Goal: Information Seeking & Learning: Learn about a topic

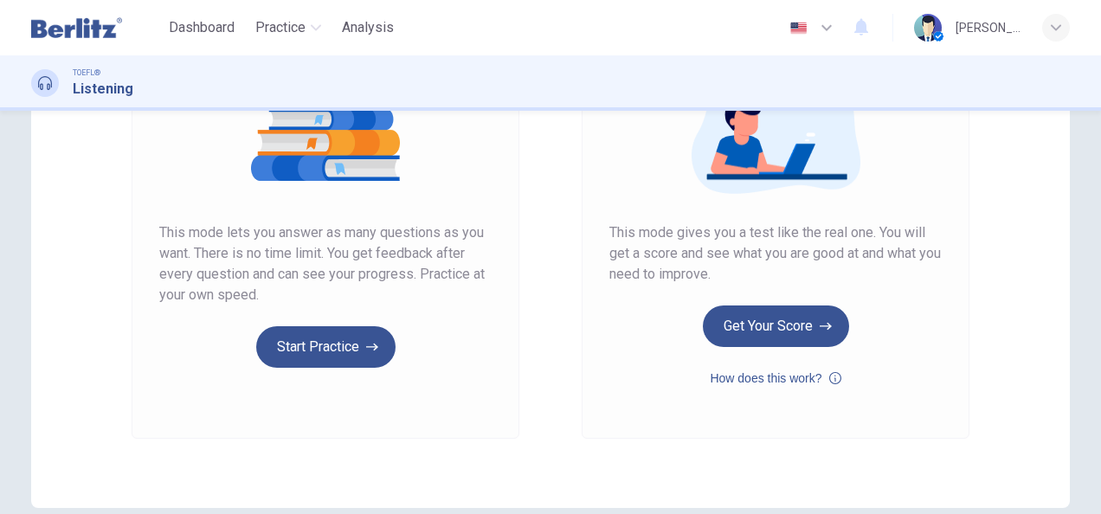
scroll to position [240, 0]
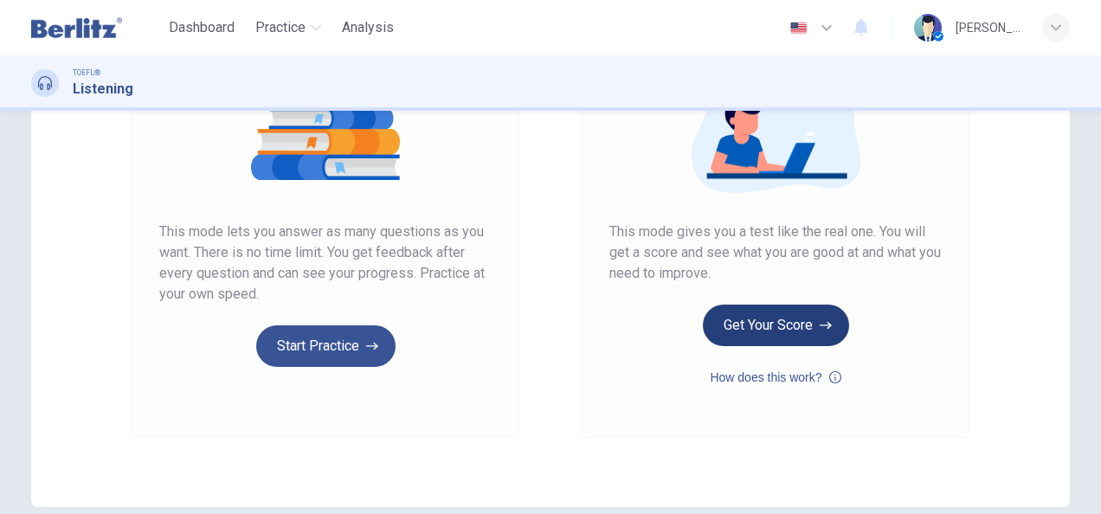
click at [794, 333] on button "Get Your Score" at bounding box center [776, 326] width 146 height 42
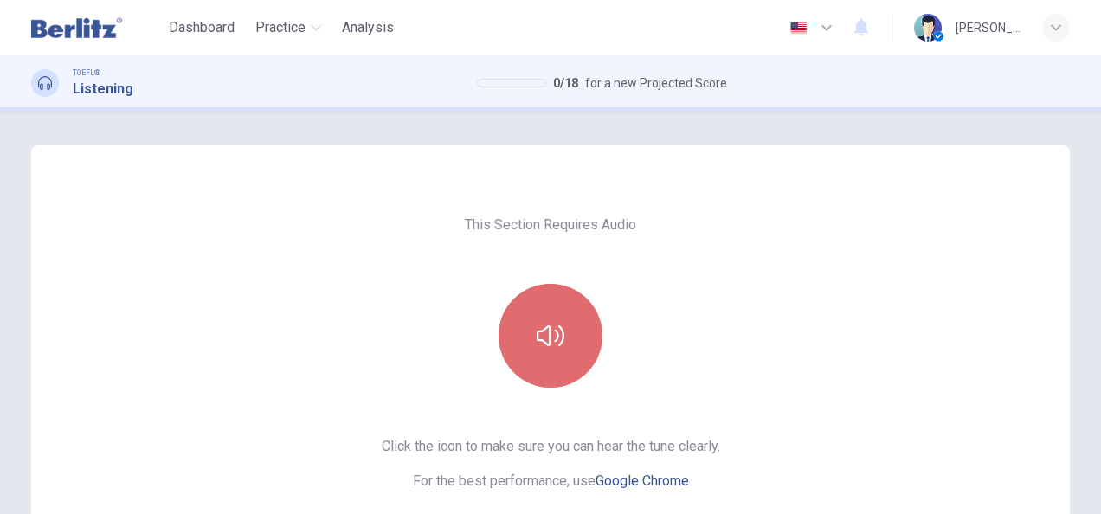
click at [559, 373] on button "button" at bounding box center [551, 336] width 104 height 104
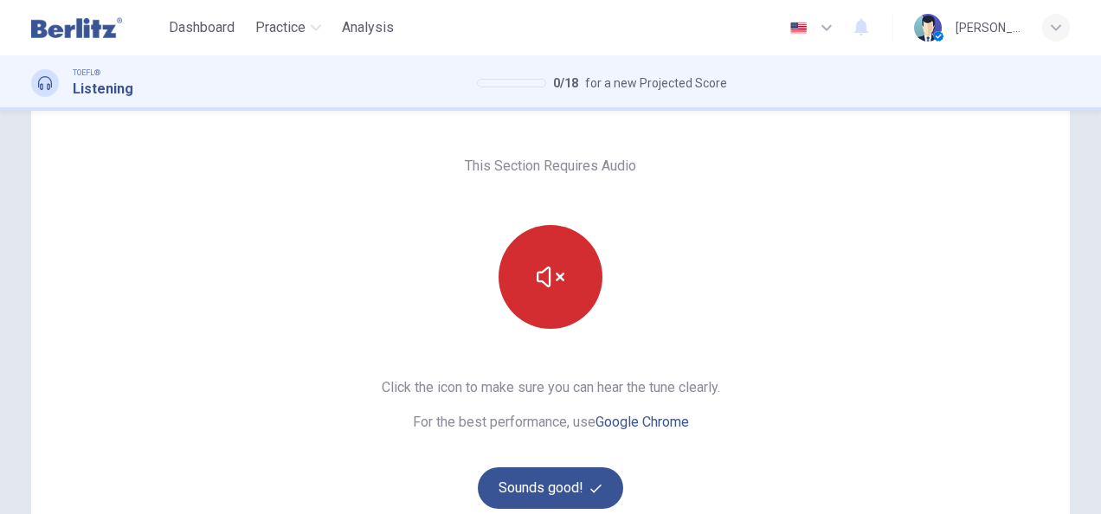
scroll to position [151, 0]
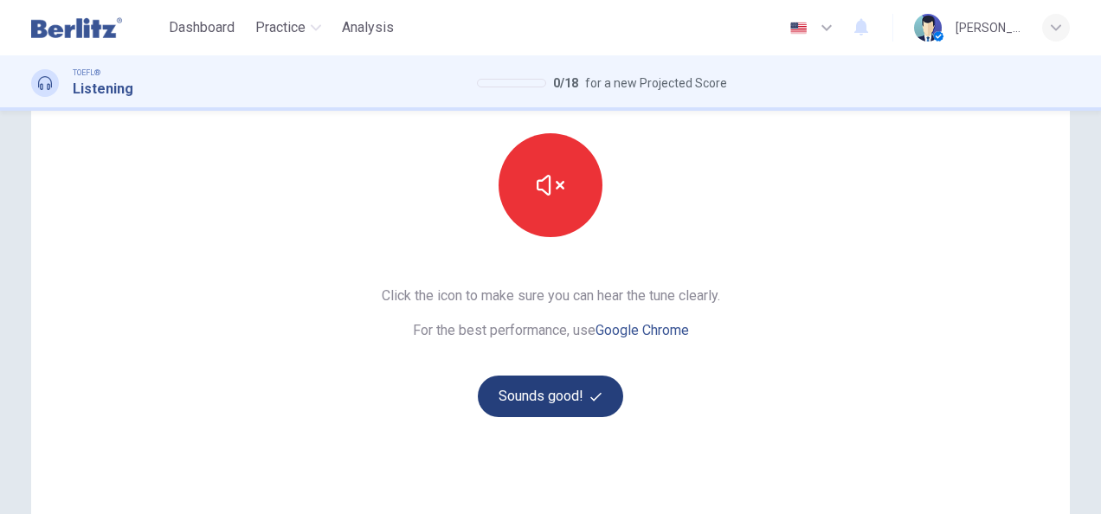
click at [507, 396] on button "Sounds good!" at bounding box center [550, 397] width 145 height 42
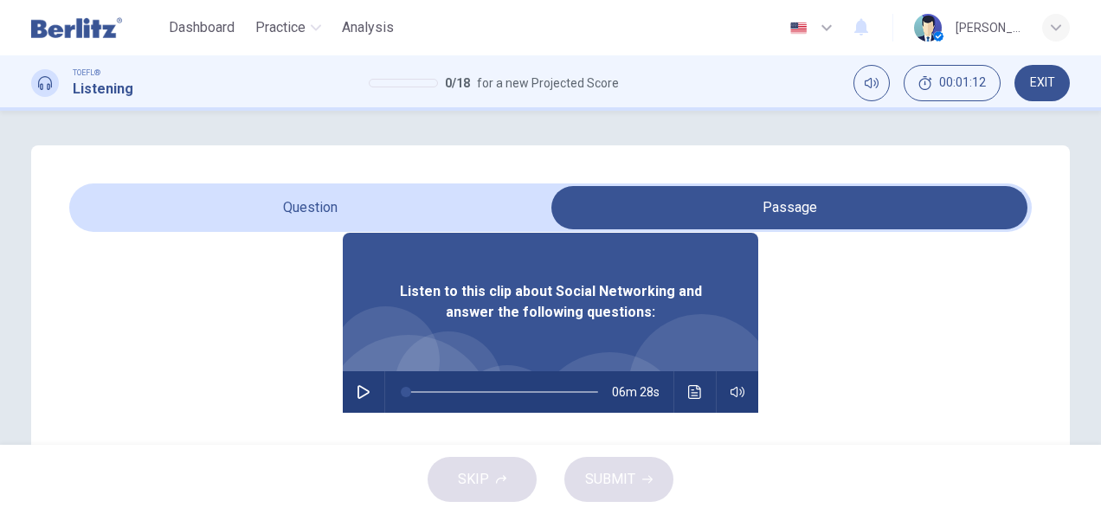
scroll to position [97, 0]
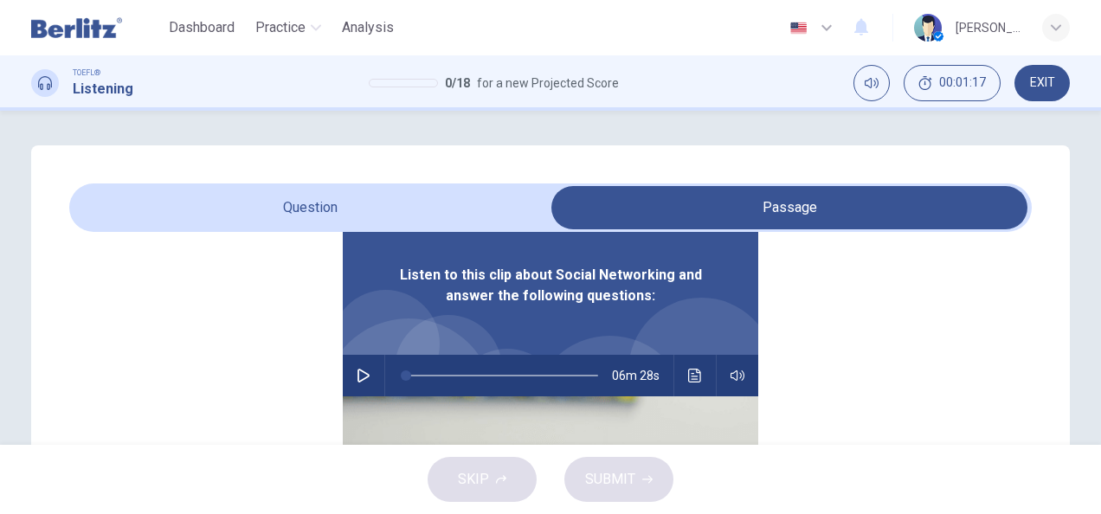
click at [322, 384] on div "Listen to this clip about Social Networking and answer the following questions:…" at bounding box center [550, 469] width 963 height 668
click at [350, 381] on button "button" at bounding box center [364, 376] width 28 height 42
click at [420, 376] on span at bounding box center [425, 376] width 10 height 10
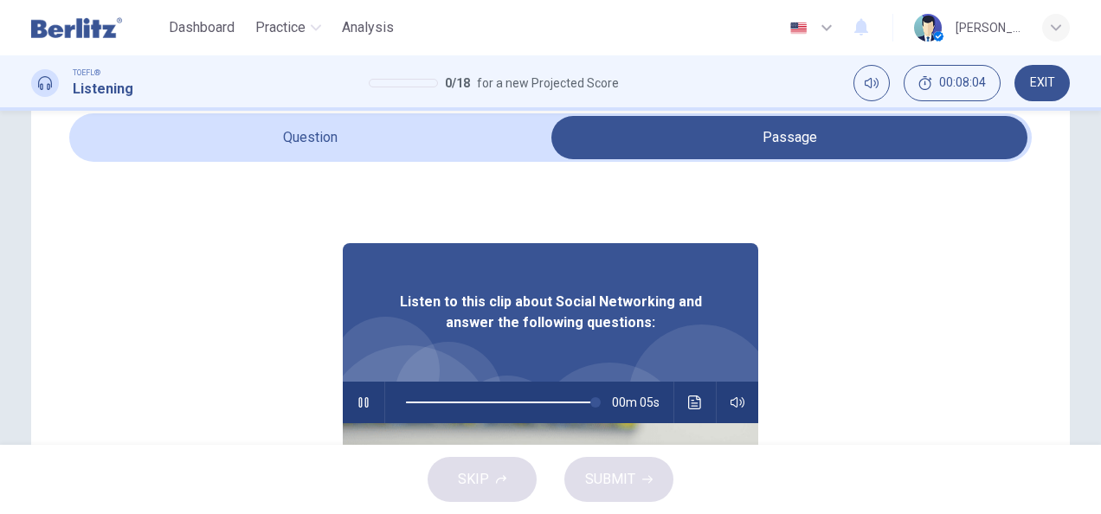
scroll to position [0, 0]
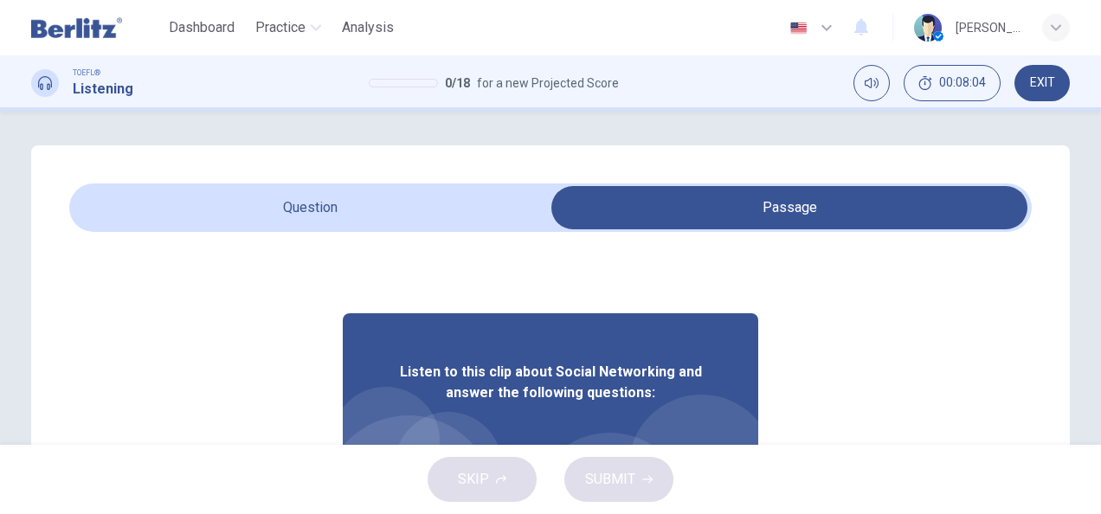
type input "**"
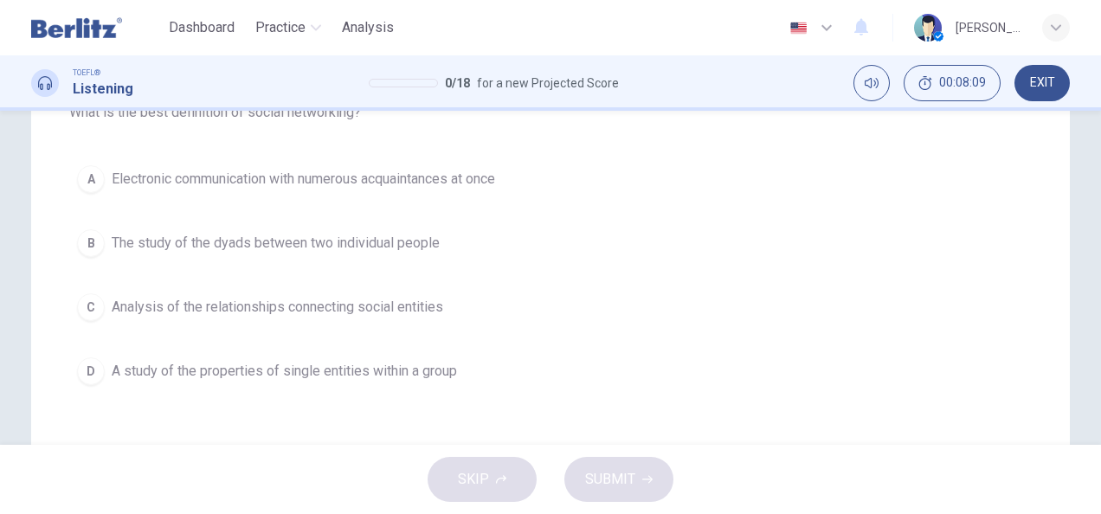
scroll to position [222, 0]
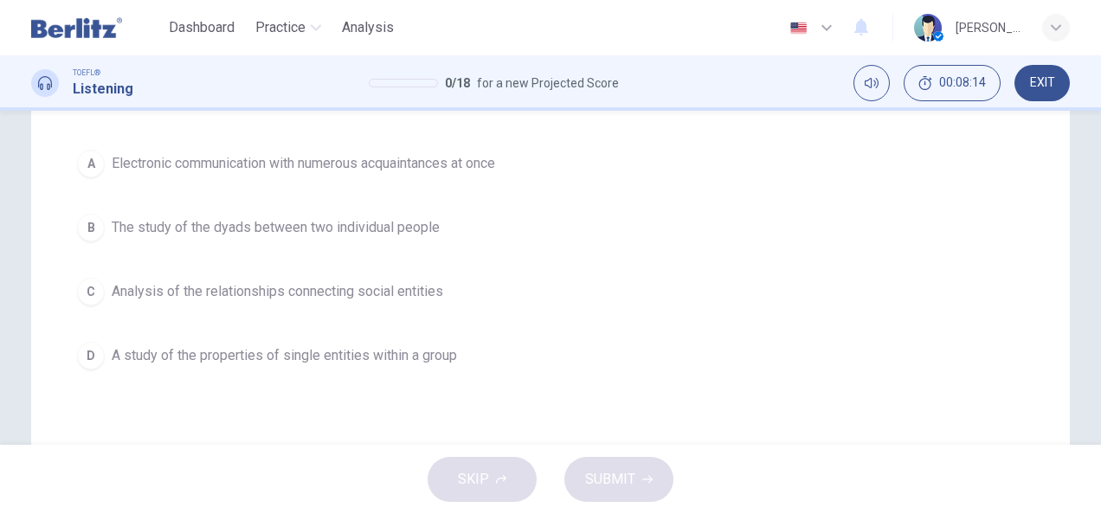
click at [256, 303] on button "C Analysis of the relationships connecting social entities" at bounding box center [550, 291] width 963 height 43
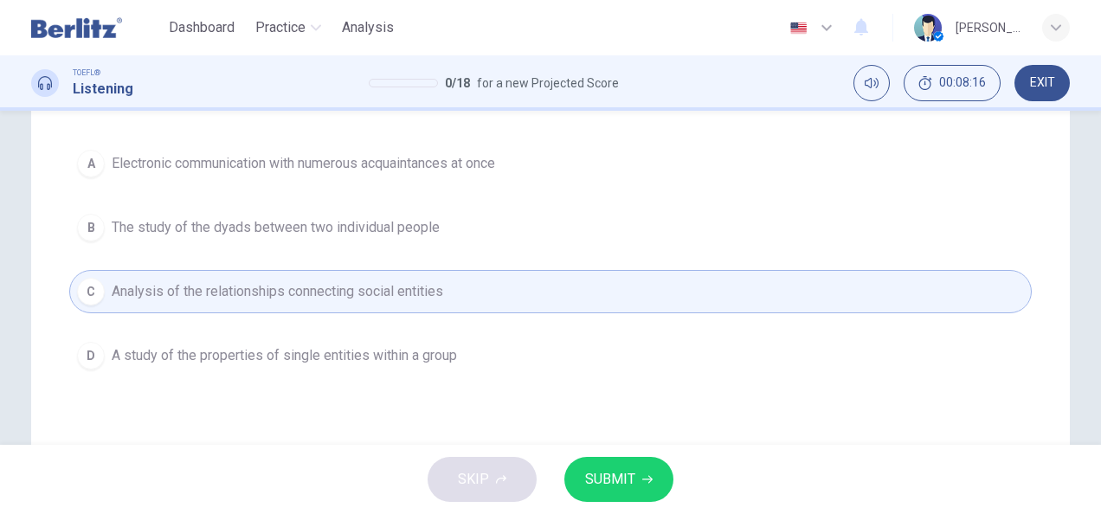
click at [604, 480] on span "SUBMIT" at bounding box center [610, 480] width 50 height 24
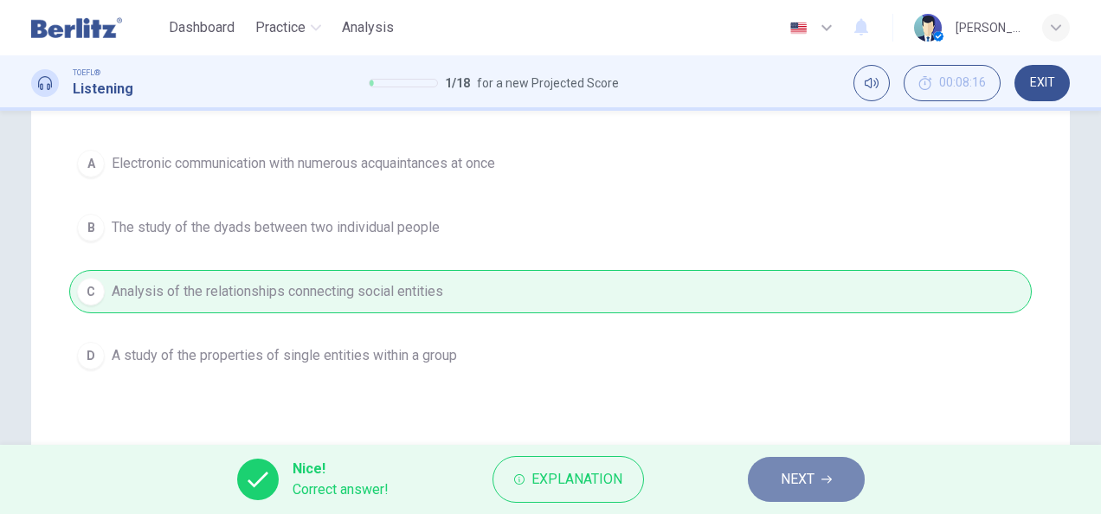
click at [809, 482] on span "NEXT" at bounding box center [798, 480] width 34 height 24
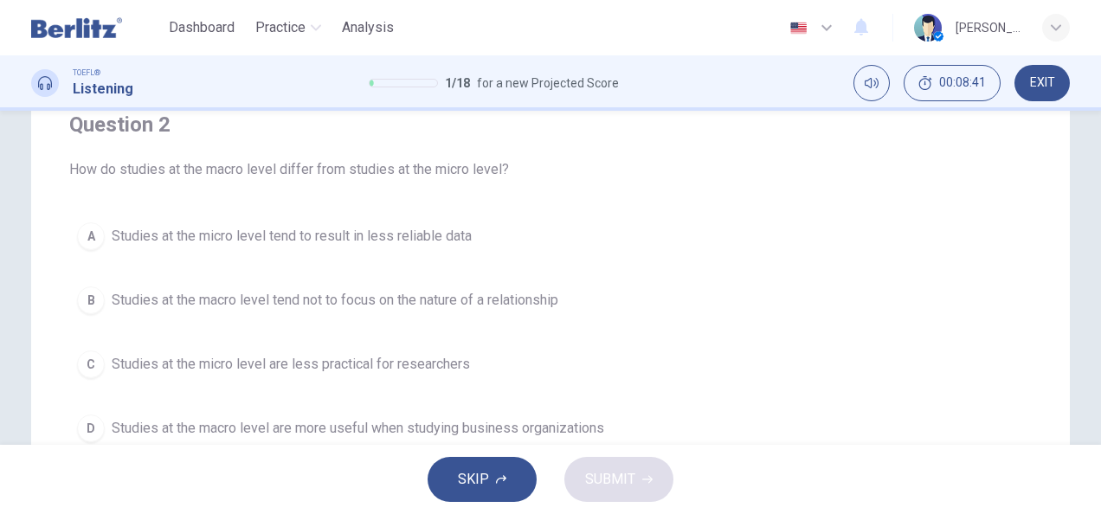
scroll to position [147, 0]
click at [85, 289] on div "B" at bounding box center [91, 302] width 28 height 28
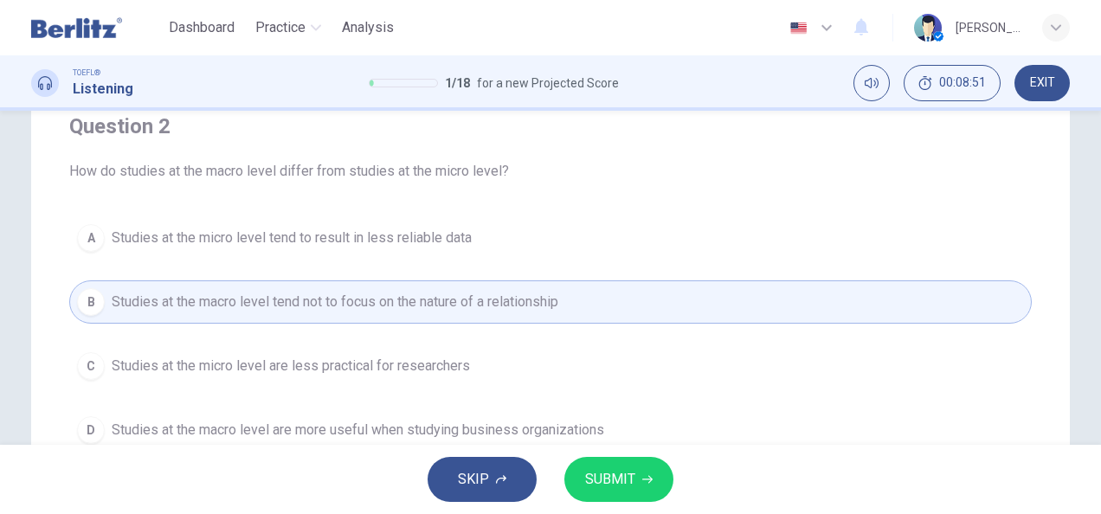
click at [612, 476] on span "SUBMIT" at bounding box center [610, 480] width 50 height 24
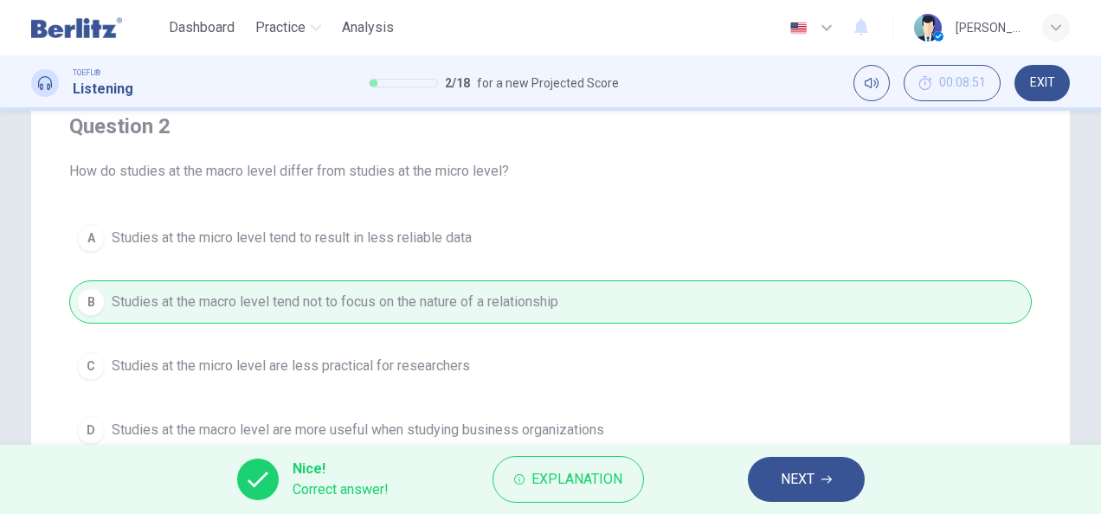
click at [827, 497] on button "NEXT" at bounding box center [806, 479] width 117 height 45
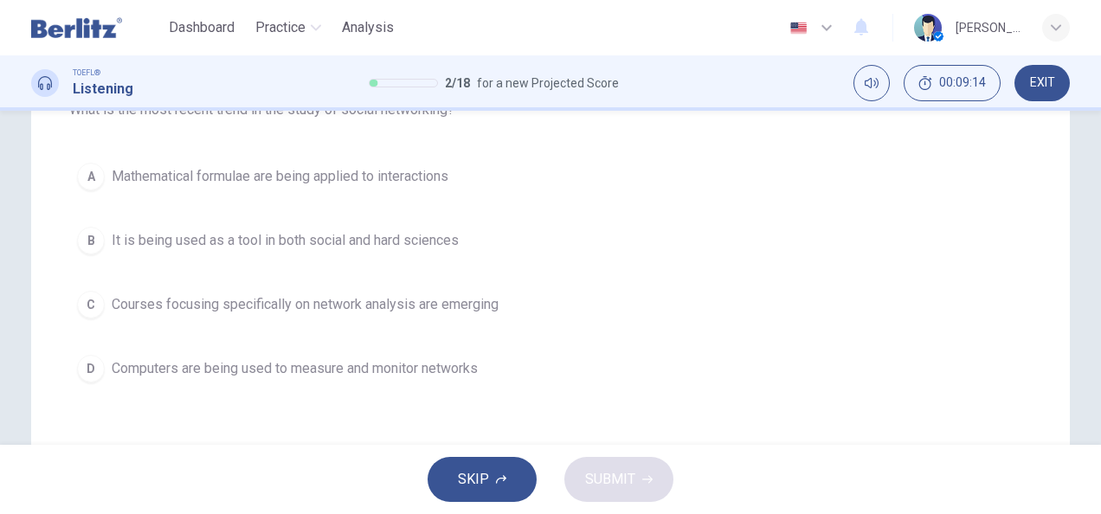
scroll to position [208, 0]
click at [94, 246] on div "B" at bounding box center [91, 242] width 28 height 28
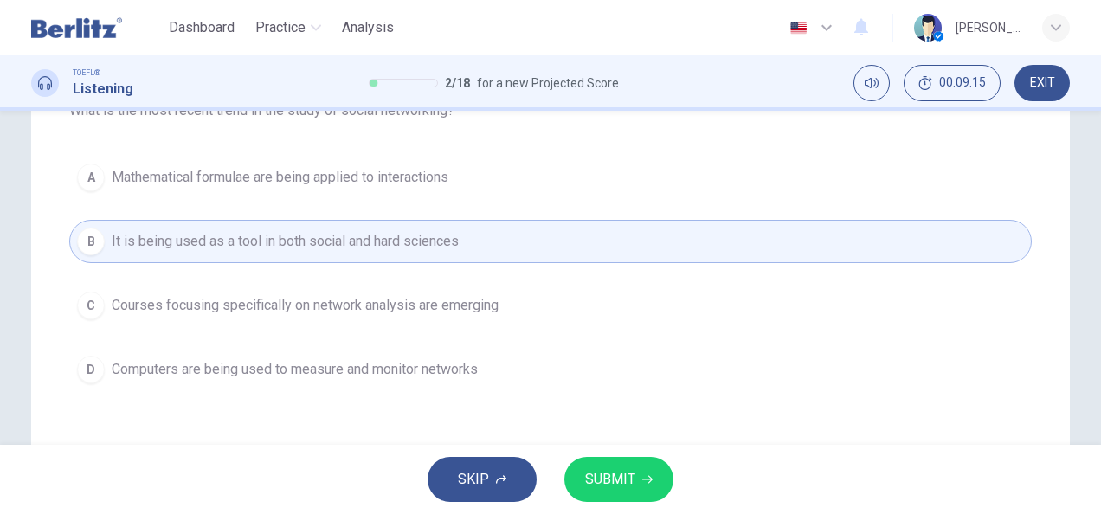
click at [614, 480] on span "SUBMIT" at bounding box center [610, 480] width 50 height 24
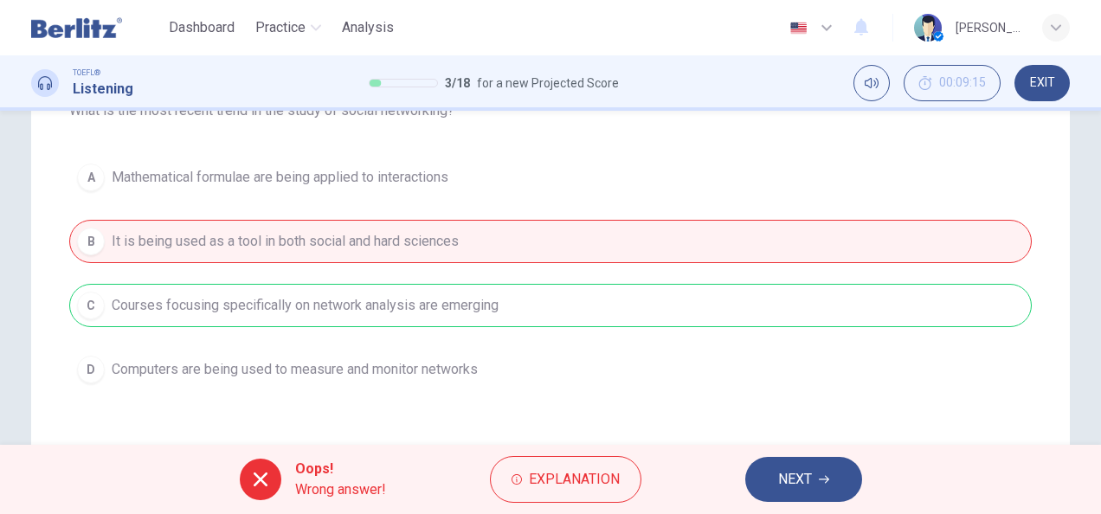
click at [816, 475] on button "NEXT" at bounding box center [804, 479] width 117 height 45
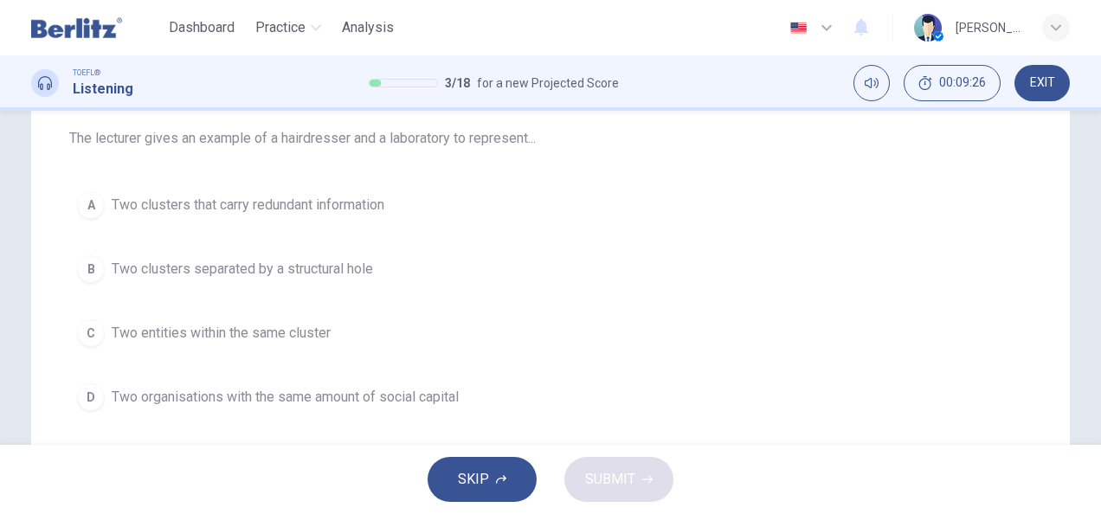
scroll to position [177, 0]
click at [234, 277] on span "Two clusters separated by a structural hole" at bounding box center [243, 272] width 262 height 21
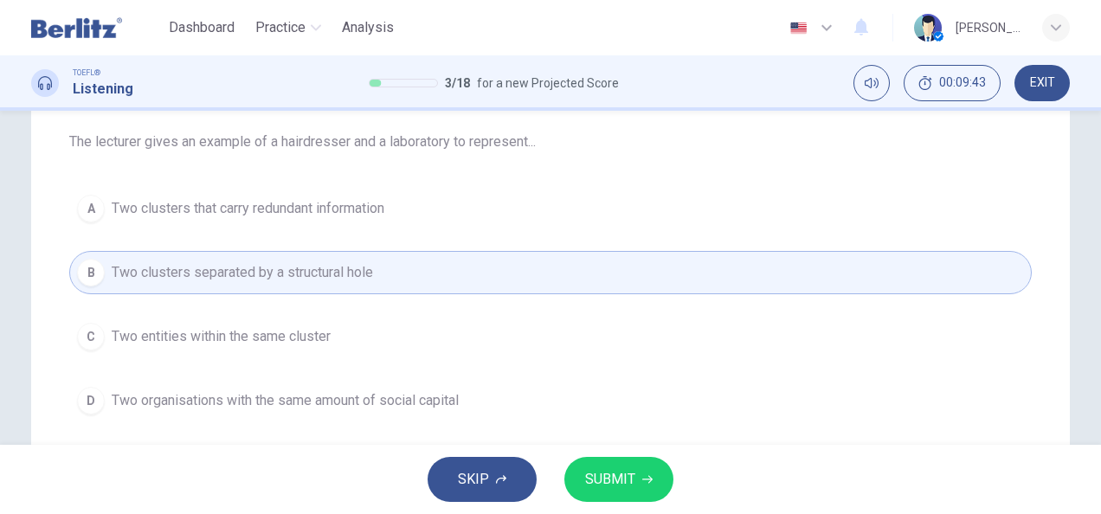
click at [641, 478] on button "SUBMIT" at bounding box center [619, 479] width 109 height 45
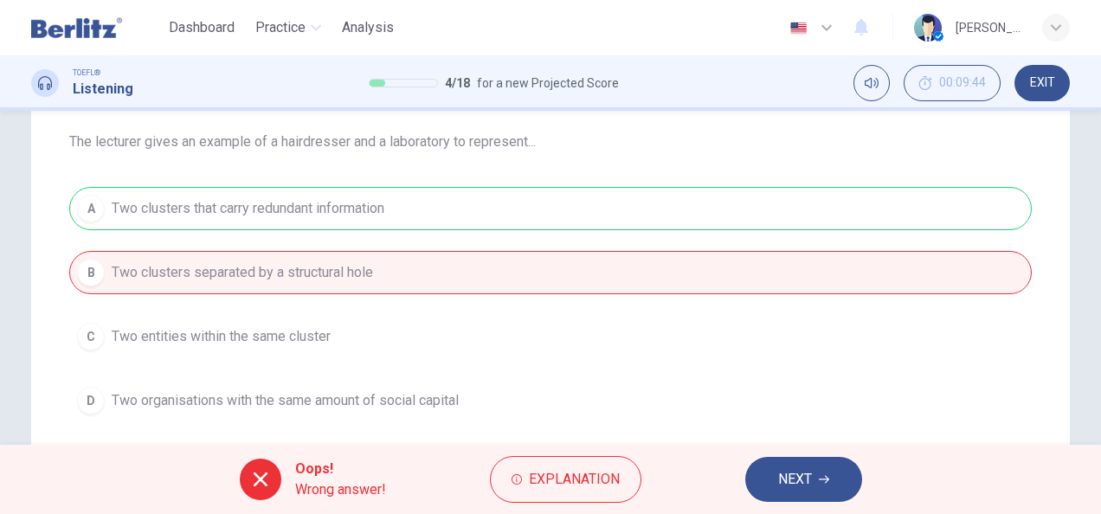
click at [811, 472] on span "NEXT" at bounding box center [795, 480] width 34 height 24
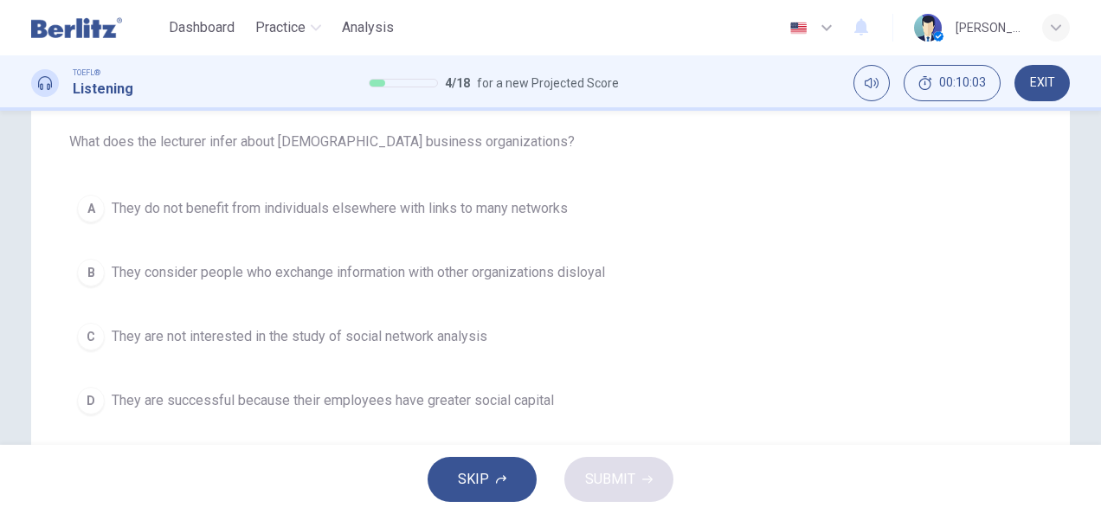
click at [210, 203] on span "They do not benefit from individuals elsewhere with links to many networks" at bounding box center [340, 208] width 456 height 21
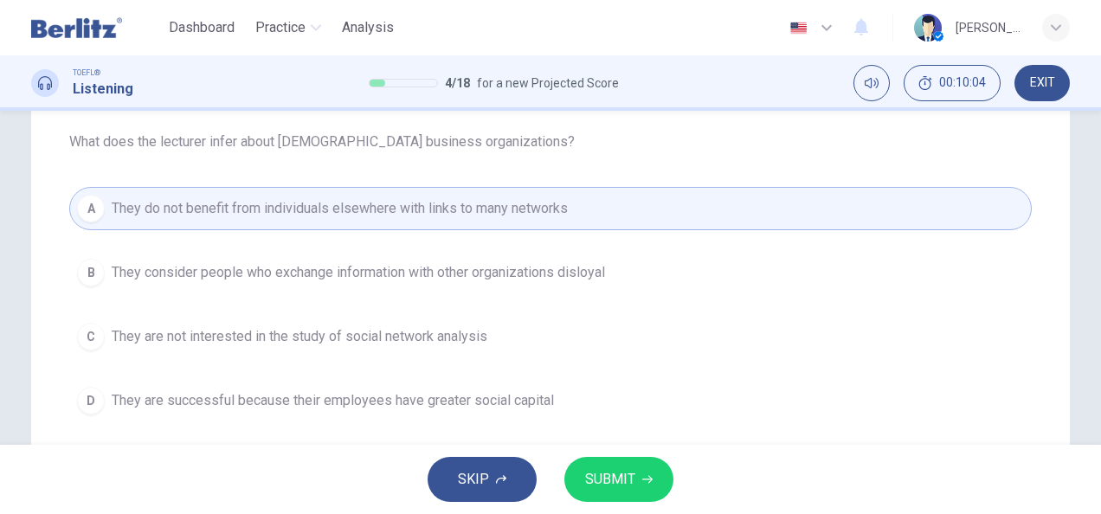
click at [610, 489] on span "SUBMIT" at bounding box center [610, 480] width 50 height 24
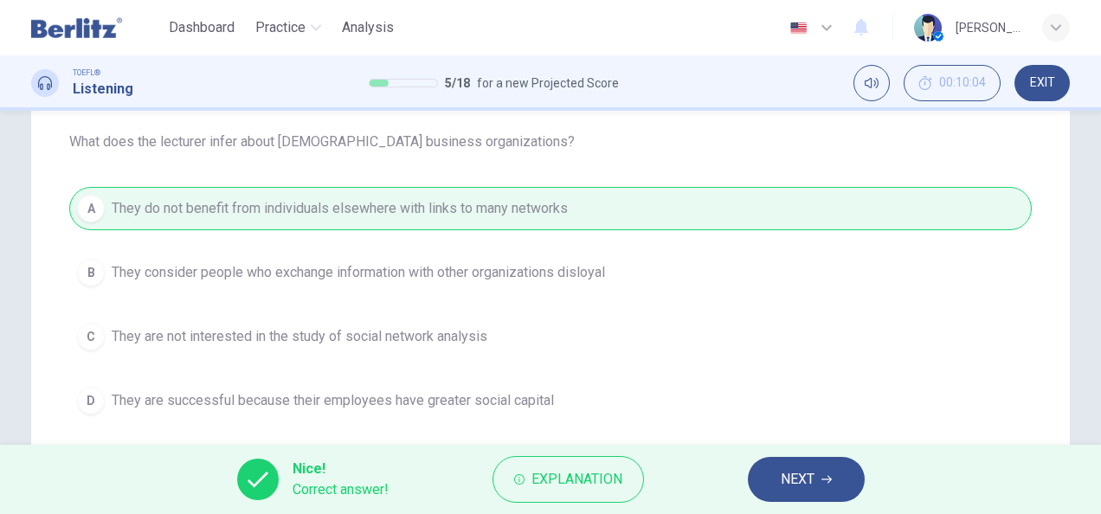
click at [802, 481] on span "NEXT" at bounding box center [798, 480] width 34 height 24
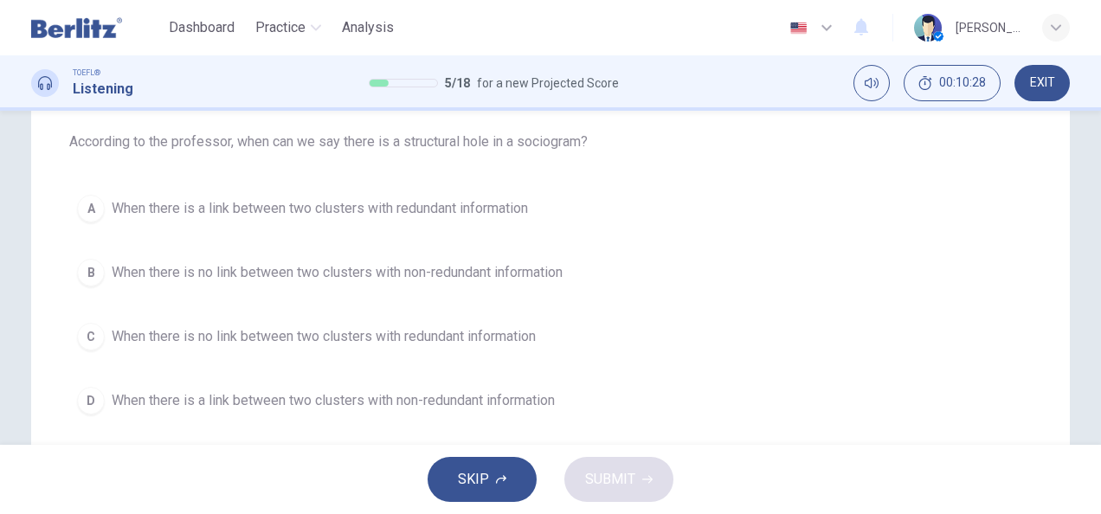
click at [346, 285] on button "B When there is no link between two clusters with non-redundant information" at bounding box center [550, 272] width 963 height 43
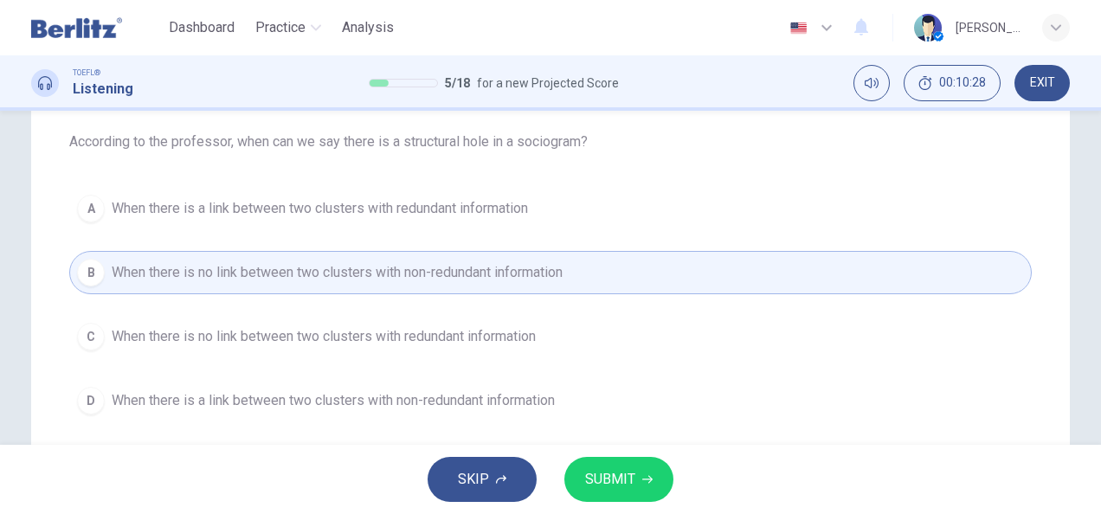
click at [634, 498] on button "SUBMIT" at bounding box center [619, 479] width 109 height 45
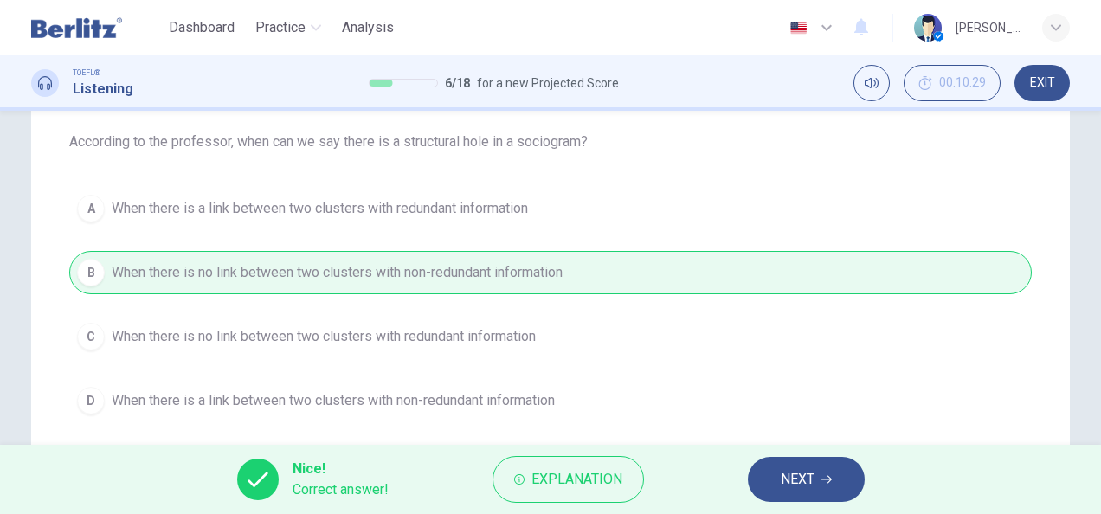
click at [797, 487] on span "NEXT" at bounding box center [798, 480] width 34 height 24
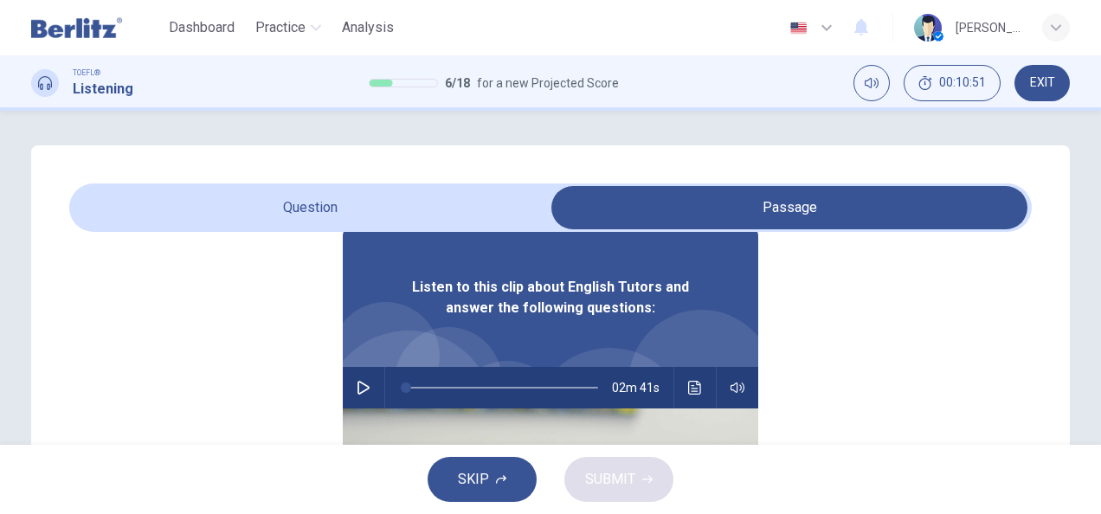
scroll to position [97, 0]
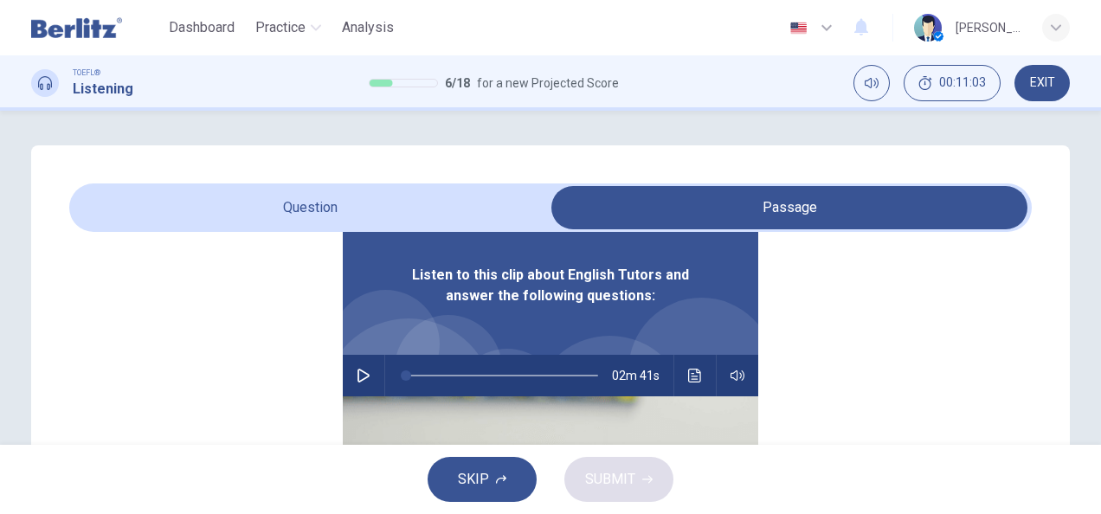
click at [358, 362] on button "button" at bounding box center [364, 376] width 28 height 42
type input "*"
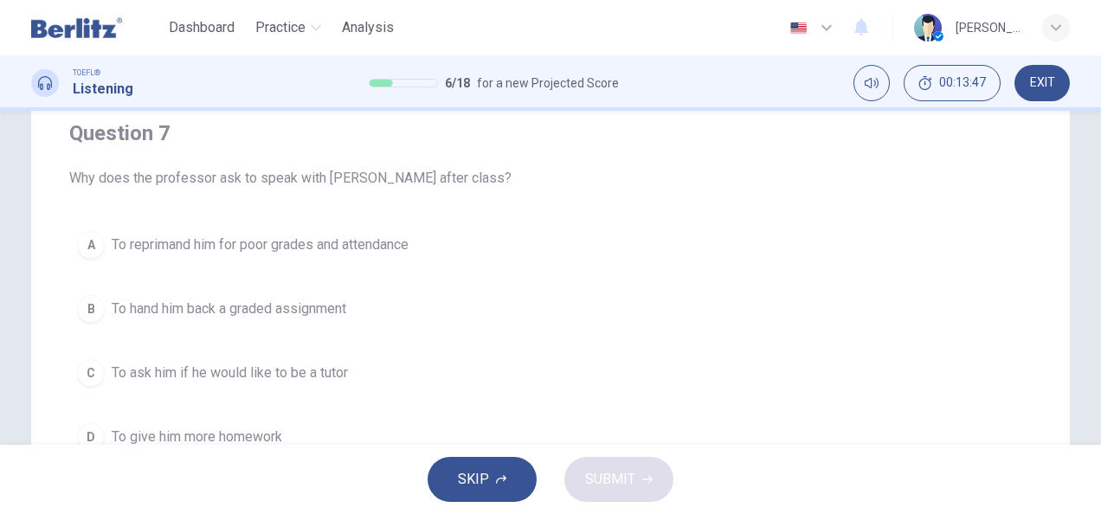
scroll to position [145, 0]
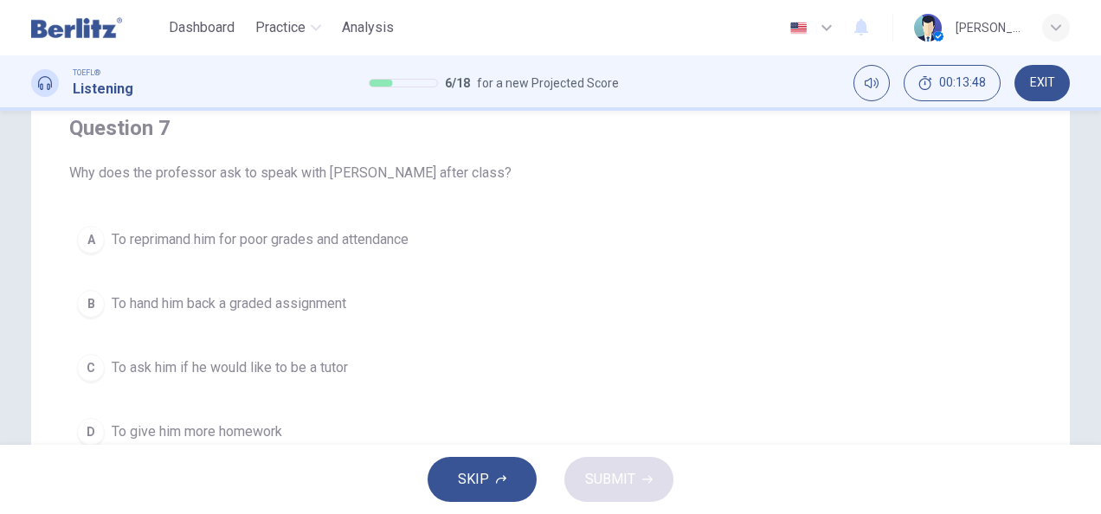
click at [83, 369] on div "C" at bounding box center [91, 368] width 28 height 28
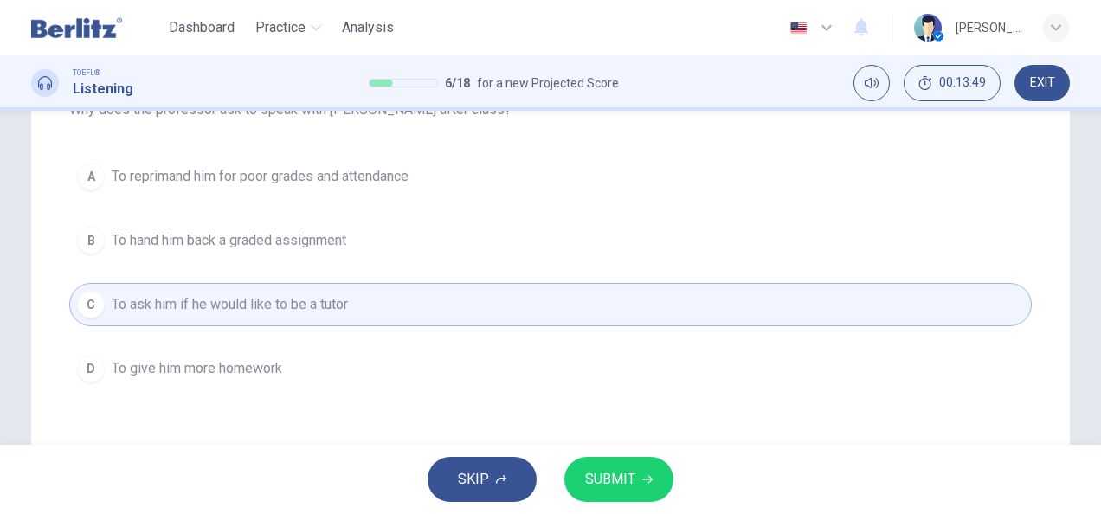
scroll to position [245, 0]
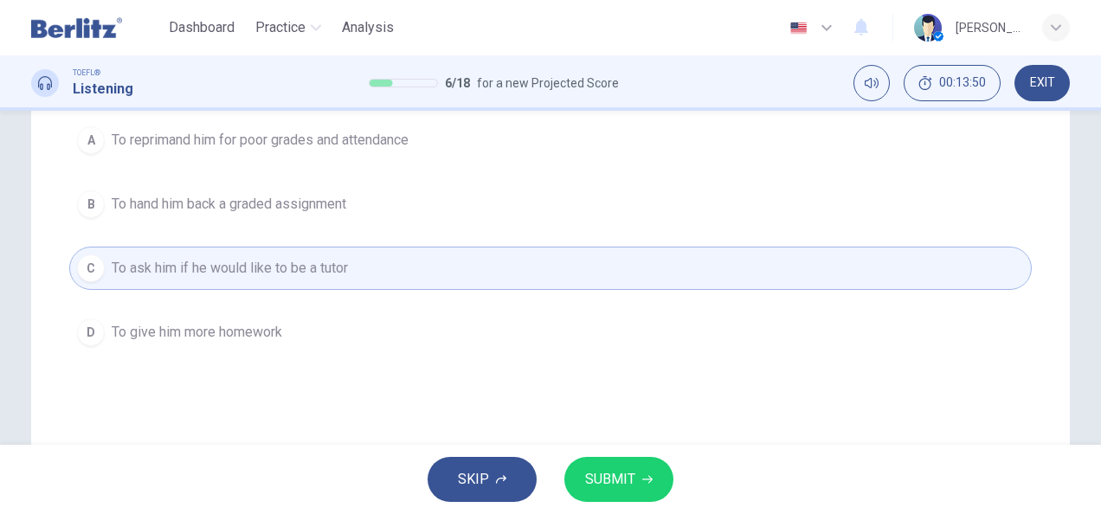
click at [633, 473] on span "SUBMIT" at bounding box center [610, 480] width 50 height 24
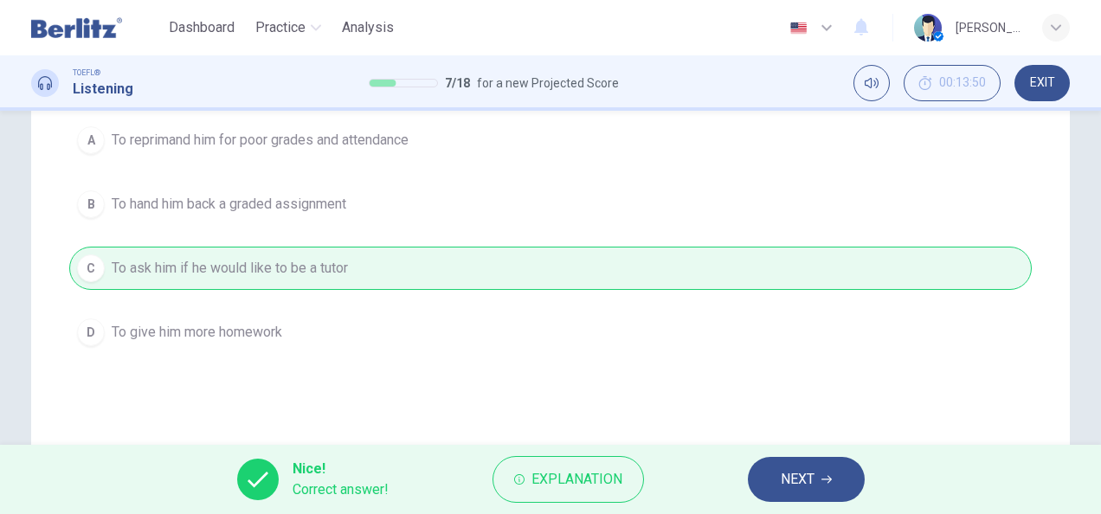
click at [783, 487] on span "NEXT" at bounding box center [798, 480] width 34 height 24
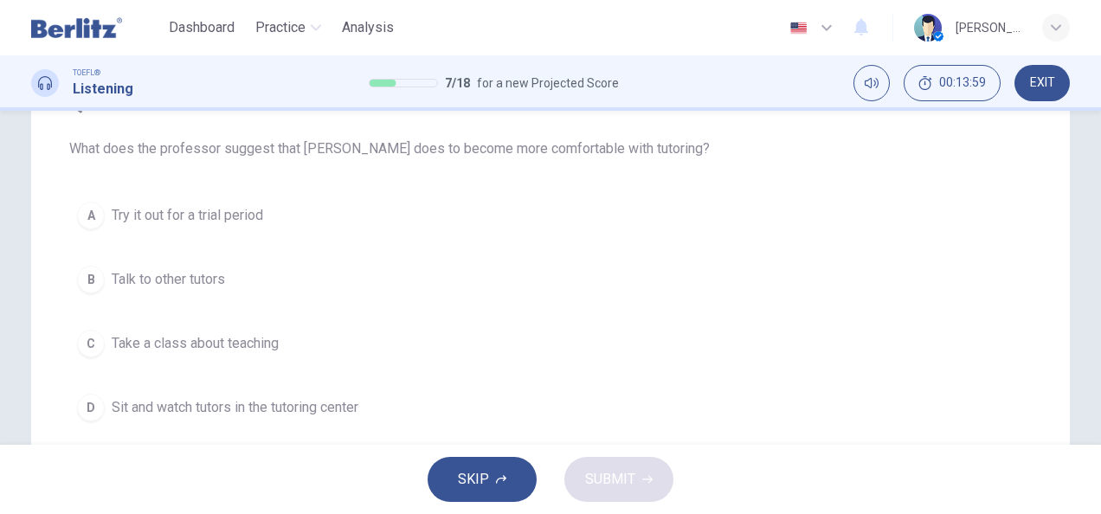
scroll to position [189, 0]
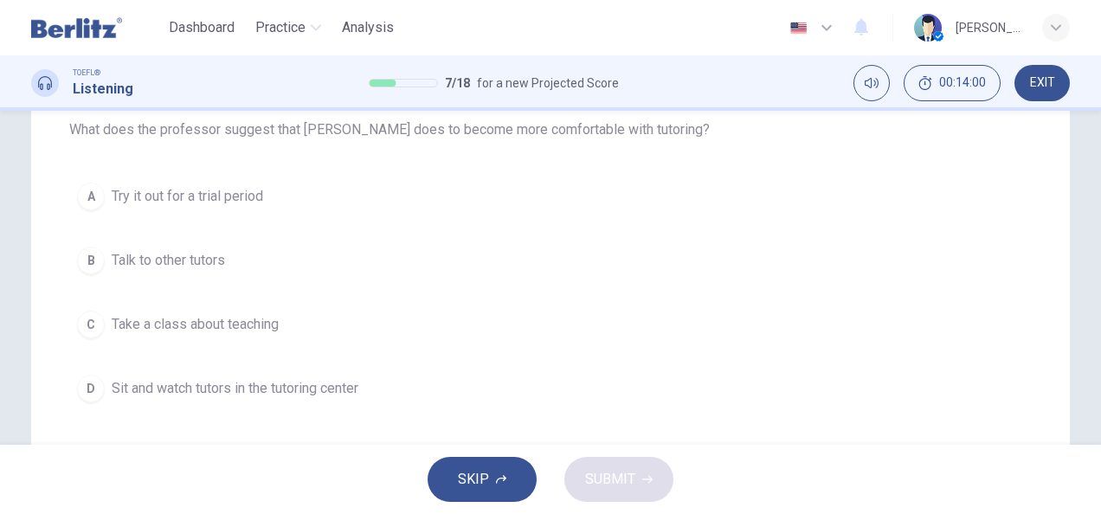
click at [85, 319] on div "C" at bounding box center [91, 325] width 28 height 28
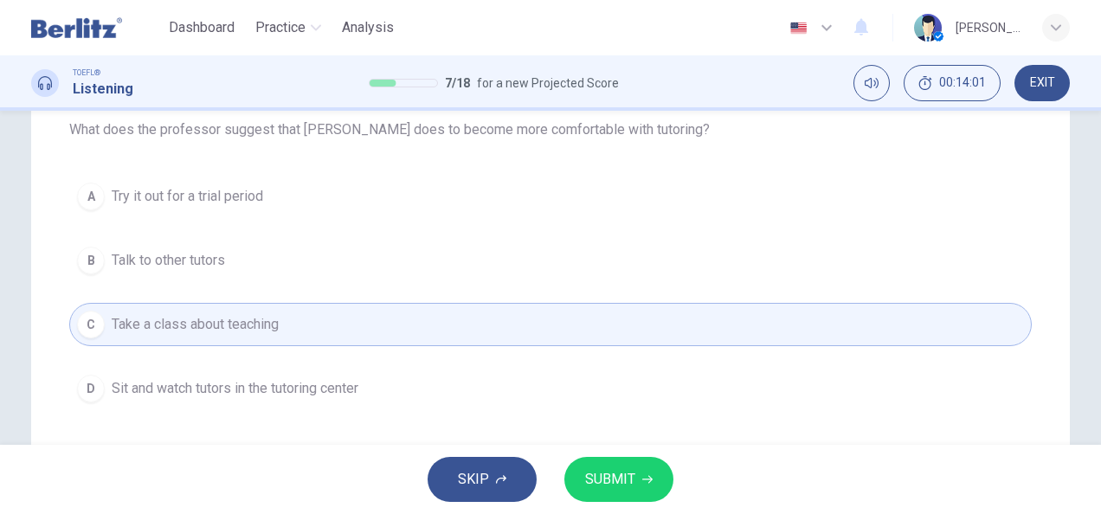
click at [612, 485] on span "SUBMIT" at bounding box center [610, 480] width 50 height 24
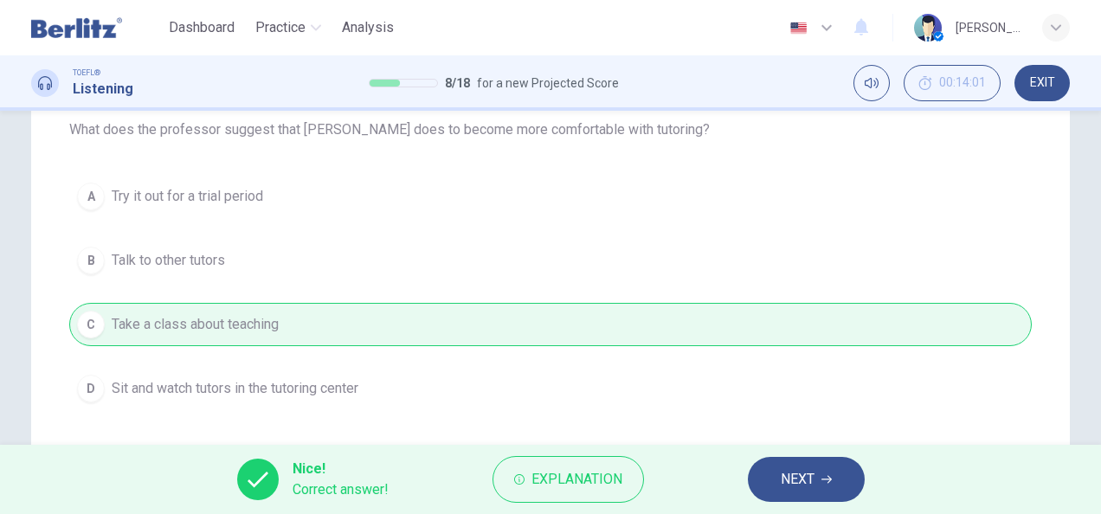
click at [827, 491] on button "NEXT" at bounding box center [806, 479] width 117 height 45
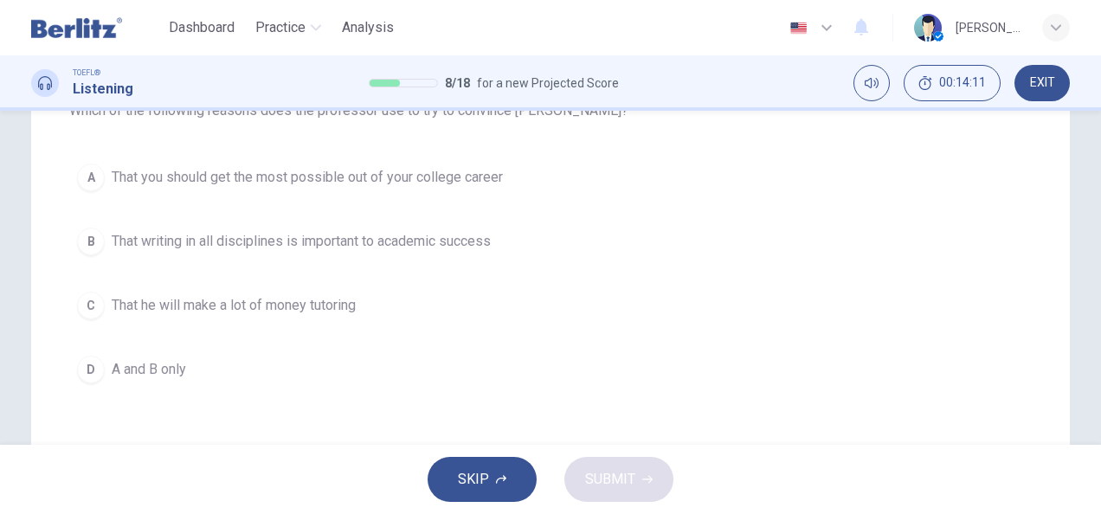
scroll to position [204, 0]
click at [87, 374] on div "D" at bounding box center [91, 373] width 28 height 28
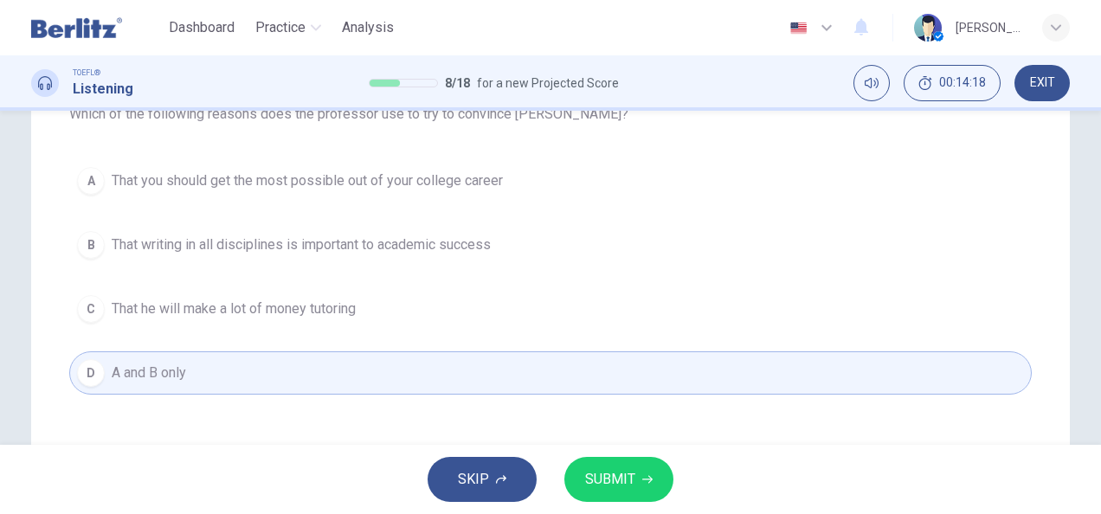
click at [626, 487] on span "SUBMIT" at bounding box center [610, 480] width 50 height 24
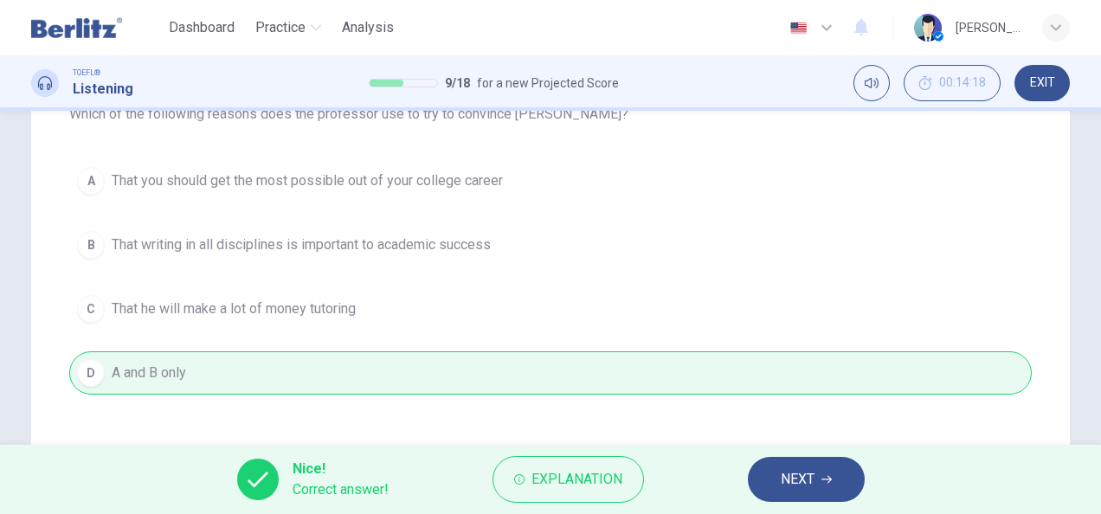
click at [825, 481] on icon "button" at bounding box center [827, 480] width 10 height 10
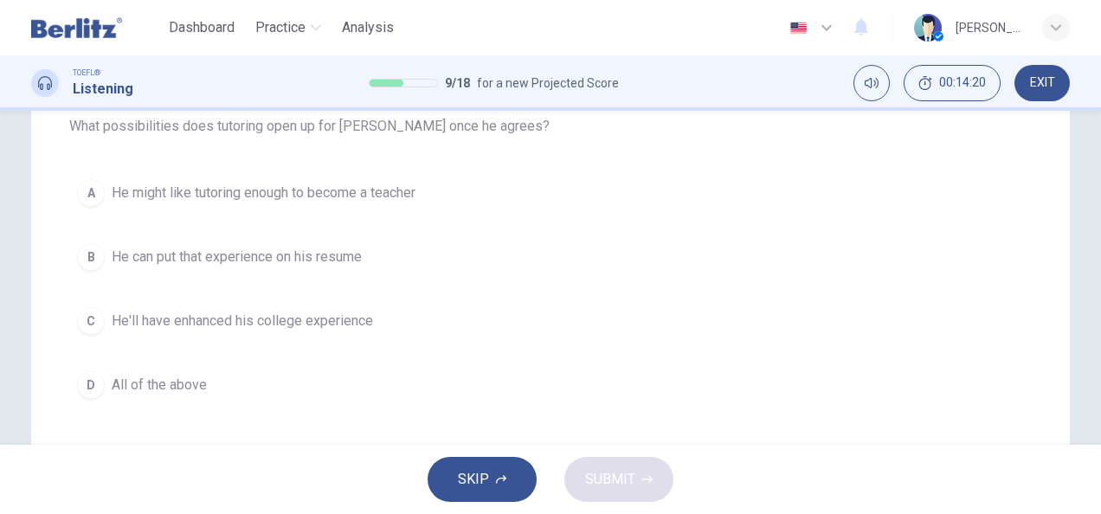
scroll to position [178, 0]
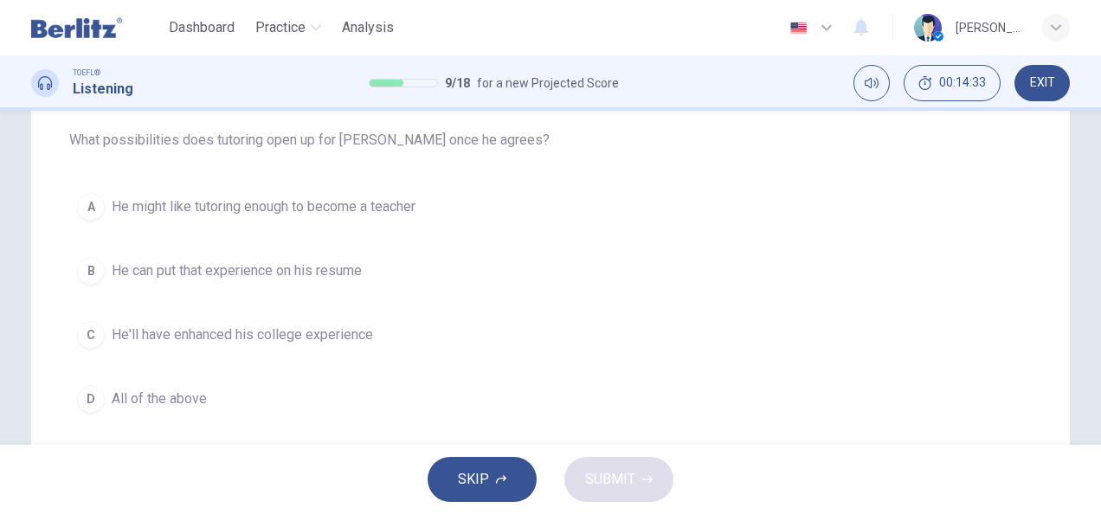
click at [112, 393] on span "All of the above" at bounding box center [159, 399] width 95 height 21
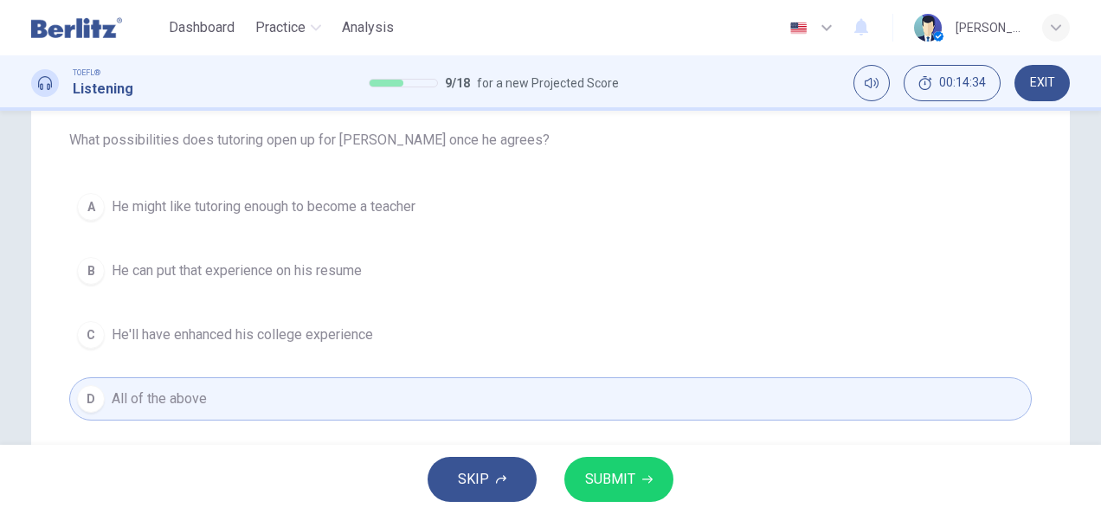
click at [609, 482] on span "SUBMIT" at bounding box center [610, 480] width 50 height 24
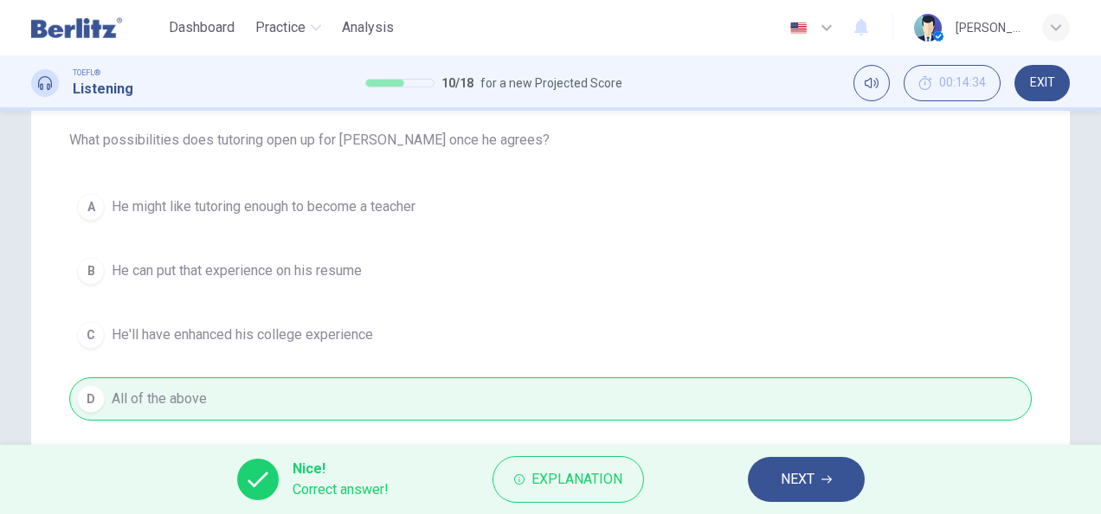
click at [819, 483] on button "NEXT" at bounding box center [806, 479] width 117 height 45
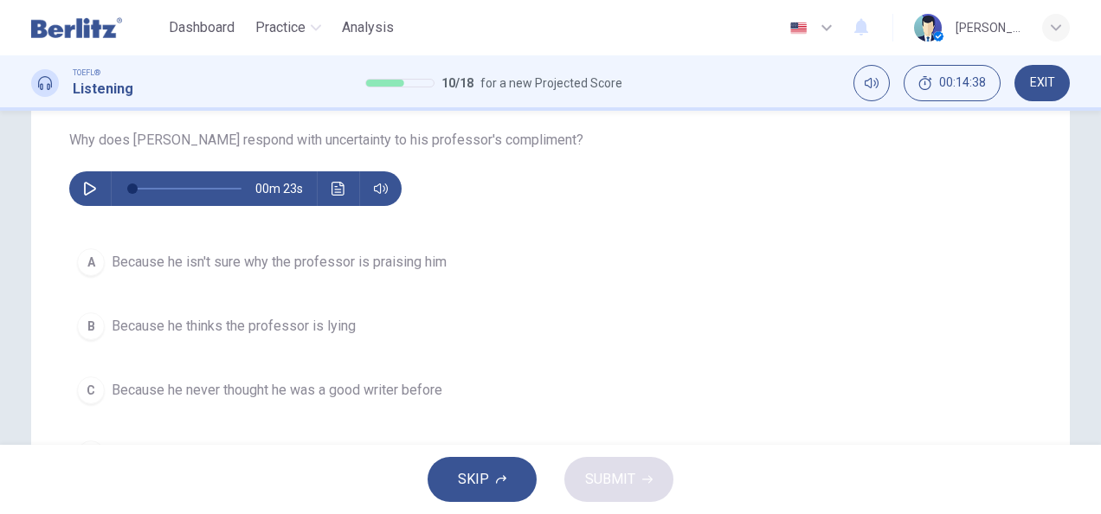
click at [76, 182] on button "button" at bounding box center [90, 188] width 28 height 35
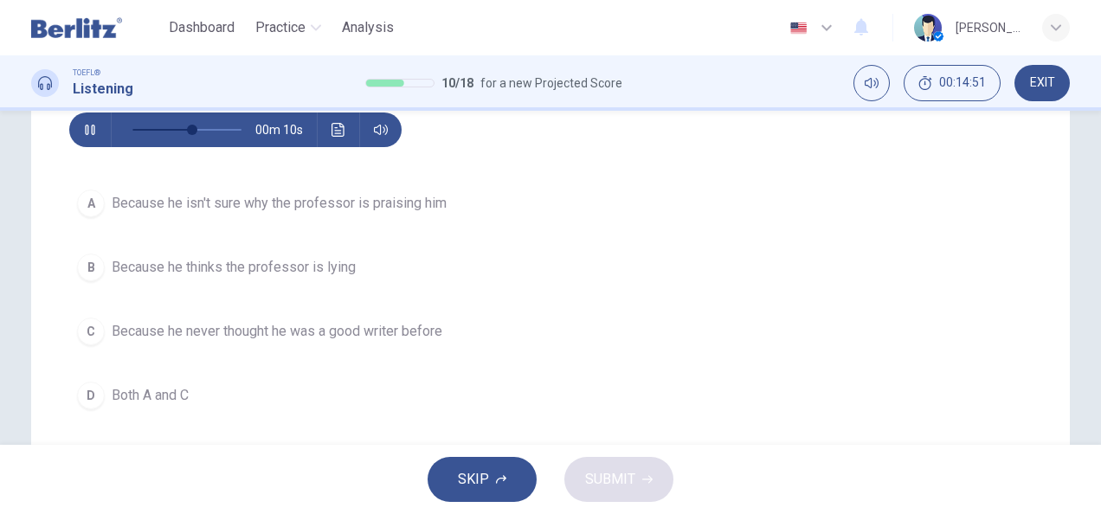
scroll to position [237, 0]
click at [81, 405] on div "D" at bounding box center [91, 396] width 28 height 28
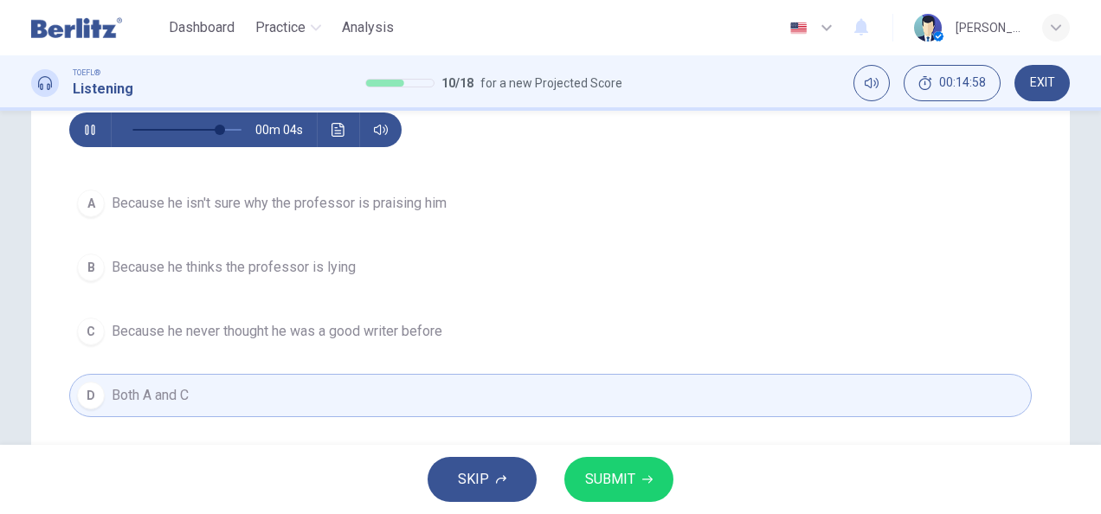
click at [638, 476] on button "SUBMIT" at bounding box center [619, 479] width 109 height 45
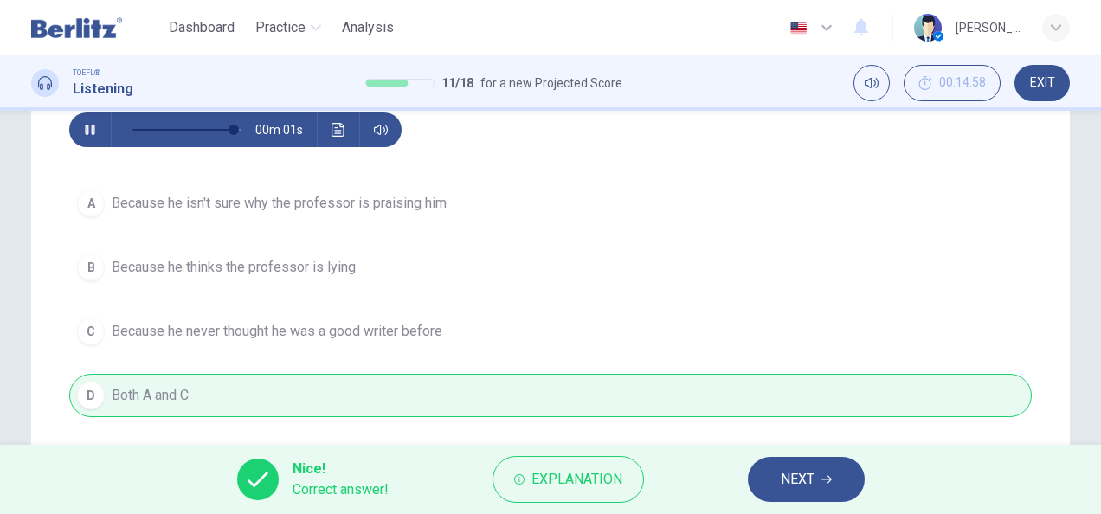
type input "**"
click at [819, 485] on button "NEXT" at bounding box center [806, 479] width 117 height 45
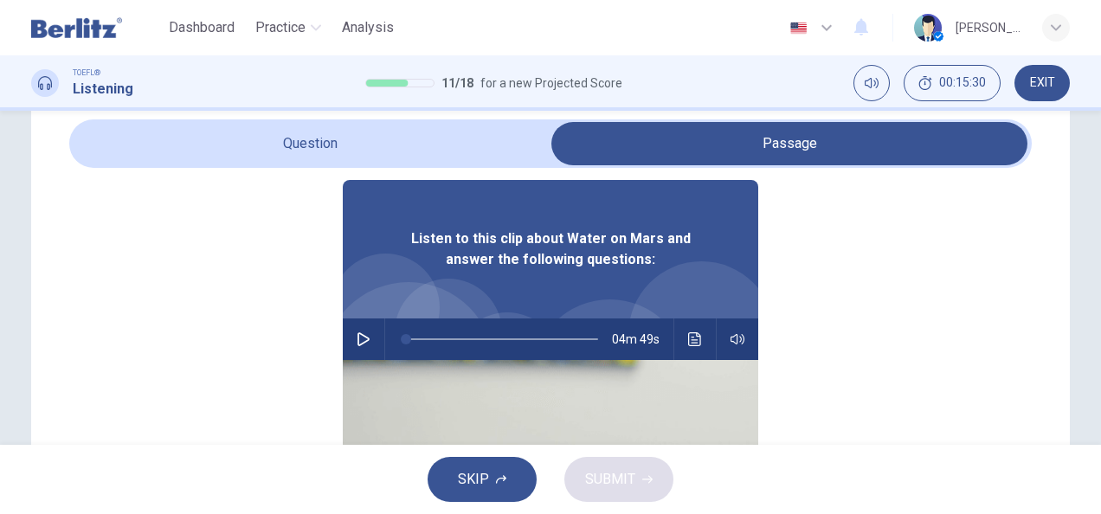
scroll to position [0, 0]
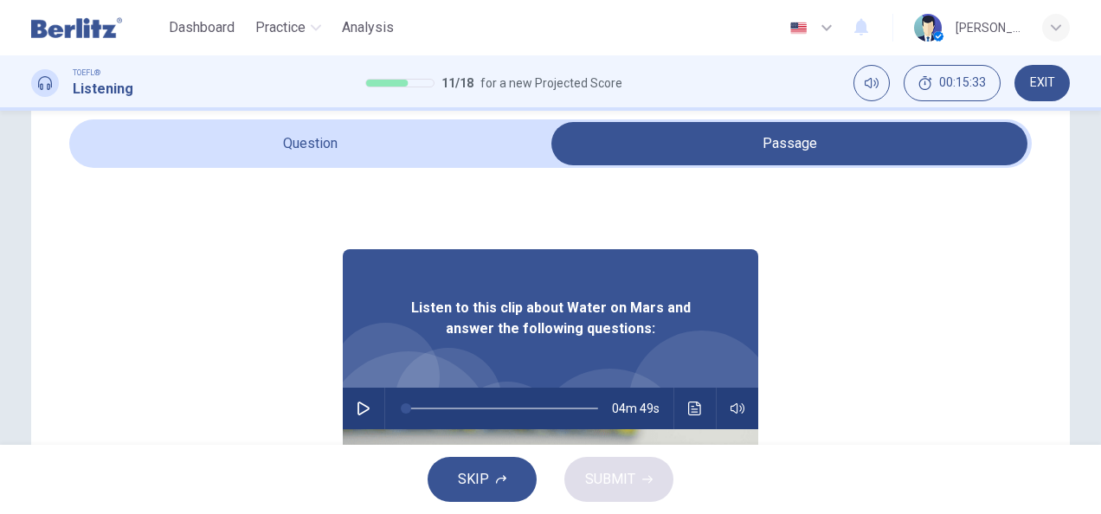
click at [350, 410] on button "button" at bounding box center [364, 409] width 28 height 42
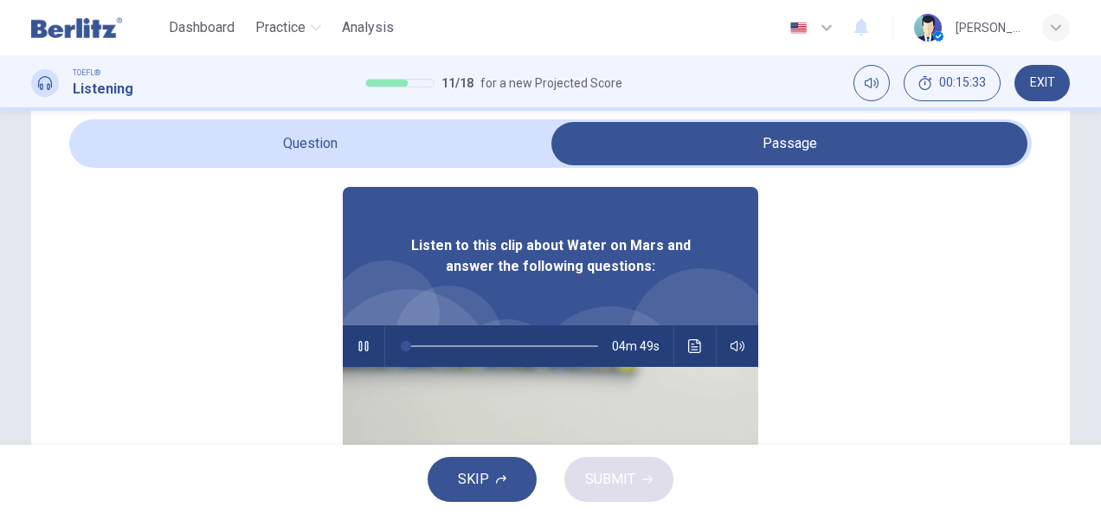
scroll to position [68, 0]
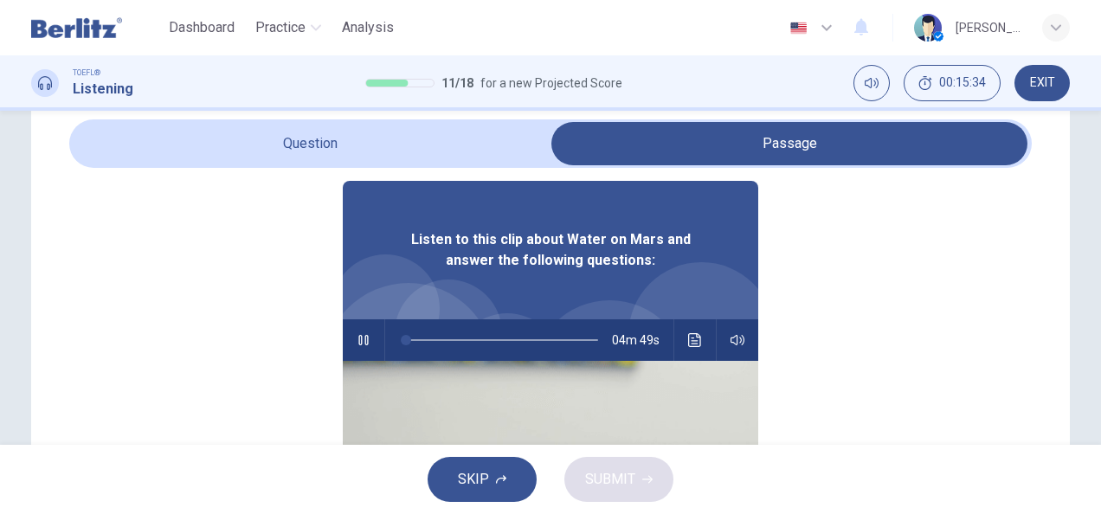
type input "*"
click at [350, 320] on button "button" at bounding box center [364, 341] width 28 height 42
click at [940, 292] on div "Listen to this clip about Water on Mars and answer the following questions: 00m…" at bounding box center [550, 434] width 963 height 668
type input "*"
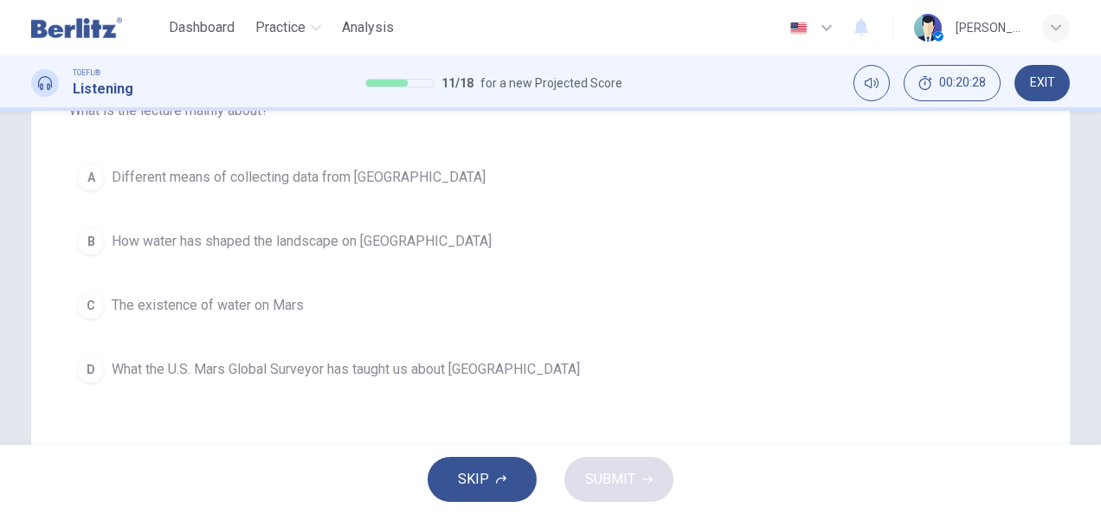
scroll to position [211, 0]
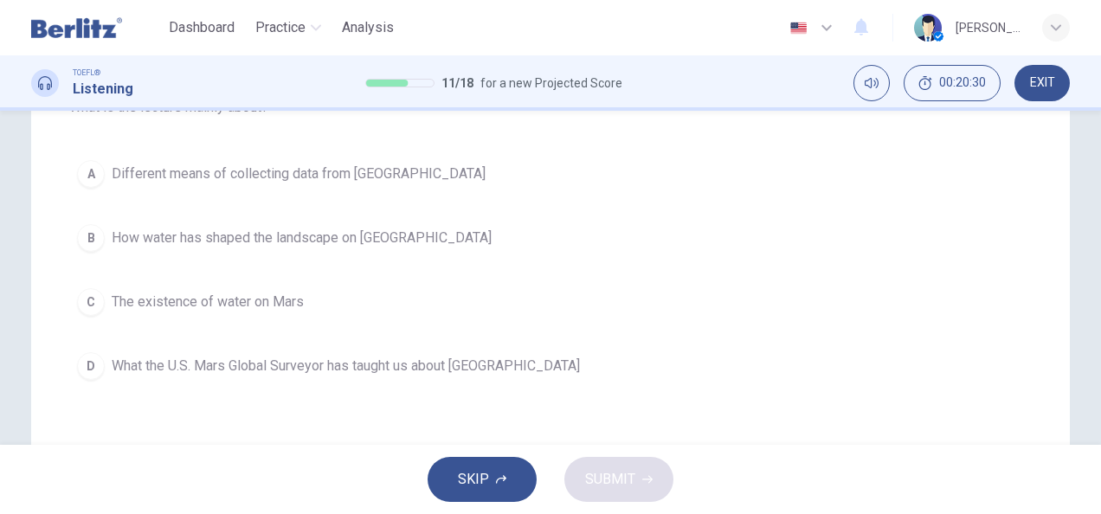
click at [73, 301] on button "C The existence of water on Mars" at bounding box center [550, 302] width 963 height 43
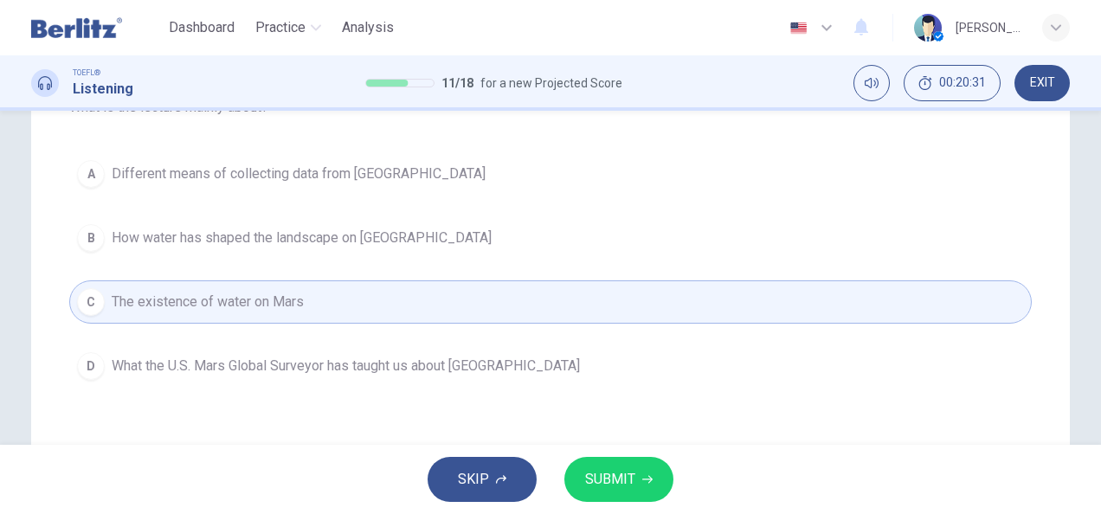
click at [612, 477] on span "SUBMIT" at bounding box center [610, 480] width 50 height 24
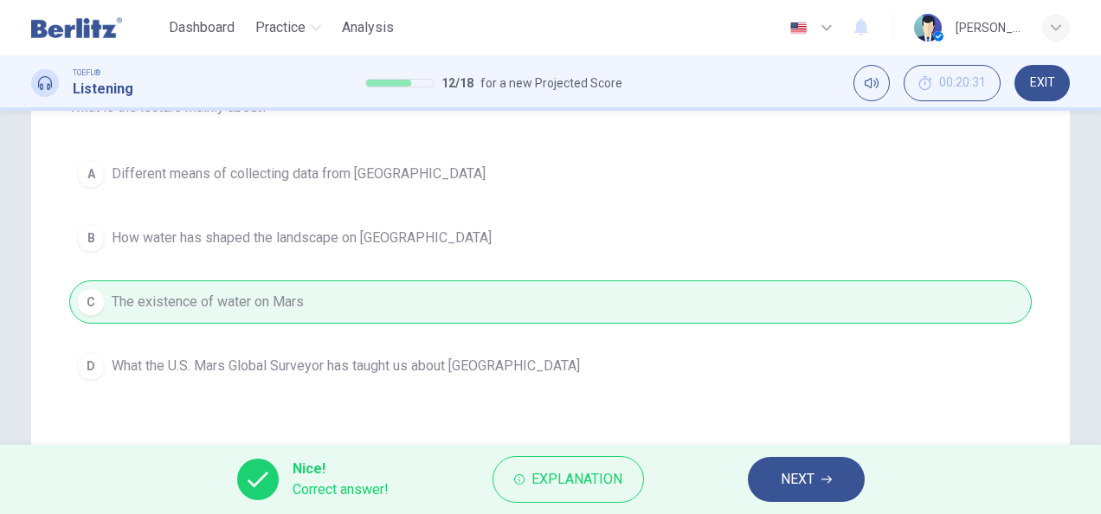
click at [818, 480] on button "NEXT" at bounding box center [806, 479] width 117 height 45
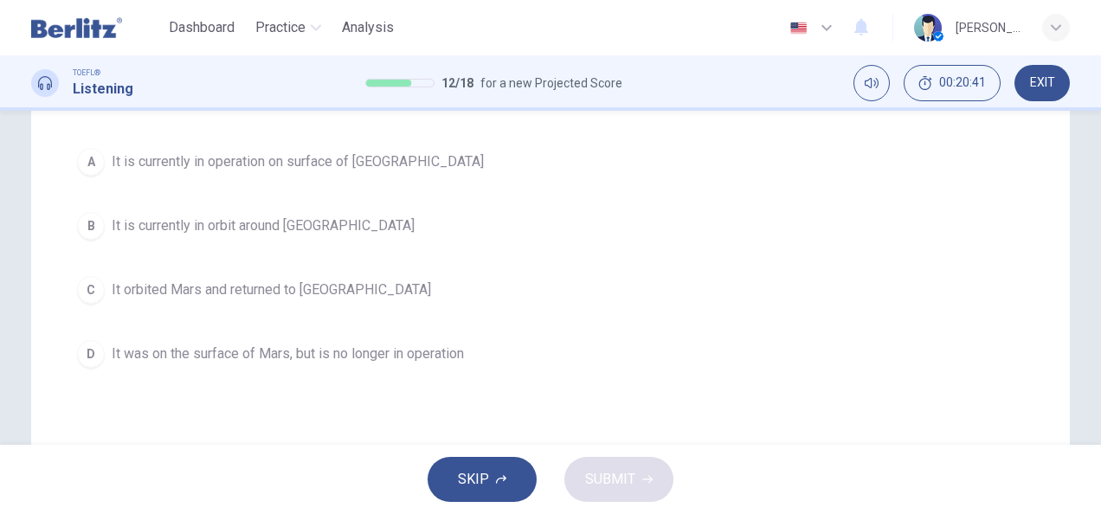
scroll to position [224, 0]
click at [118, 289] on span "It orbited Mars and returned to Earth" at bounding box center [272, 289] width 320 height 21
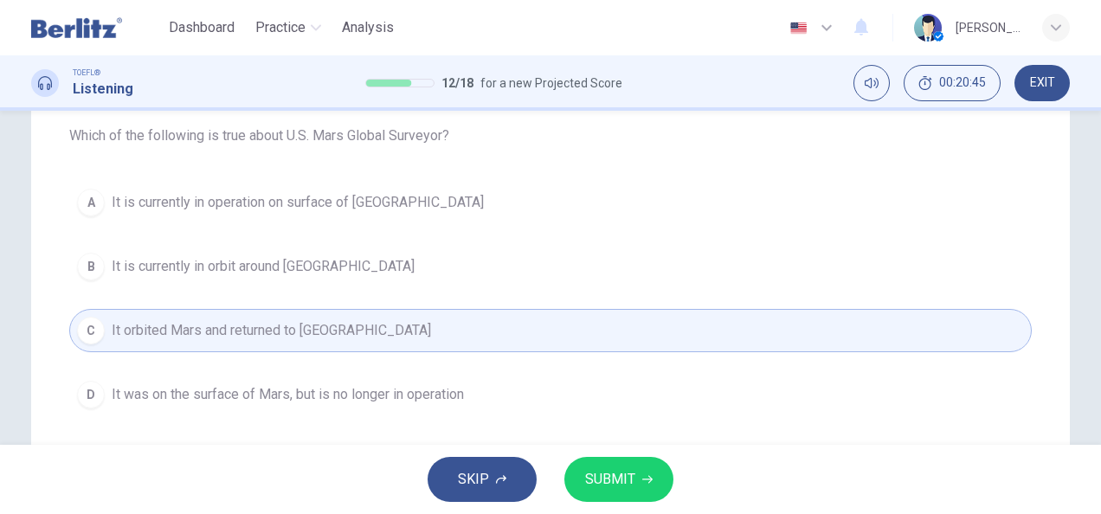
scroll to position [183, 0]
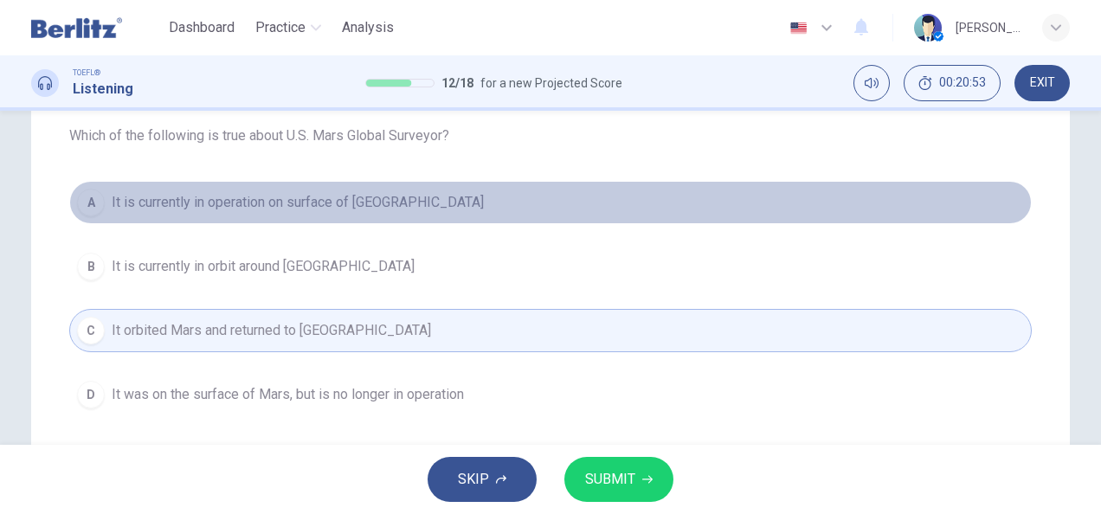
click at [239, 192] on span "It is currently in operation on surface of Mars" at bounding box center [298, 202] width 372 height 21
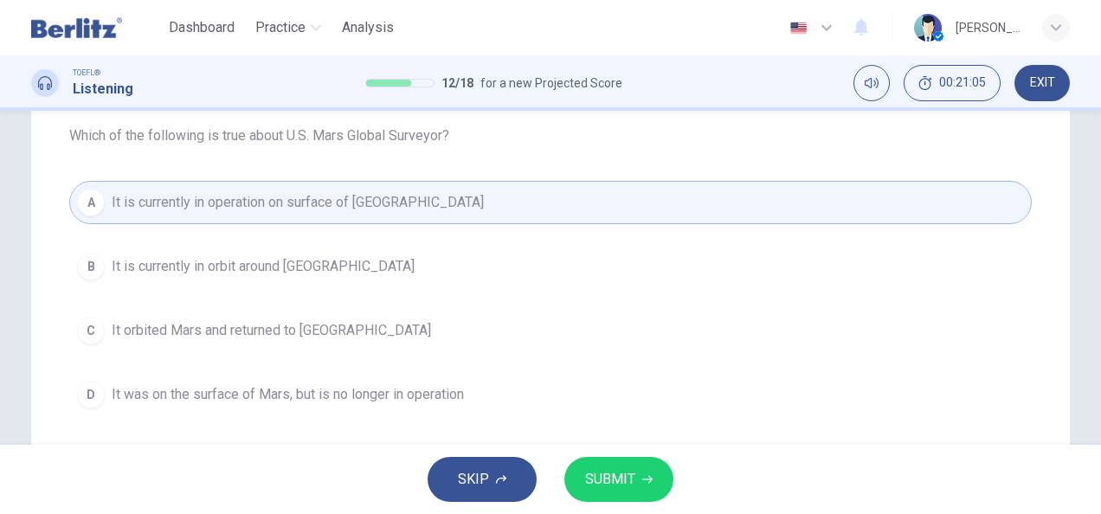
click at [97, 324] on div "C" at bounding box center [91, 331] width 28 height 28
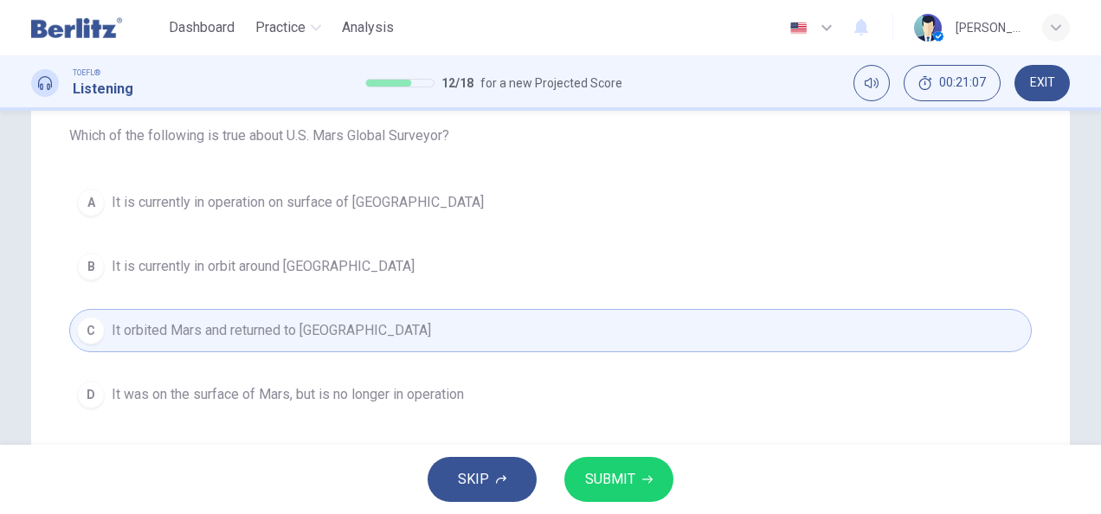
click at [606, 470] on span "SUBMIT" at bounding box center [610, 480] width 50 height 24
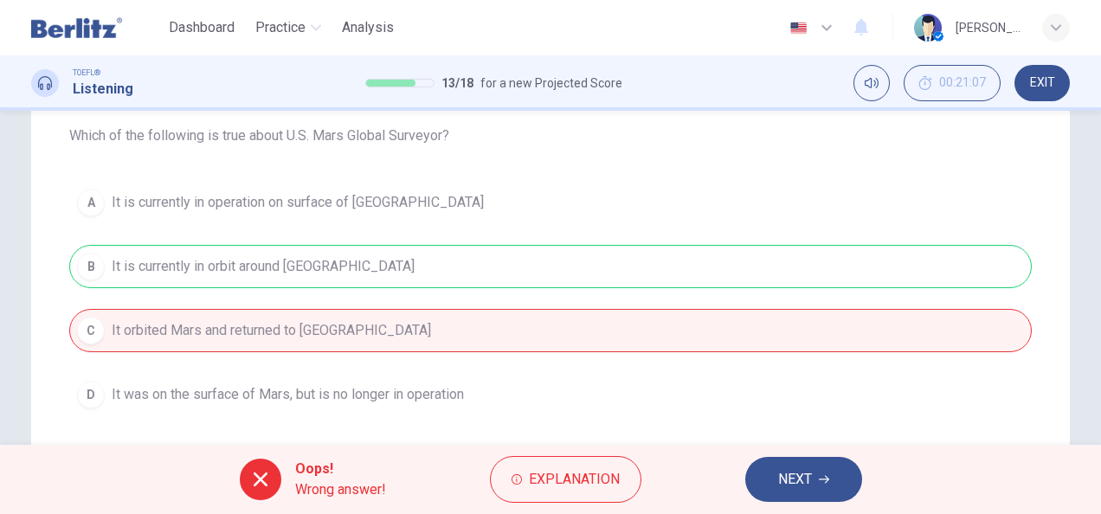
click at [823, 462] on button "NEXT" at bounding box center [804, 479] width 117 height 45
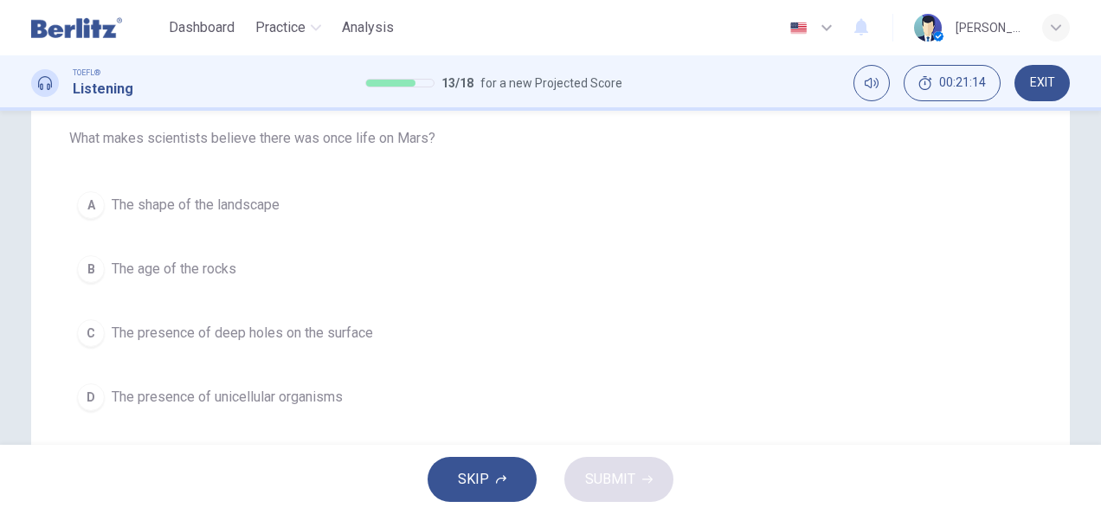
scroll to position [177, 0]
click at [121, 339] on span "The presence of deep holes on the surface" at bounding box center [243, 336] width 262 height 21
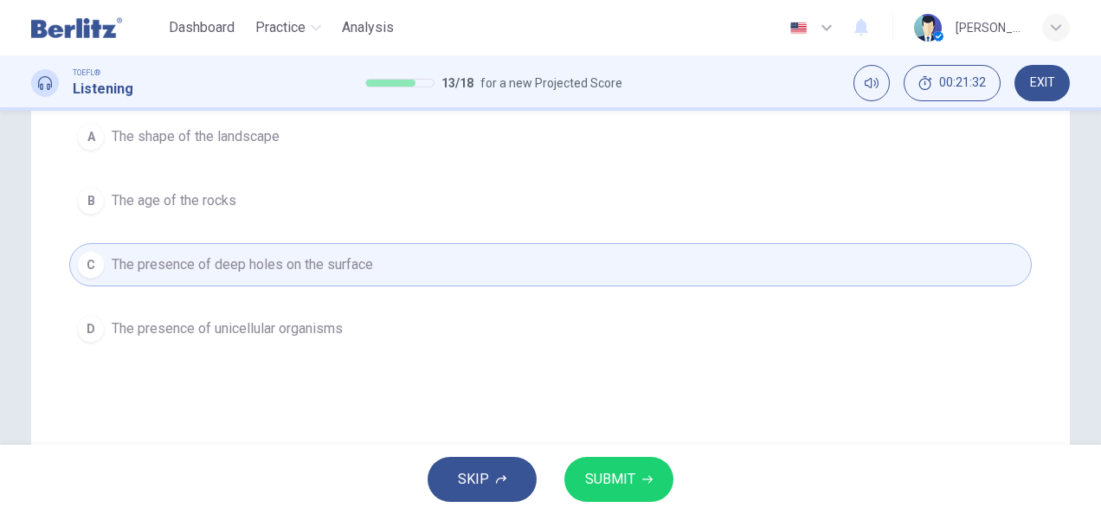
scroll to position [241, 0]
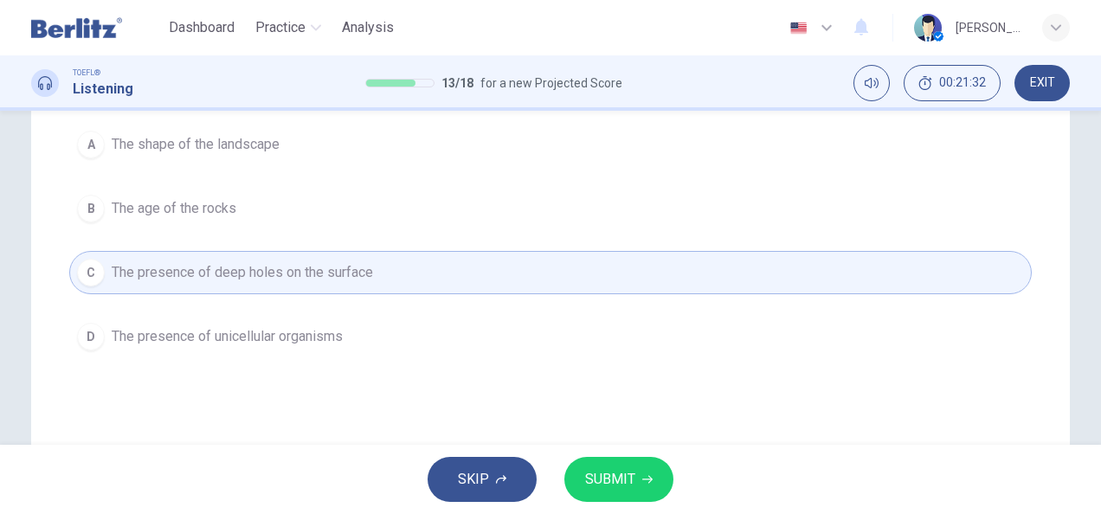
click at [589, 488] on span "SUBMIT" at bounding box center [610, 480] width 50 height 24
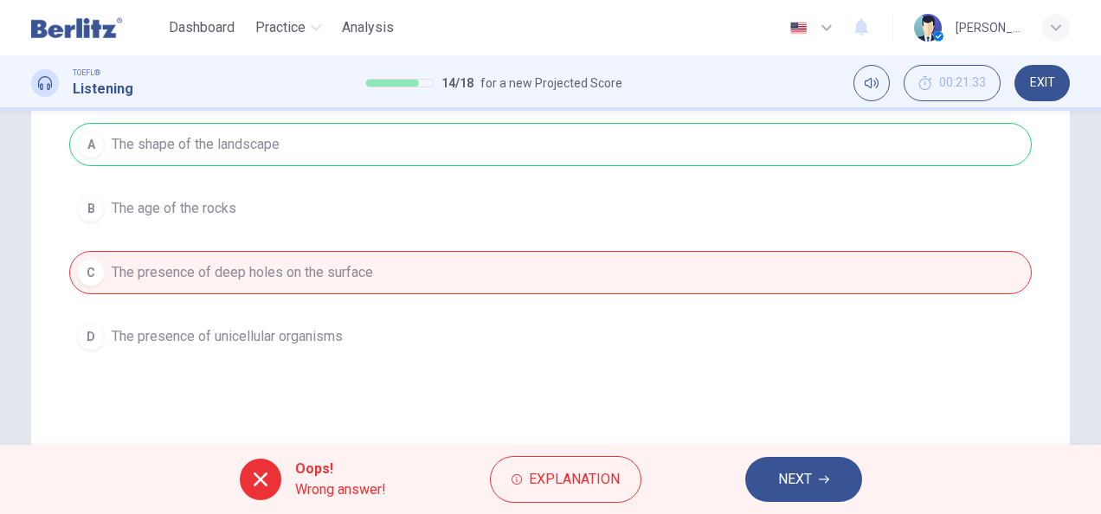
click at [814, 485] on button "NEXT" at bounding box center [804, 479] width 117 height 45
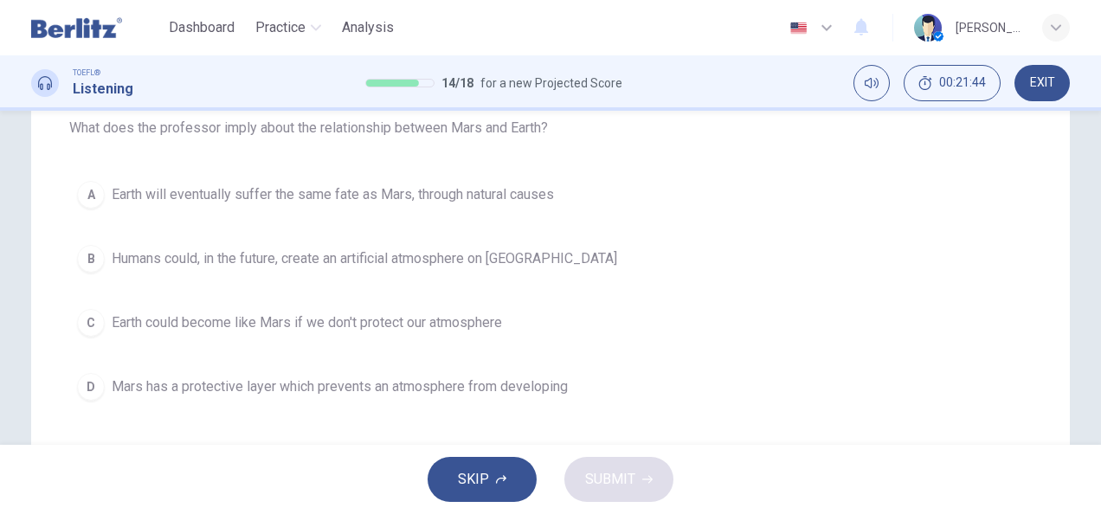
scroll to position [193, 0]
click at [102, 324] on button "C Earth could become like Mars if we don't protect our atmosphere" at bounding box center [550, 320] width 963 height 43
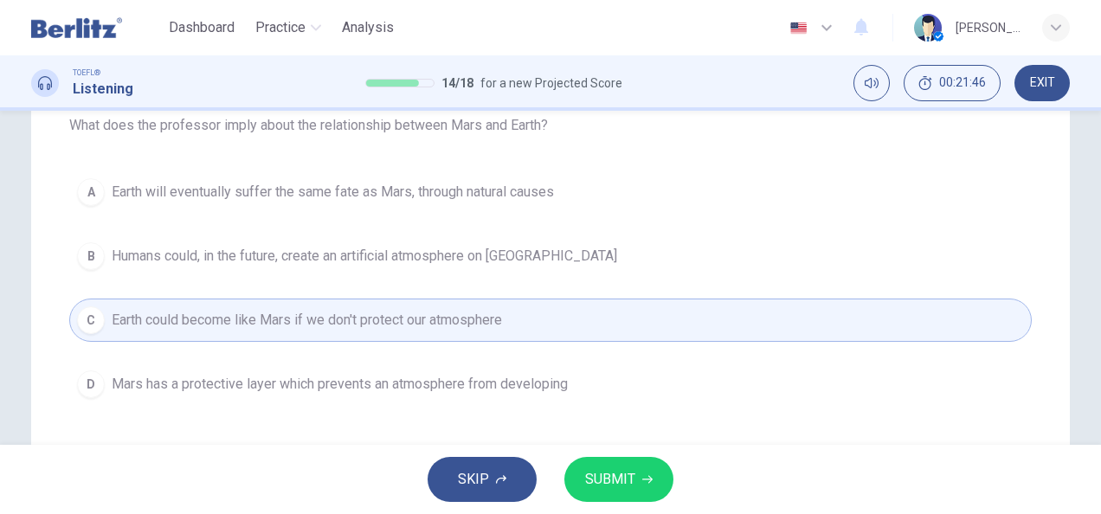
click at [592, 487] on span "SUBMIT" at bounding box center [610, 480] width 50 height 24
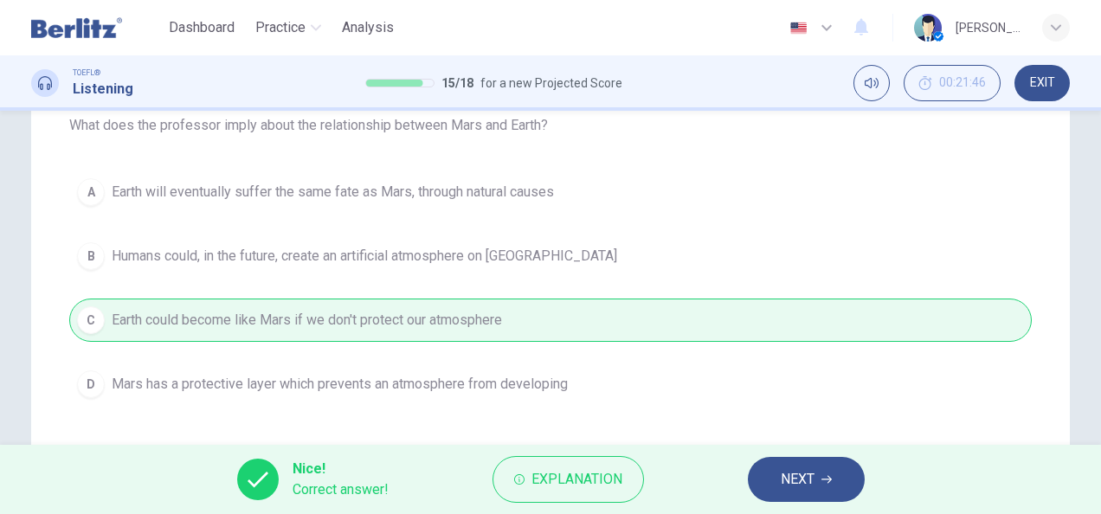
click at [816, 496] on button "NEXT" at bounding box center [806, 479] width 117 height 45
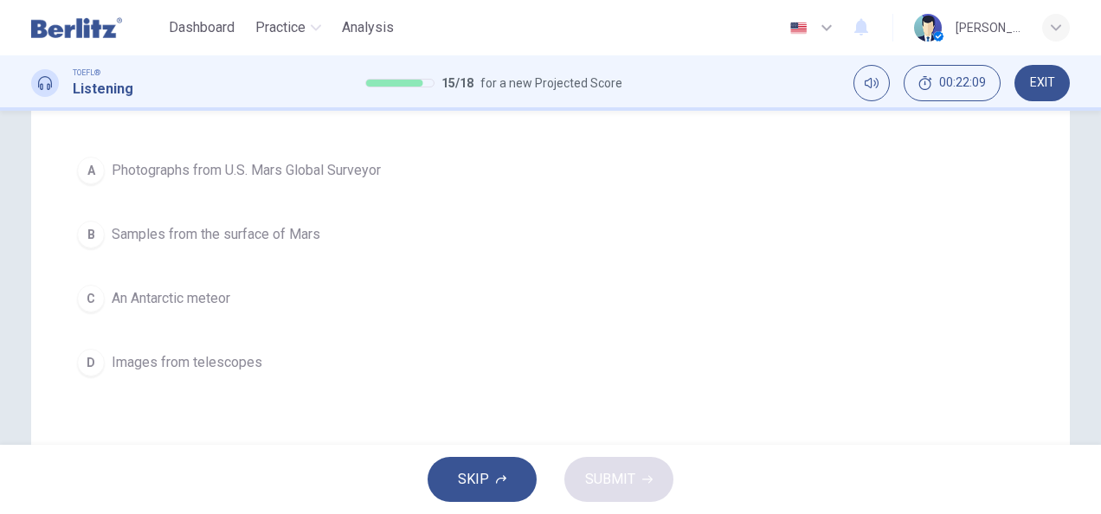
scroll to position [223, 0]
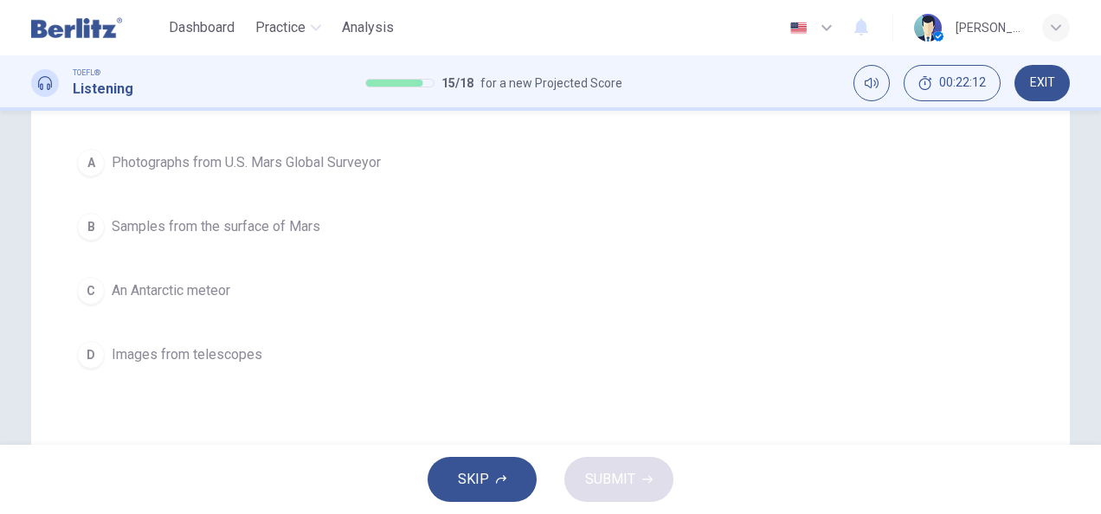
click at [138, 298] on span "An Antarctic meteor" at bounding box center [171, 291] width 119 height 21
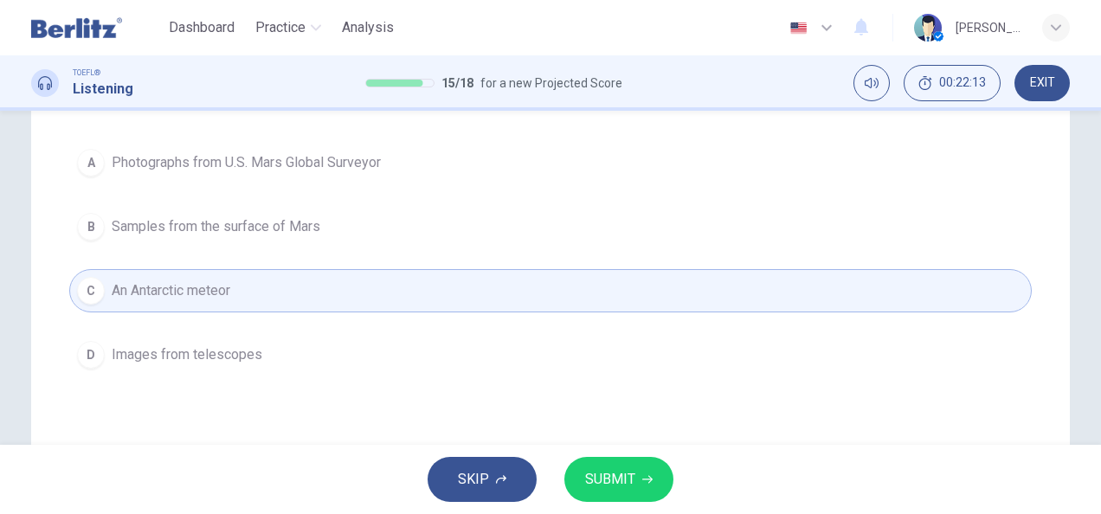
click at [615, 478] on span "SUBMIT" at bounding box center [610, 480] width 50 height 24
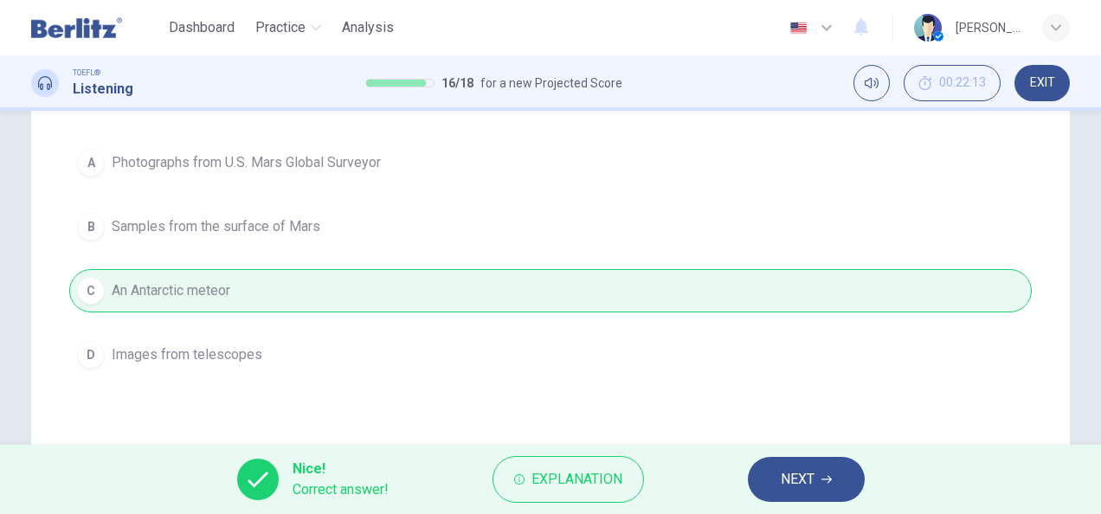
click at [802, 487] on span "NEXT" at bounding box center [798, 480] width 34 height 24
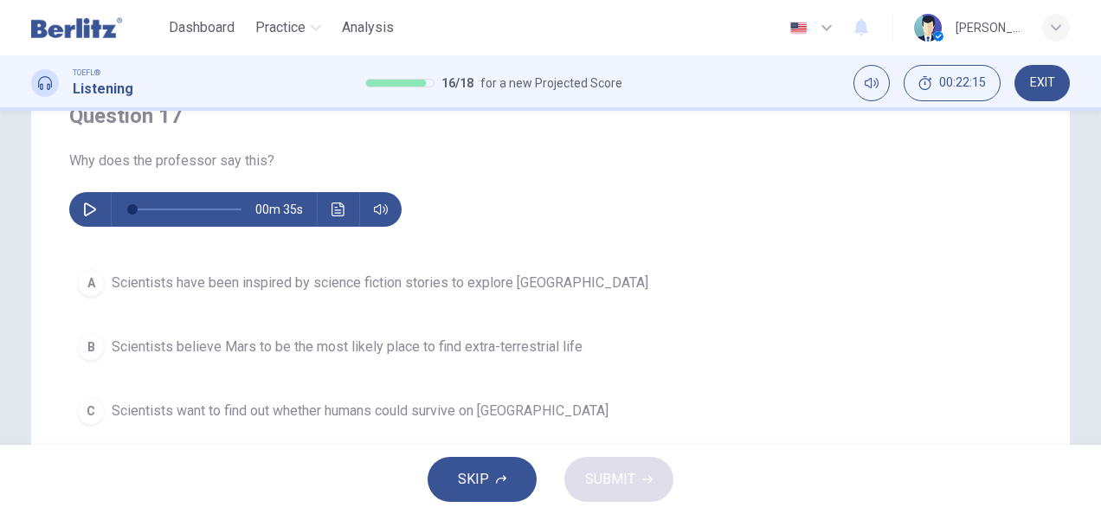
scroll to position [154, 0]
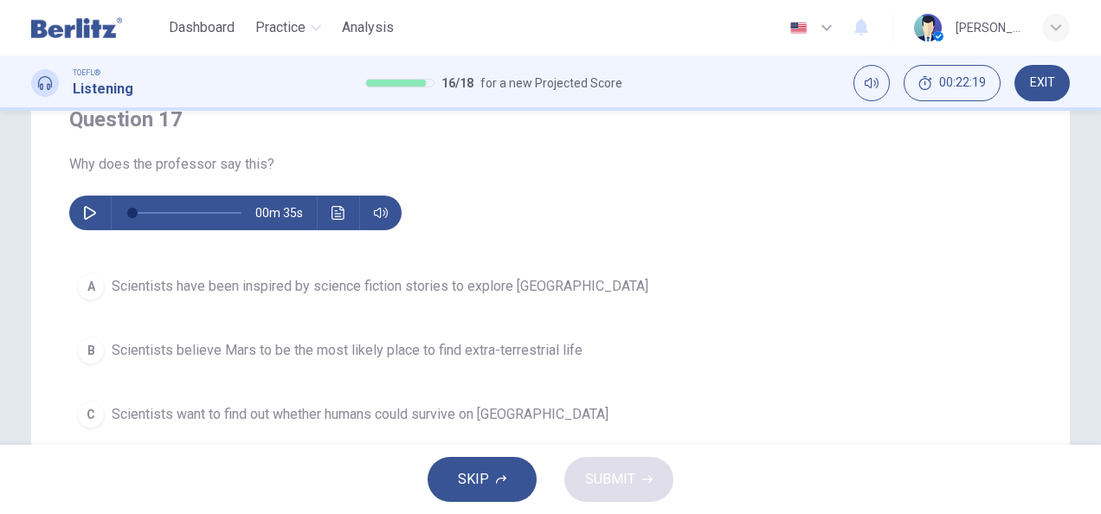
click at [76, 215] on button "button" at bounding box center [90, 213] width 28 height 35
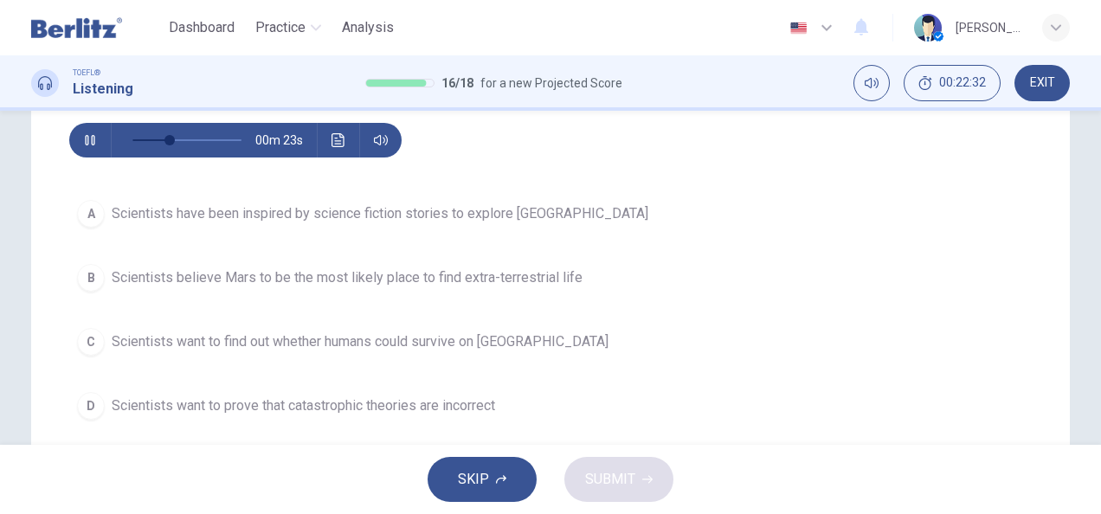
scroll to position [228, 0]
type input "*"
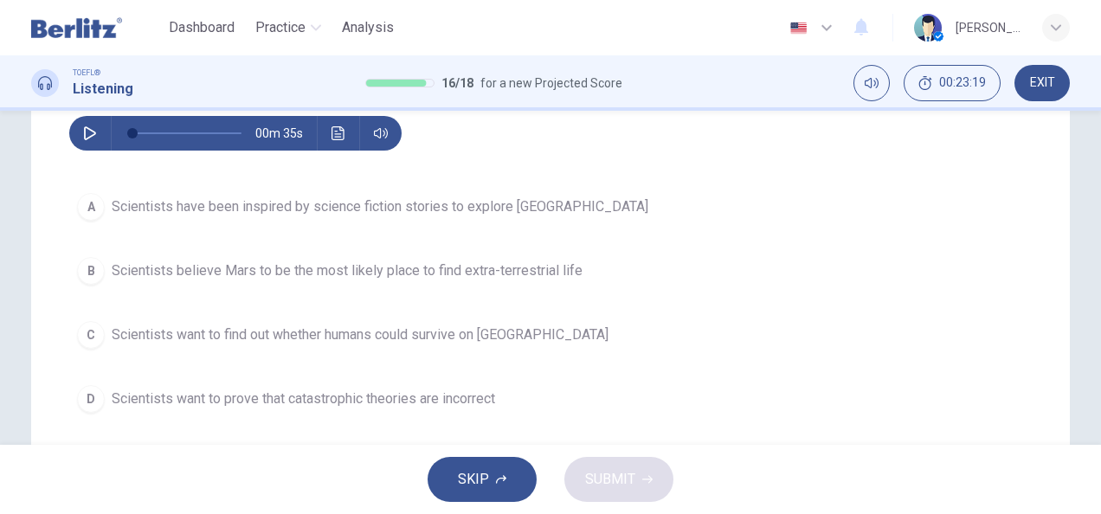
scroll to position [236, 0]
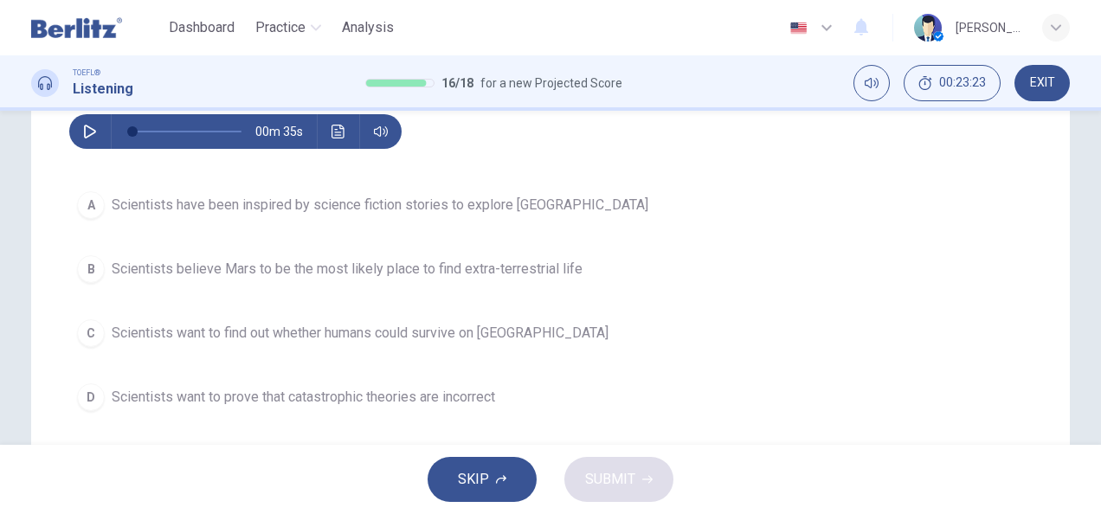
click at [100, 267] on div "B" at bounding box center [91, 269] width 28 height 28
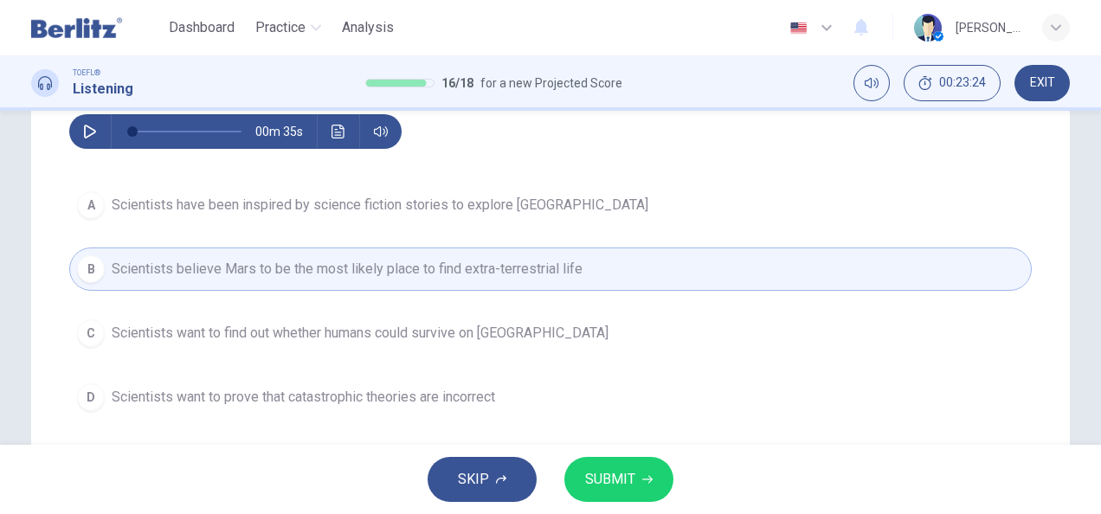
click at [630, 469] on span "SUBMIT" at bounding box center [610, 480] width 50 height 24
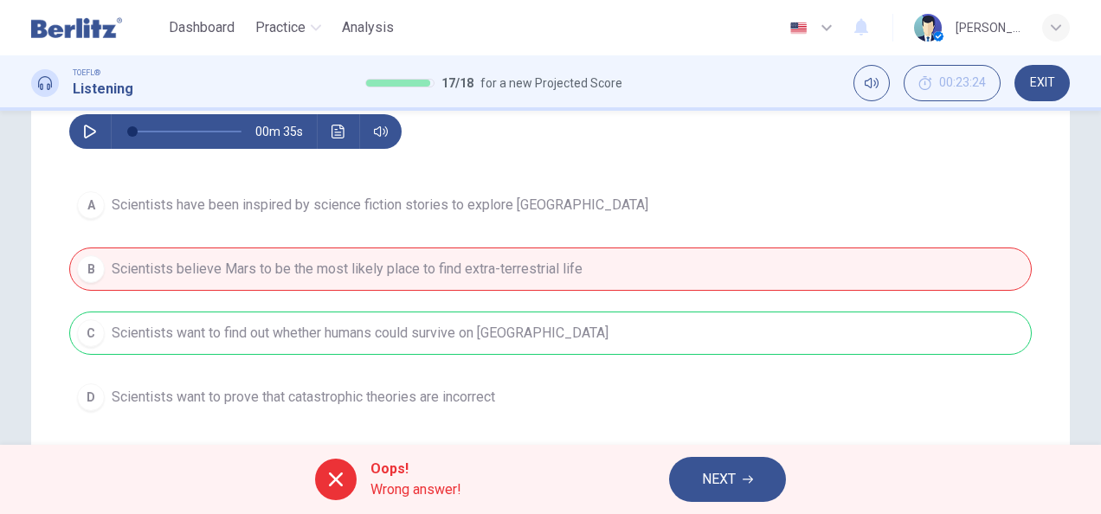
click at [729, 487] on span "NEXT" at bounding box center [719, 480] width 34 height 24
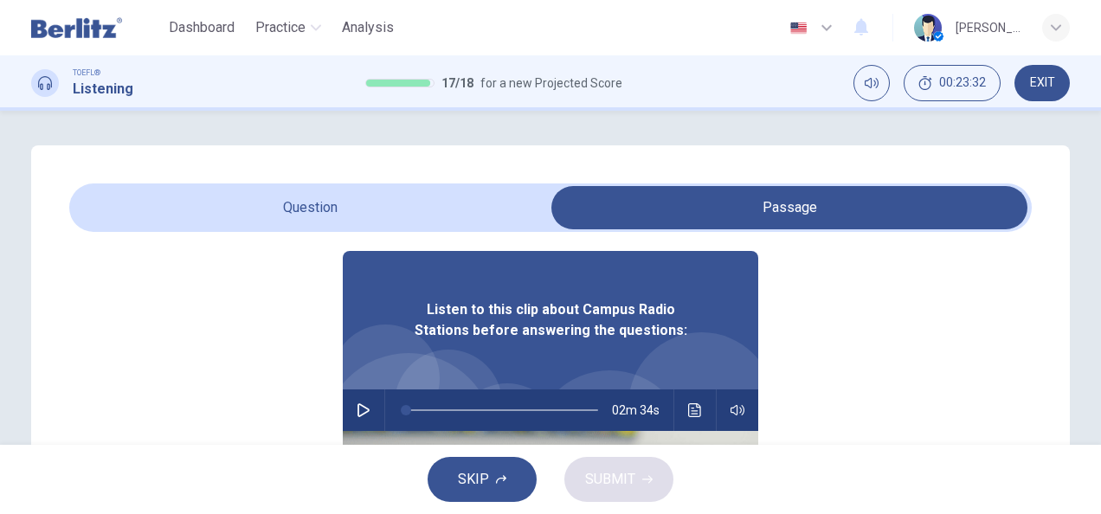
scroll to position [97, 0]
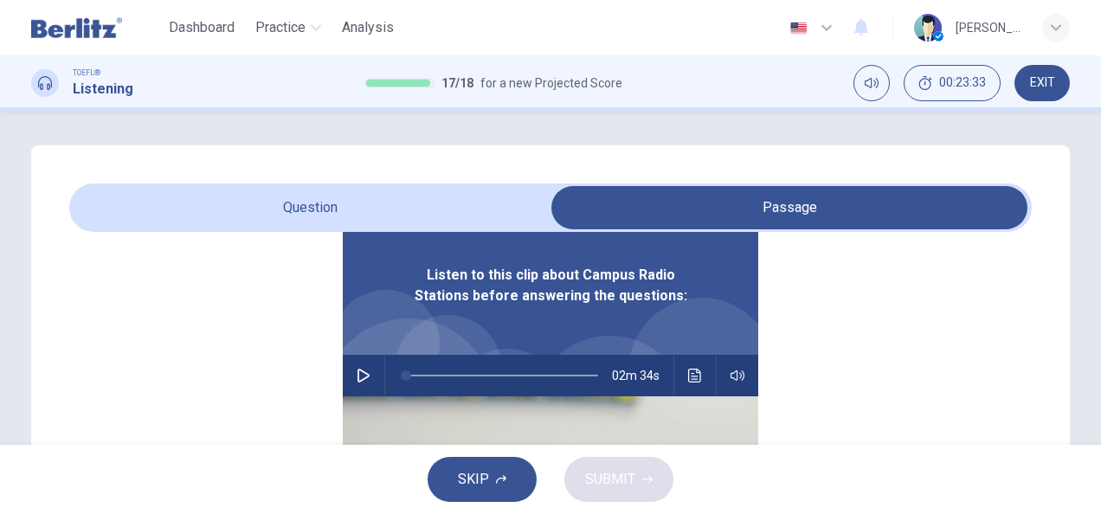
click at [359, 377] on icon "button" at bounding box center [364, 376] width 12 height 14
click at [350, 378] on button "button" at bounding box center [364, 376] width 28 height 42
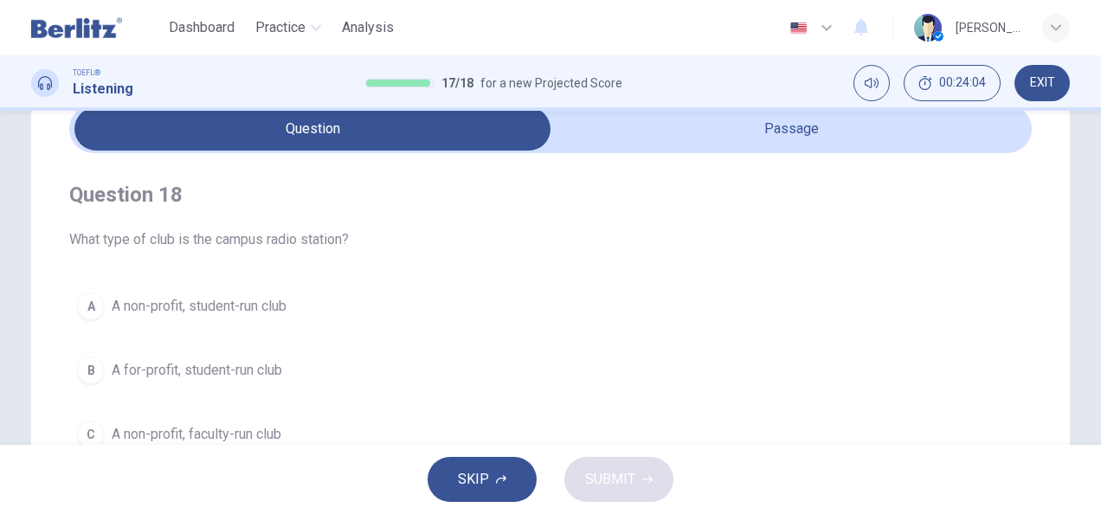
scroll to position [78, 0]
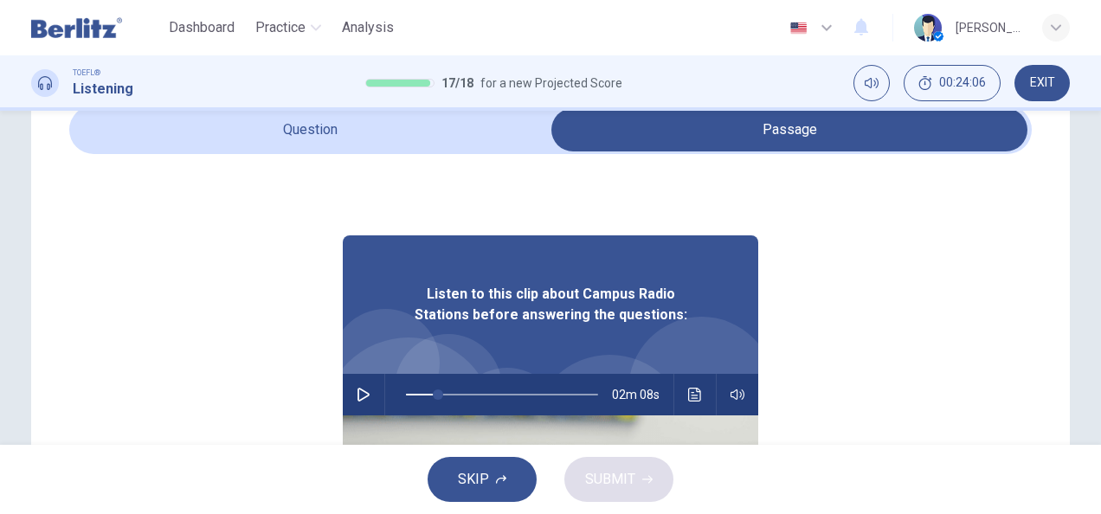
click at [677, 411] on div "02m 08s" at bounding box center [551, 395] width 416 height 42
click at [688, 396] on icon "Click to see the audio transcription" at bounding box center [694, 395] width 13 height 14
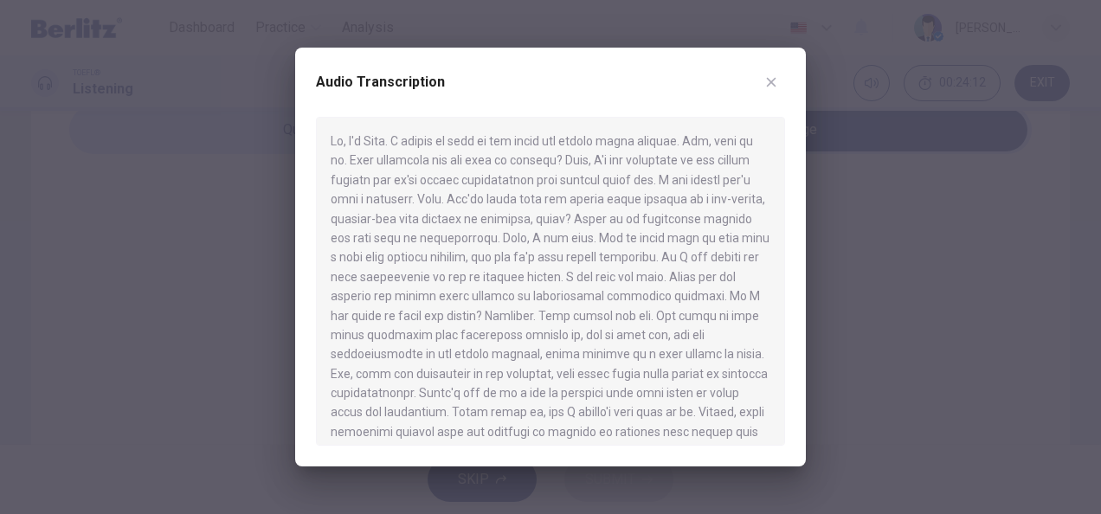
click at [771, 83] on icon "button" at bounding box center [772, 82] width 14 height 14
type input "**"
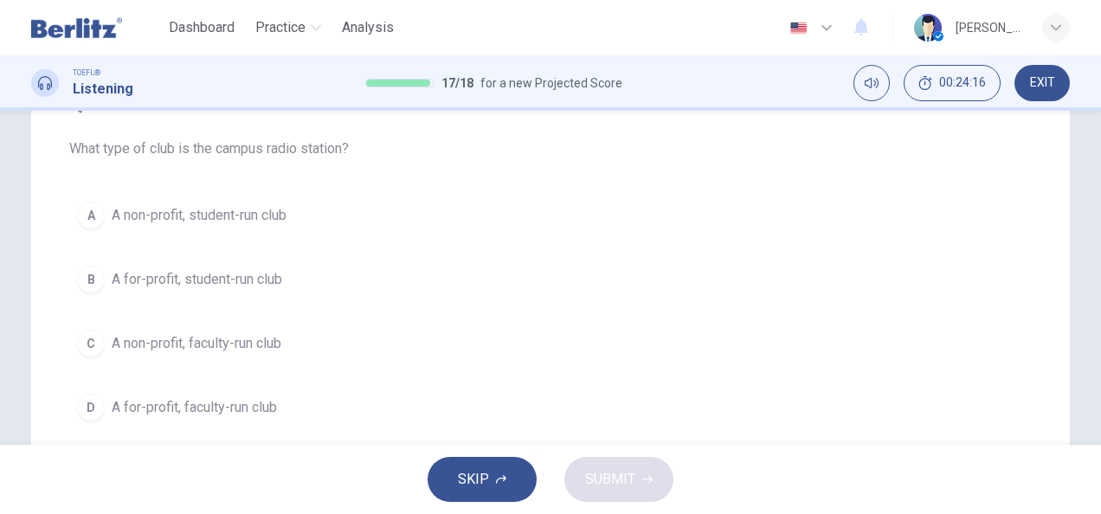
scroll to position [169, 0]
click at [262, 210] on span "A non-profit, student-run club" at bounding box center [199, 216] width 175 height 21
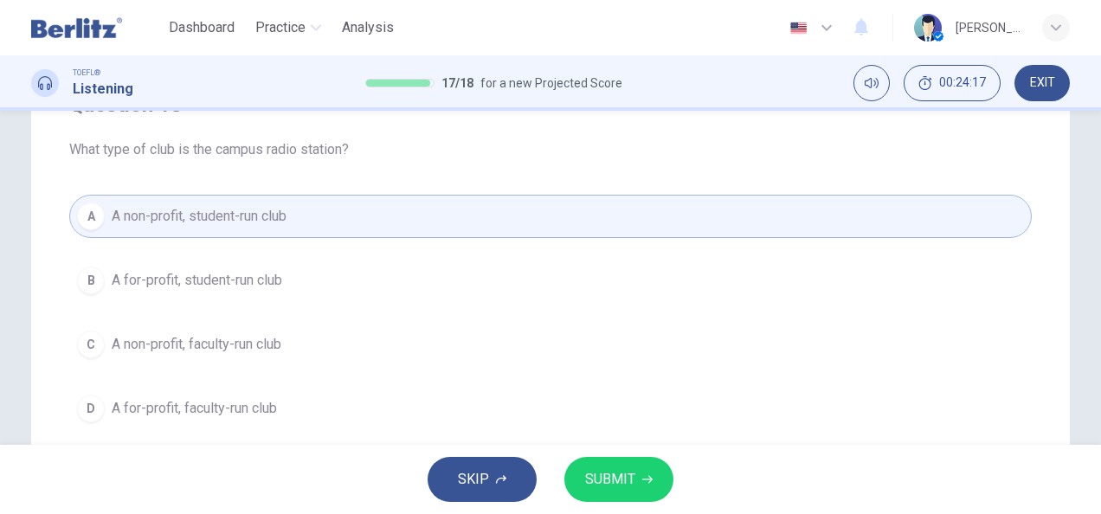
click at [627, 498] on button "SUBMIT" at bounding box center [619, 479] width 109 height 45
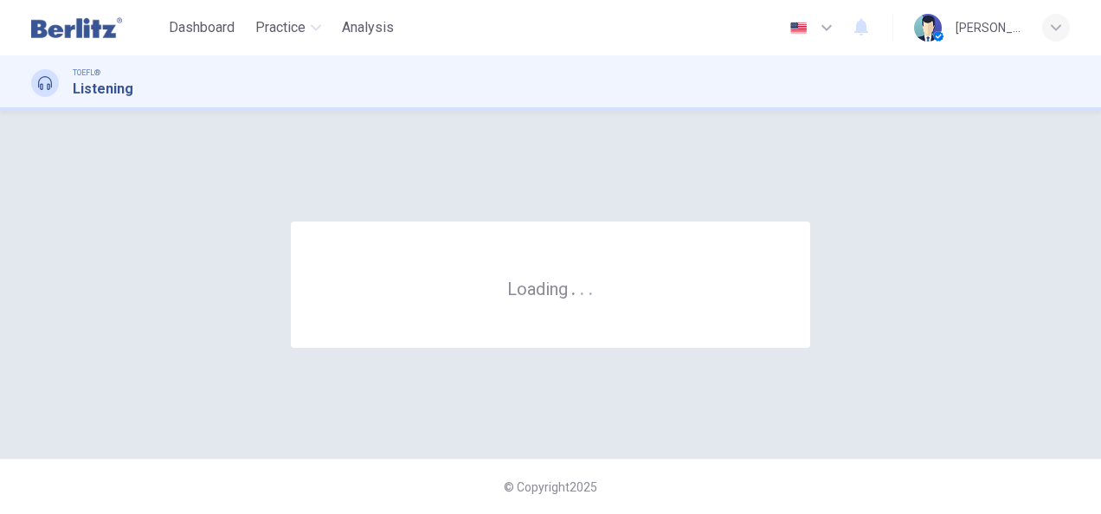
scroll to position [0, 0]
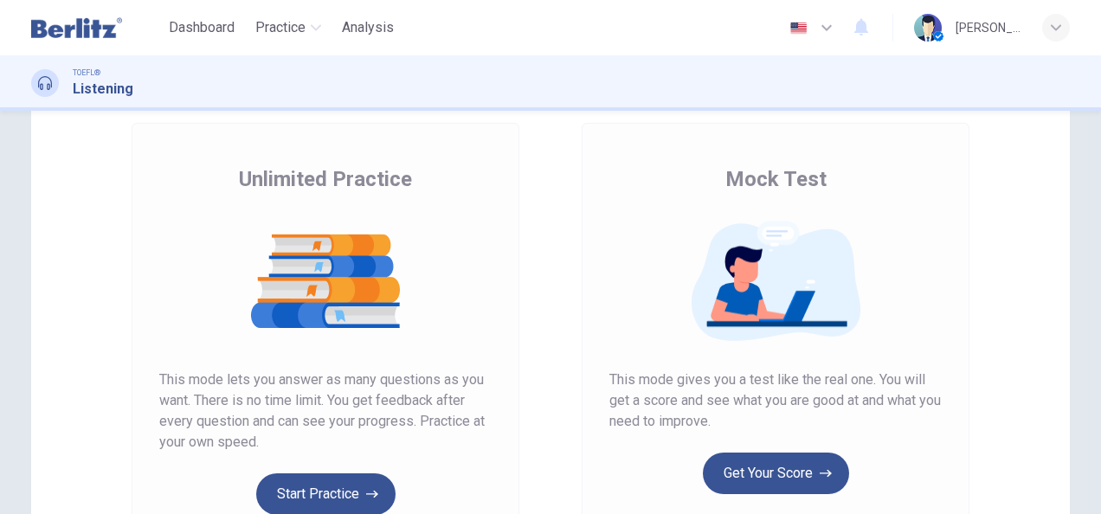
scroll to position [160, 0]
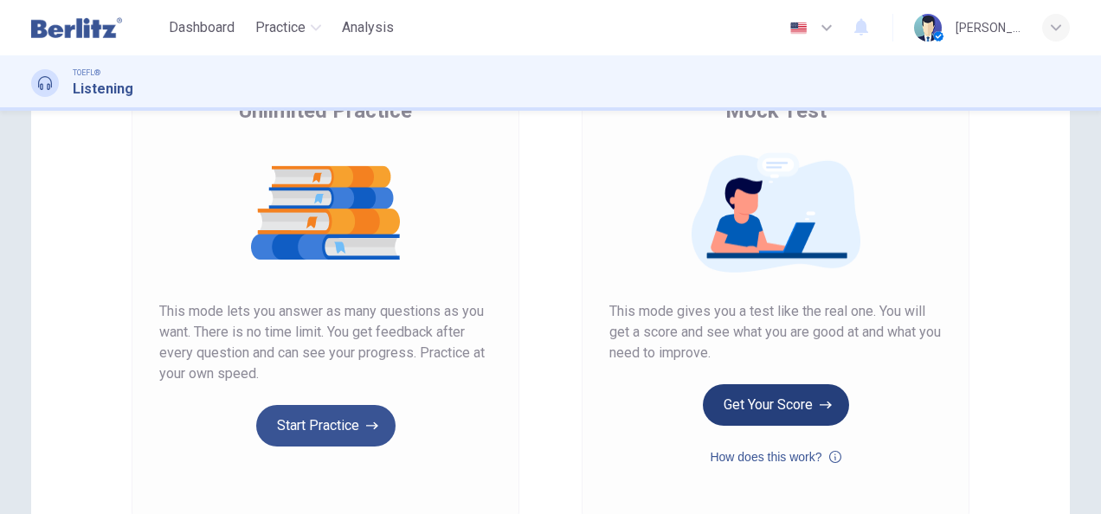
click at [793, 405] on button "Get Your Score" at bounding box center [776, 405] width 146 height 42
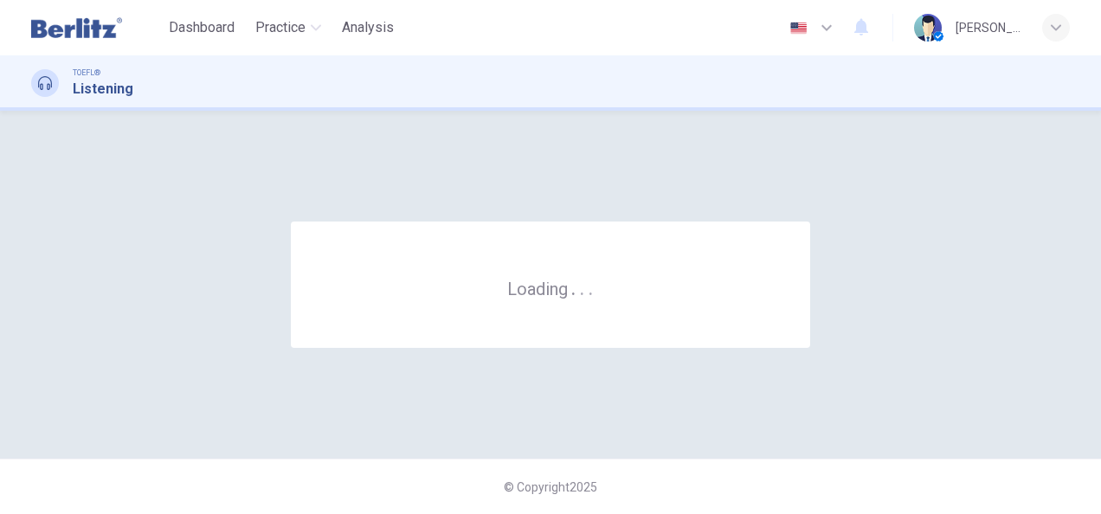
scroll to position [0, 0]
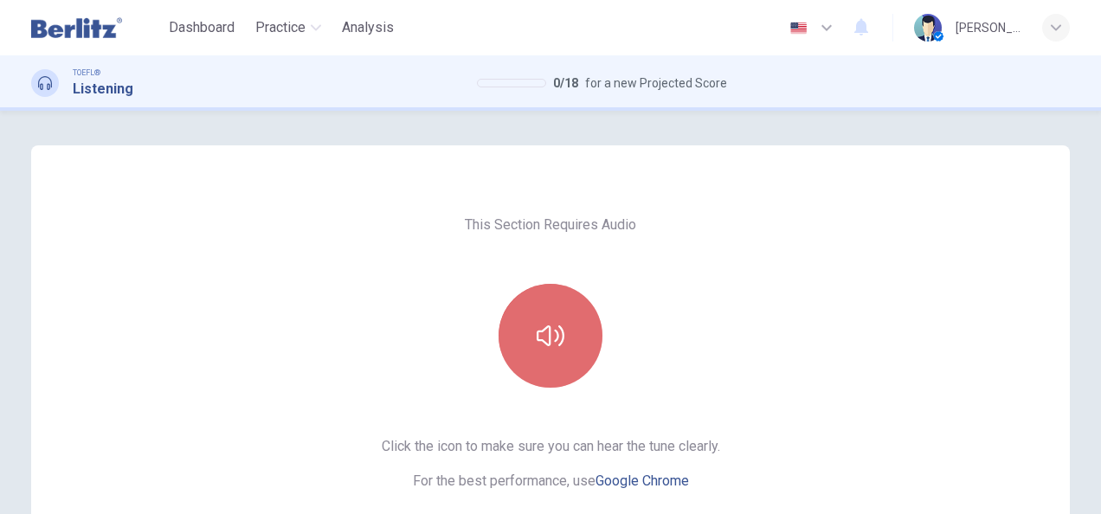
click at [512, 315] on button "button" at bounding box center [551, 336] width 104 height 104
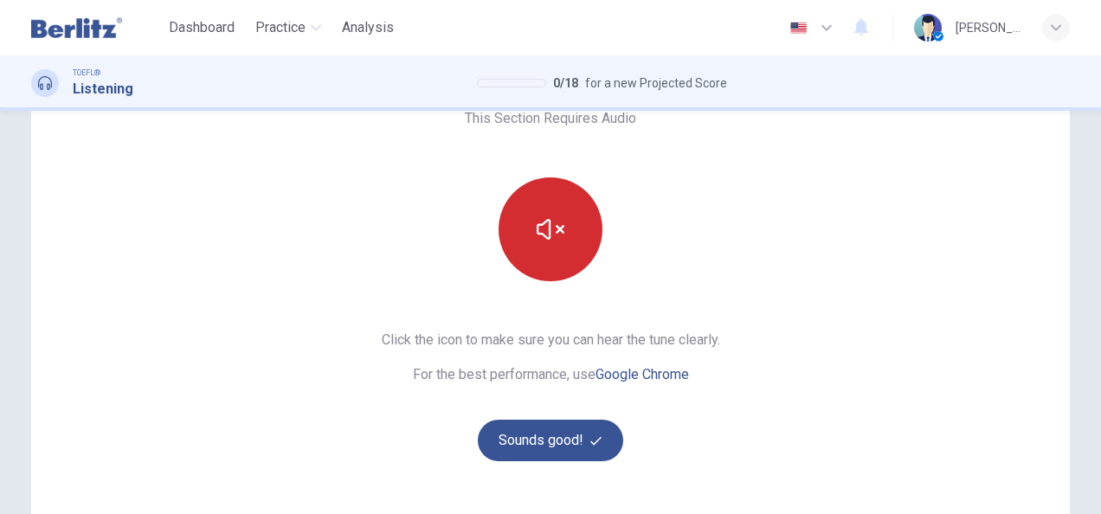
scroll to position [139, 0]
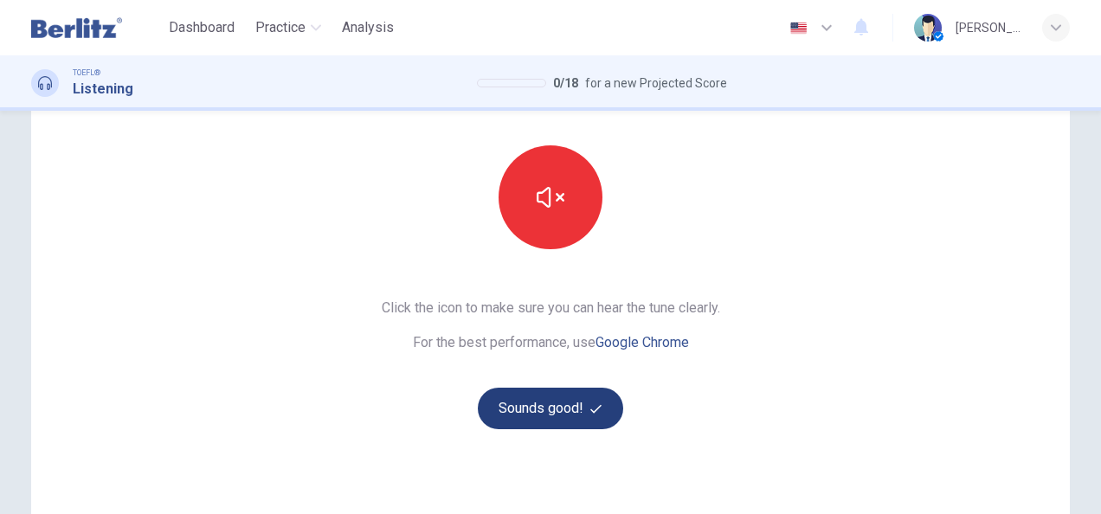
click at [532, 422] on button "Sounds good!" at bounding box center [550, 409] width 145 height 42
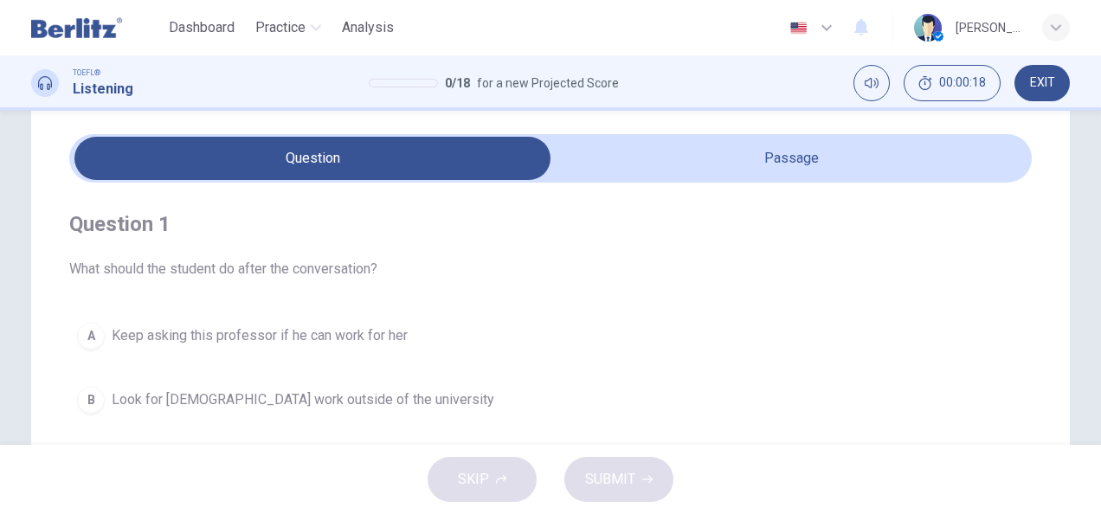
scroll to position [47, 0]
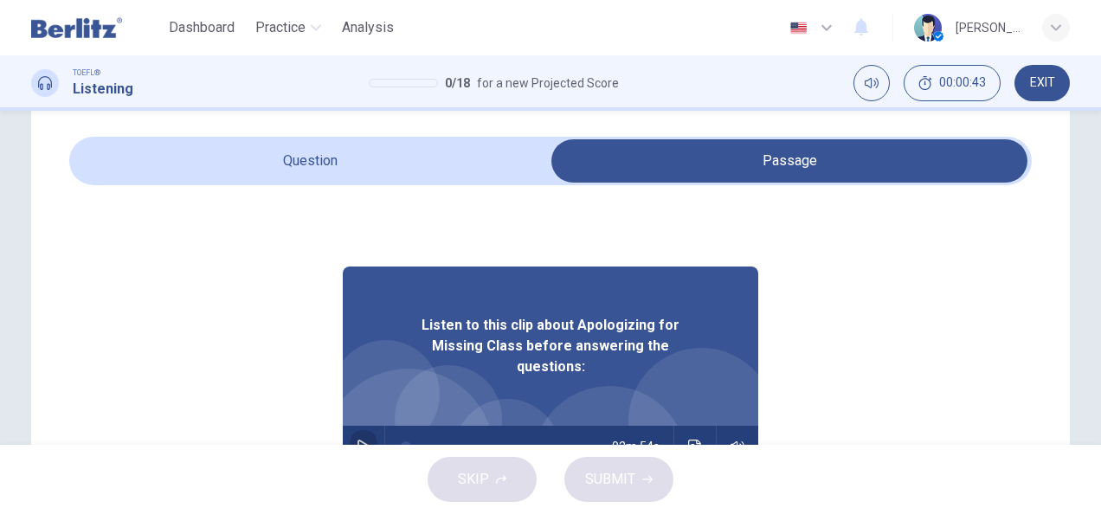
click at [360, 440] on icon "button" at bounding box center [364, 447] width 14 height 14
type input "*"
type input "**"
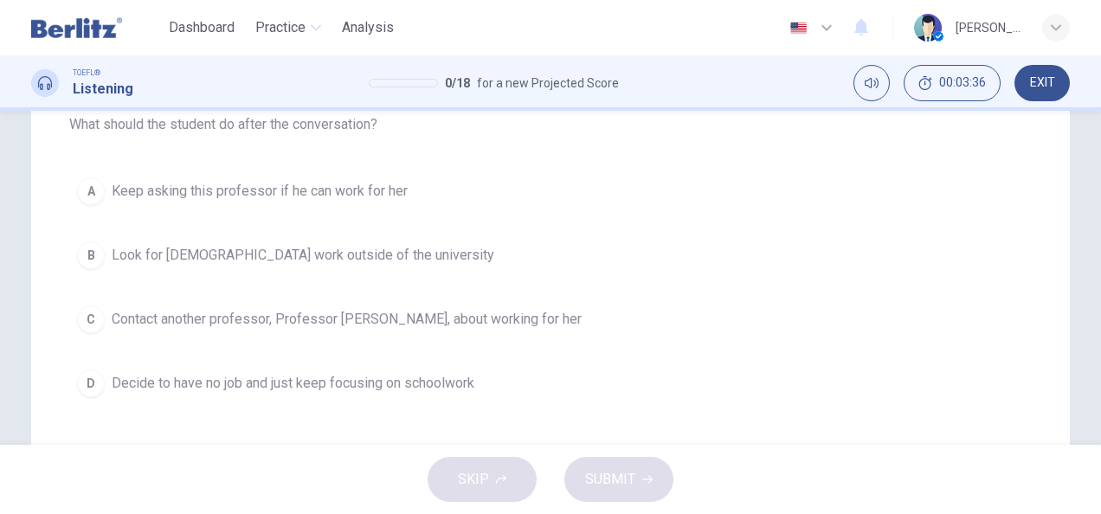
scroll to position [197, 0]
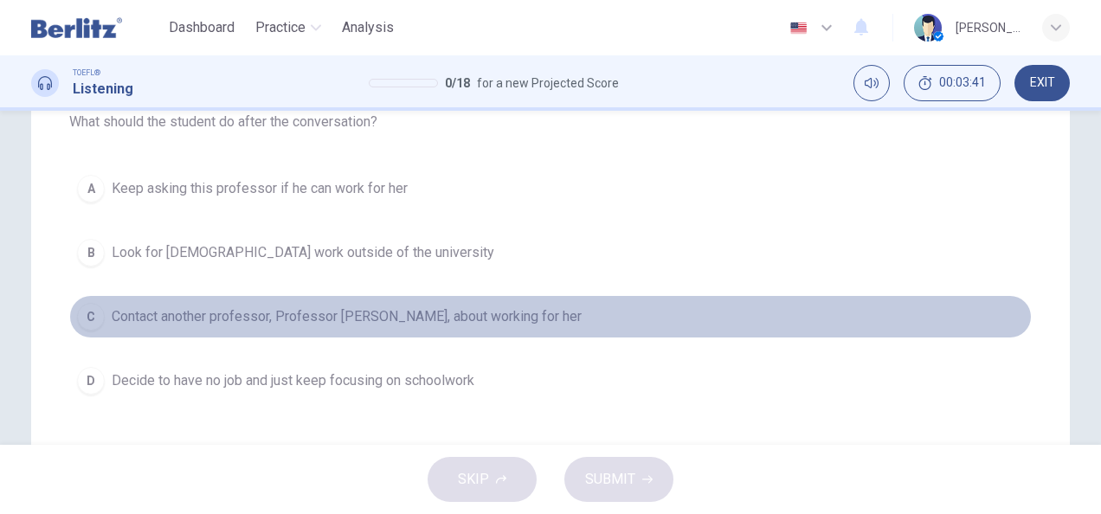
click at [350, 324] on span "Contact another professor, Professor [PERSON_NAME], about working for her" at bounding box center [347, 317] width 470 height 21
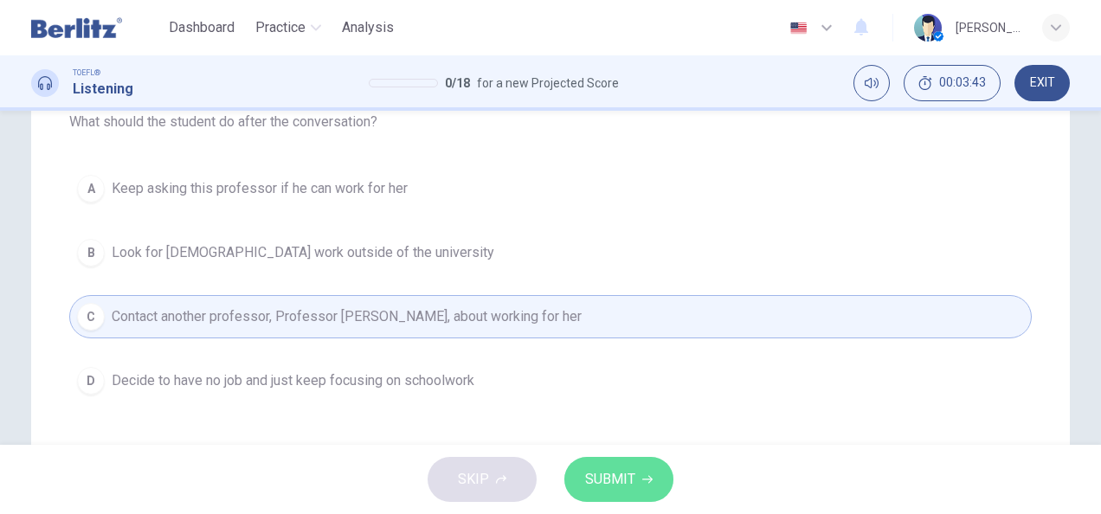
click at [629, 489] on span "SUBMIT" at bounding box center [610, 480] width 50 height 24
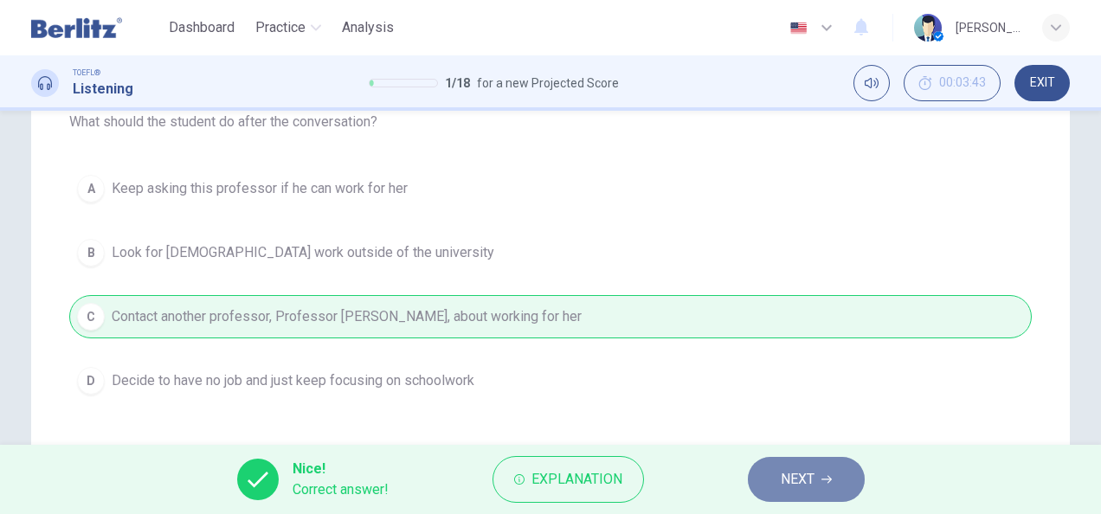
click at [770, 481] on button "NEXT" at bounding box center [806, 479] width 117 height 45
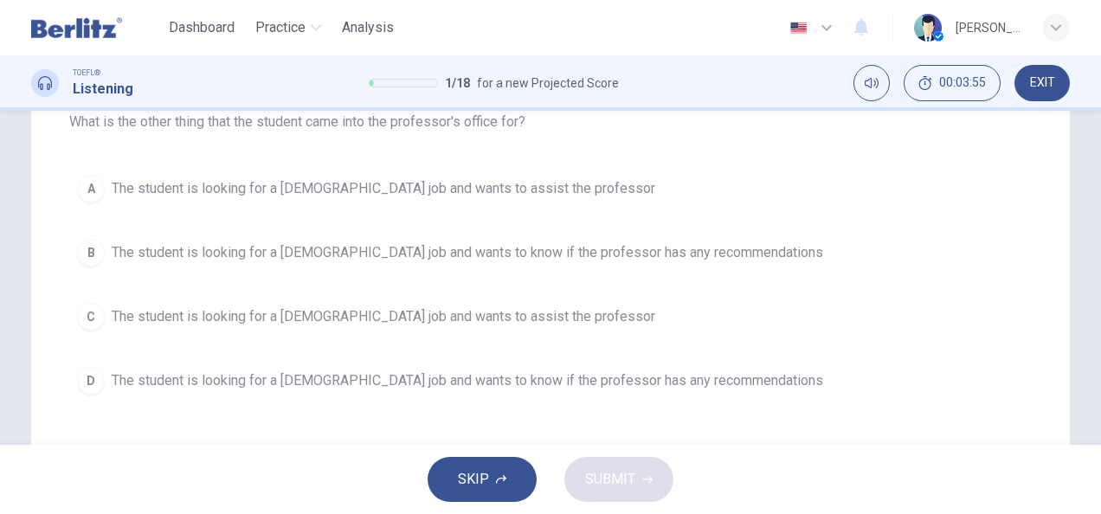
click at [145, 191] on span "The student is looking for a [DEMOGRAPHIC_DATA] job and wants to assist the pro…" at bounding box center [384, 188] width 544 height 21
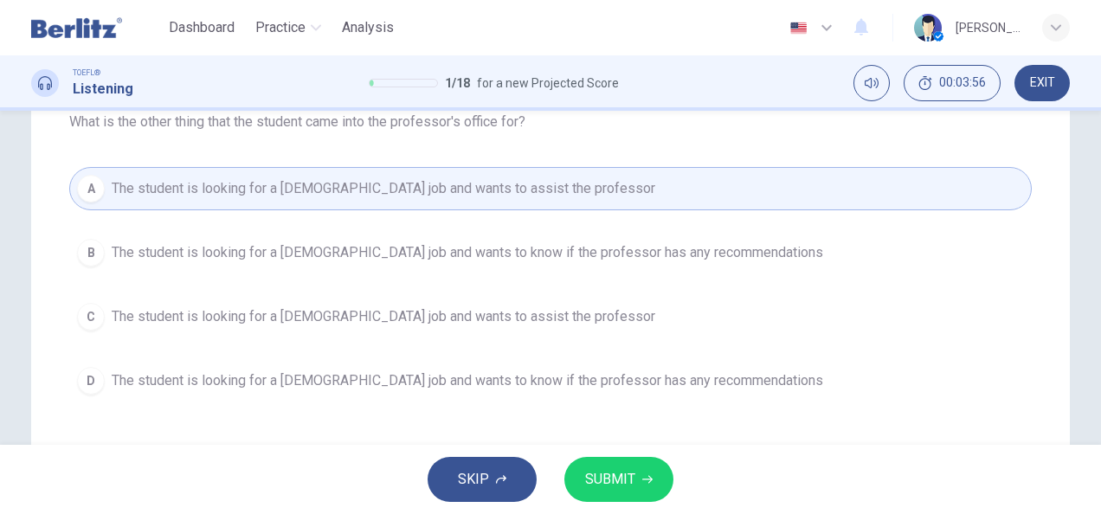
click at [628, 491] on span "SUBMIT" at bounding box center [610, 480] width 50 height 24
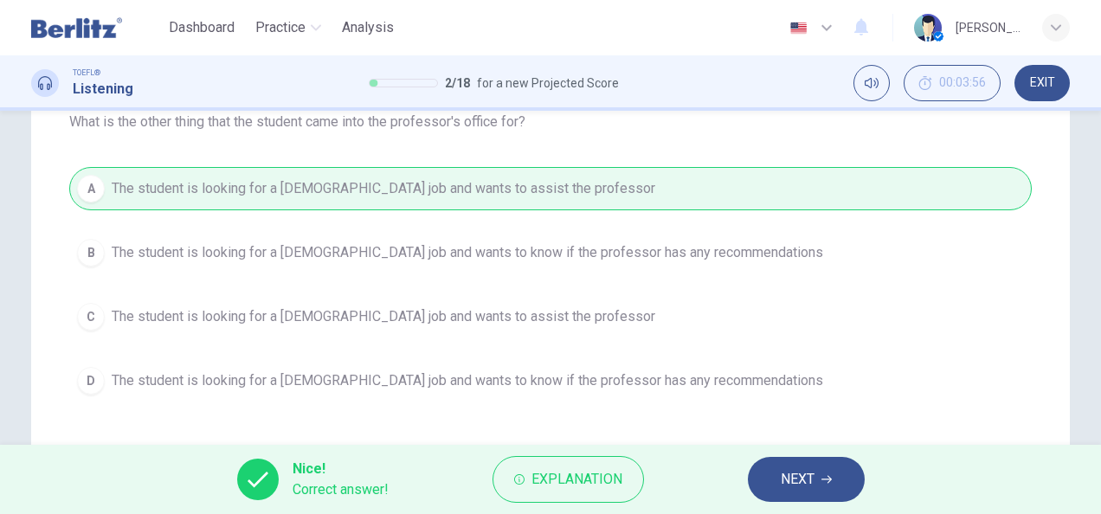
click at [827, 480] on icon "button" at bounding box center [827, 480] width 10 height 8
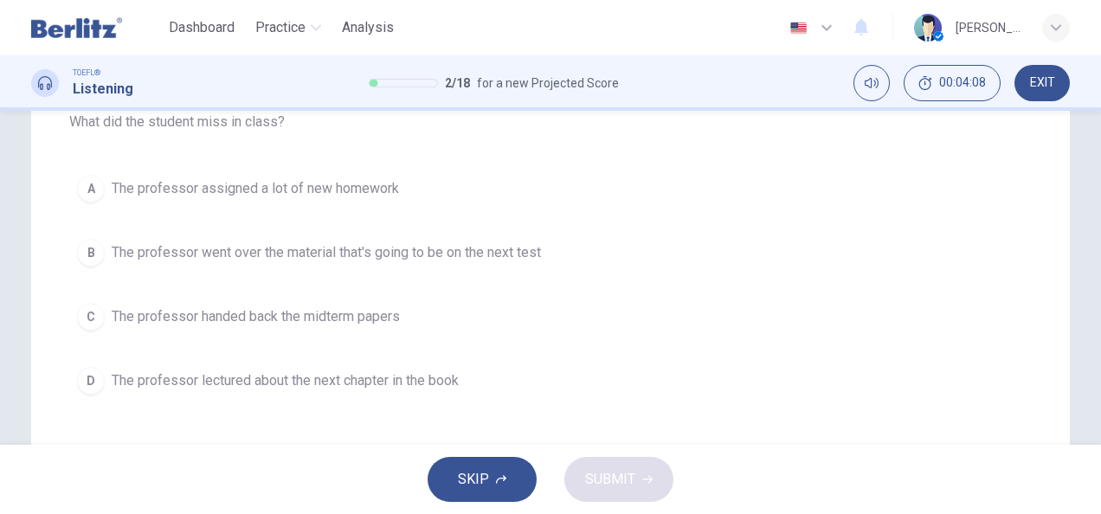
click at [104, 319] on button "C The professor handed back the midterm papers" at bounding box center [550, 316] width 963 height 43
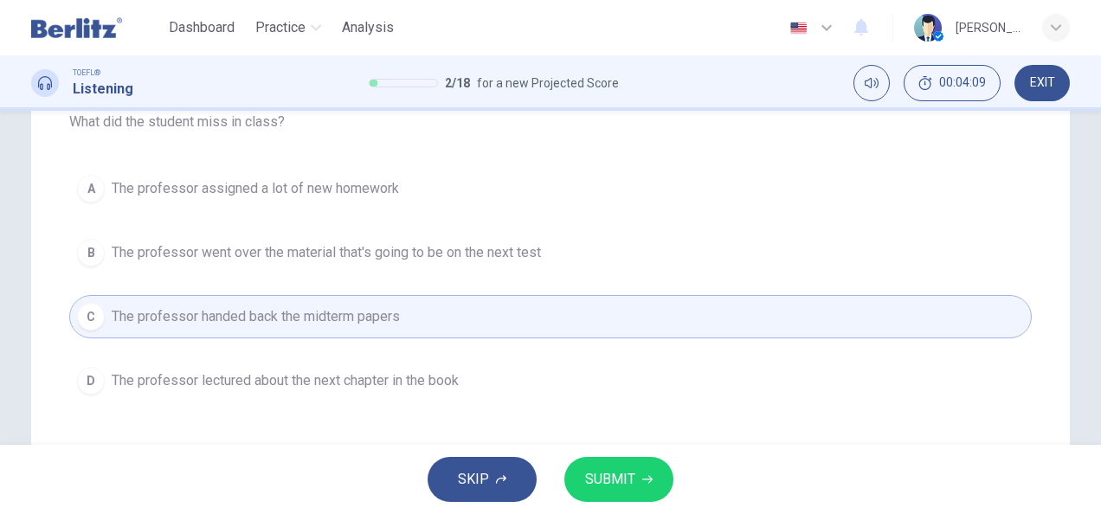
click at [603, 476] on span "SUBMIT" at bounding box center [610, 480] width 50 height 24
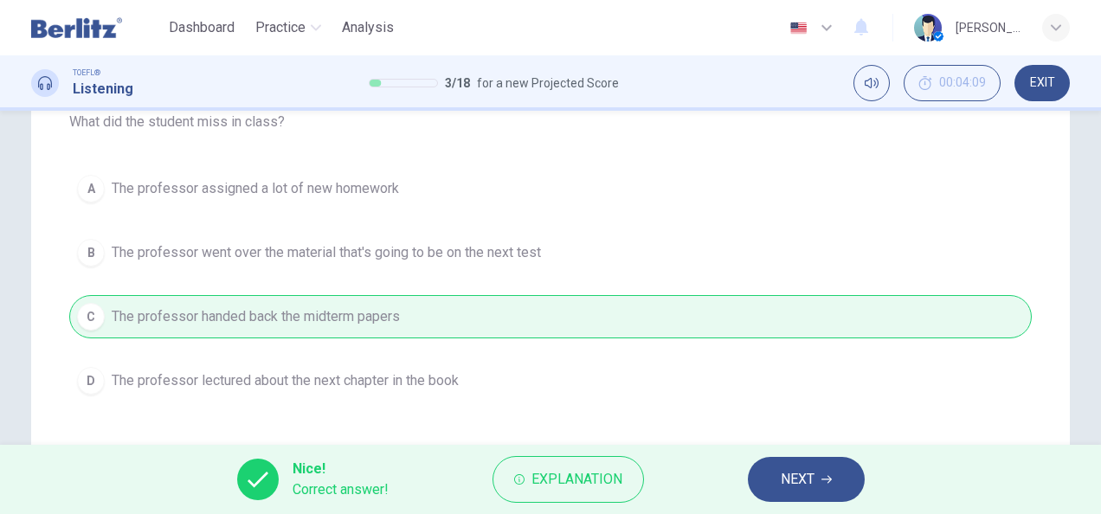
click at [826, 479] on icon "button" at bounding box center [827, 480] width 10 height 10
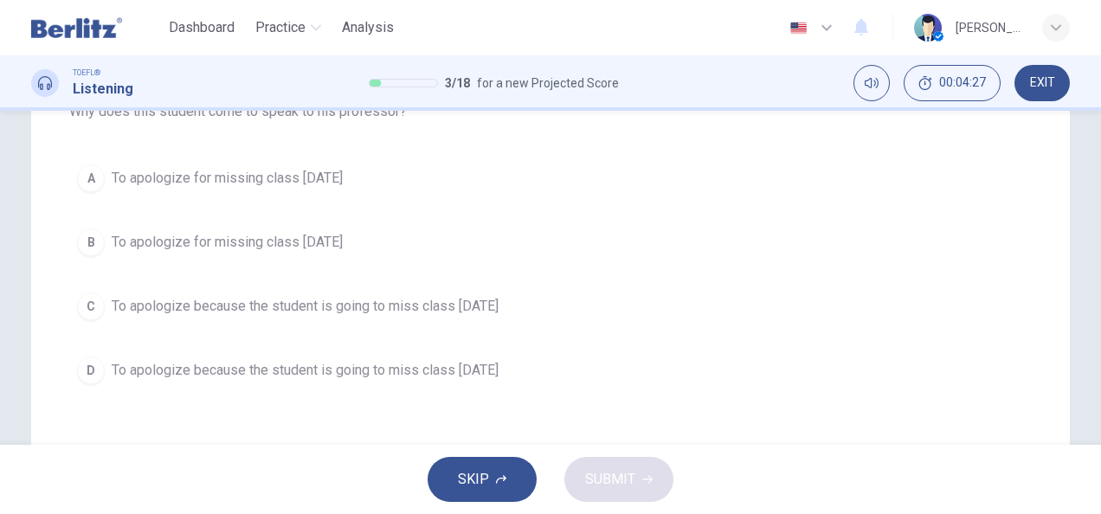
scroll to position [204, 0]
click at [97, 189] on button "A To apologize for missing class [DATE]" at bounding box center [550, 180] width 963 height 43
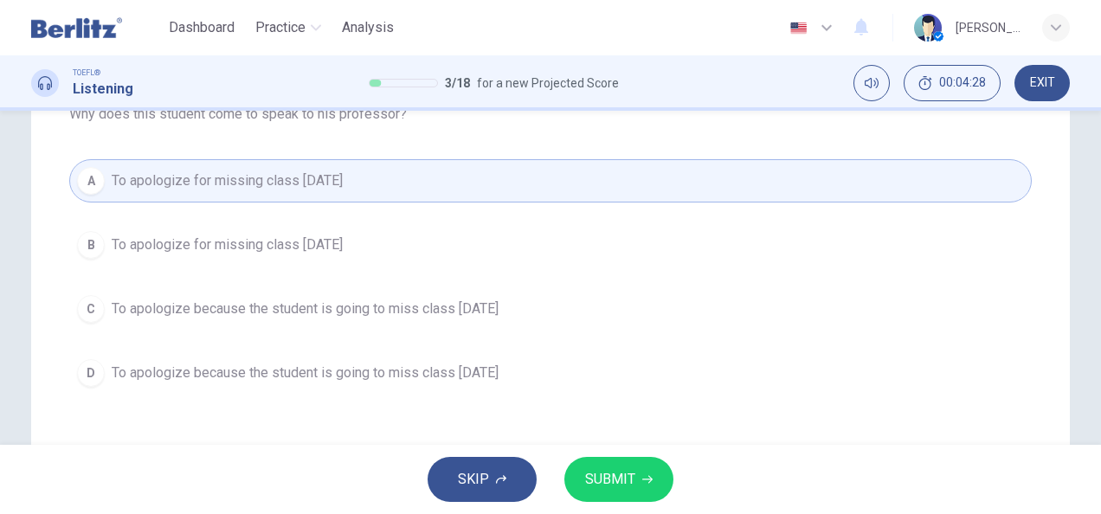
click at [630, 494] on button "SUBMIT" at bounding box center [619, 479] width 109 height 45
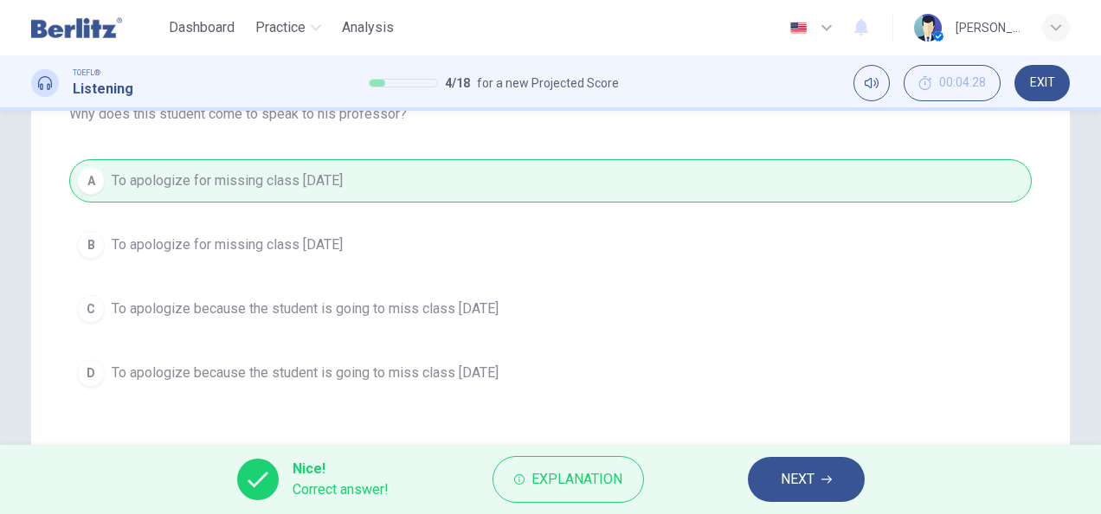
click at [809, 488] on span "NEXT" at bounding box center [798, 480] width 34 height 24
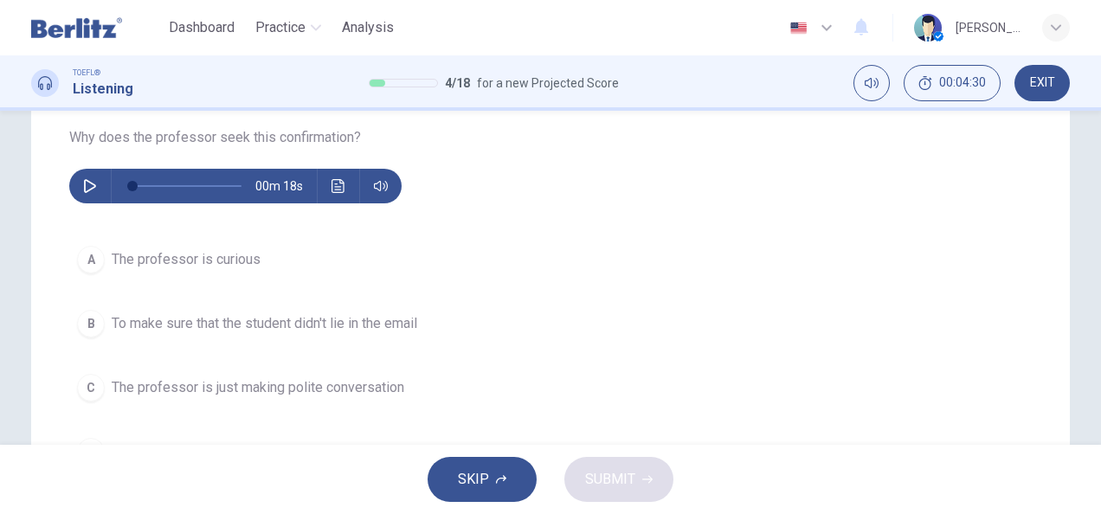
scroll to position [180, 0]
click at [81, 196] on button "button" at bounding box center [90, 187] width 28 height 35
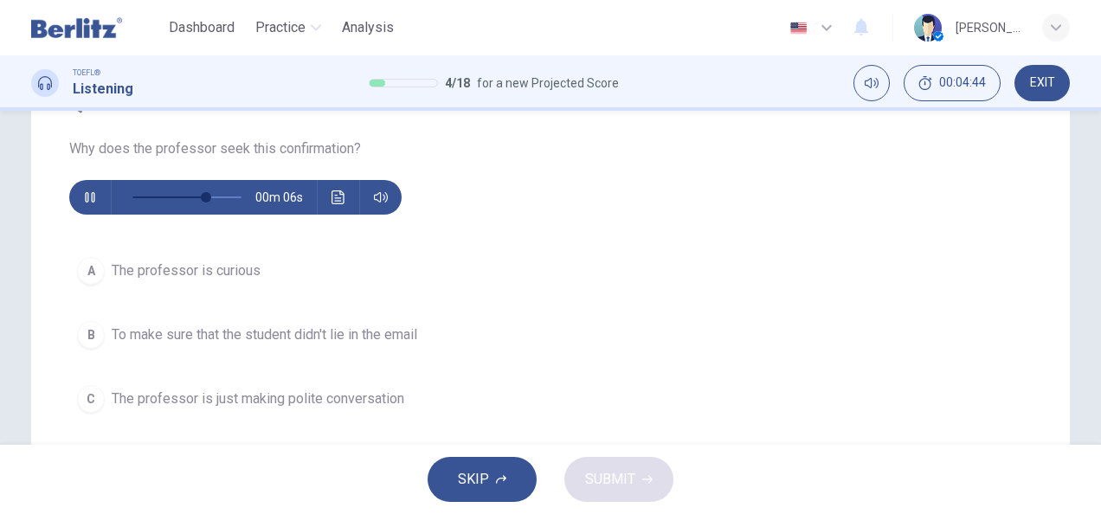
scroll to position [170, 0]
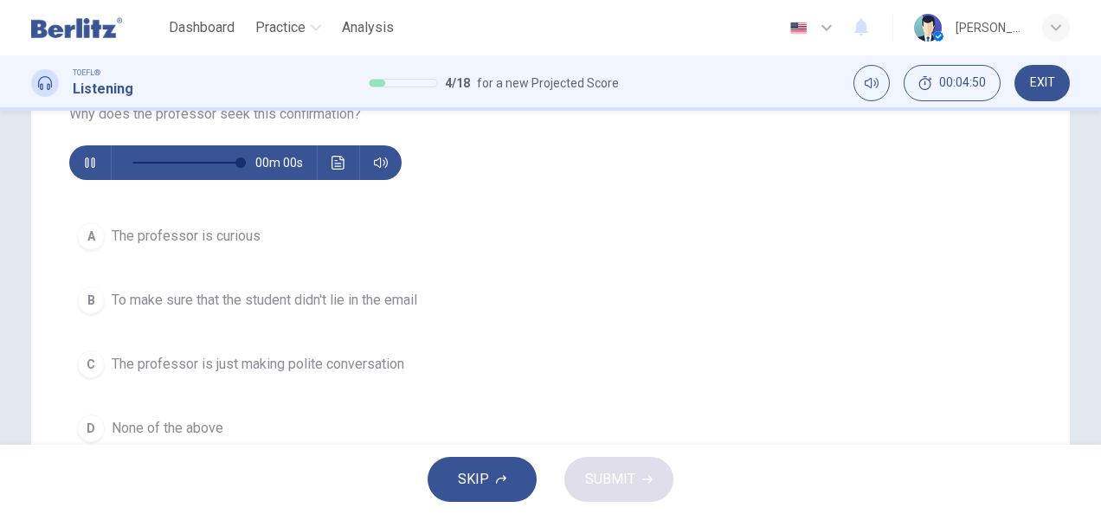
type input "*"
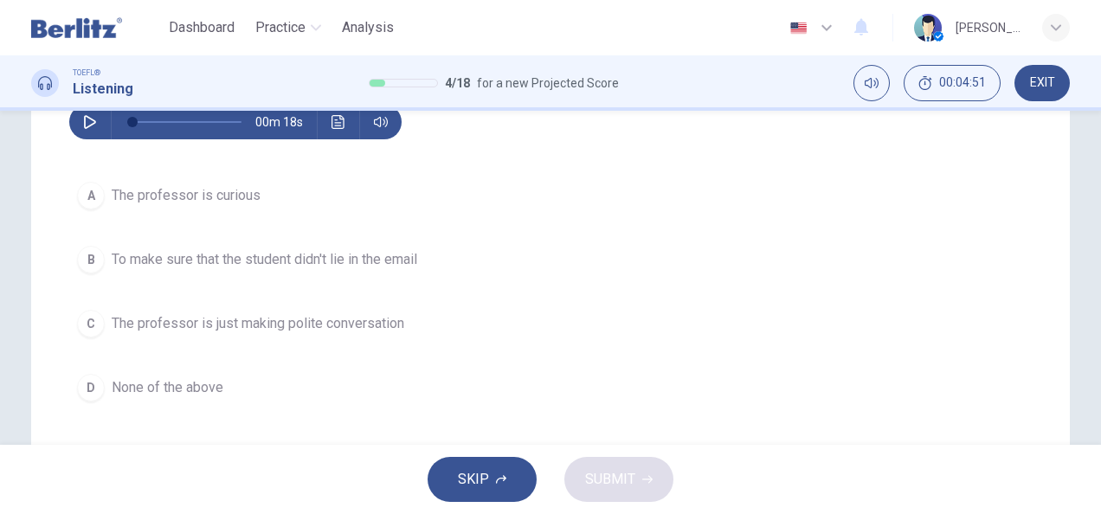
scroll to position [256, 0]
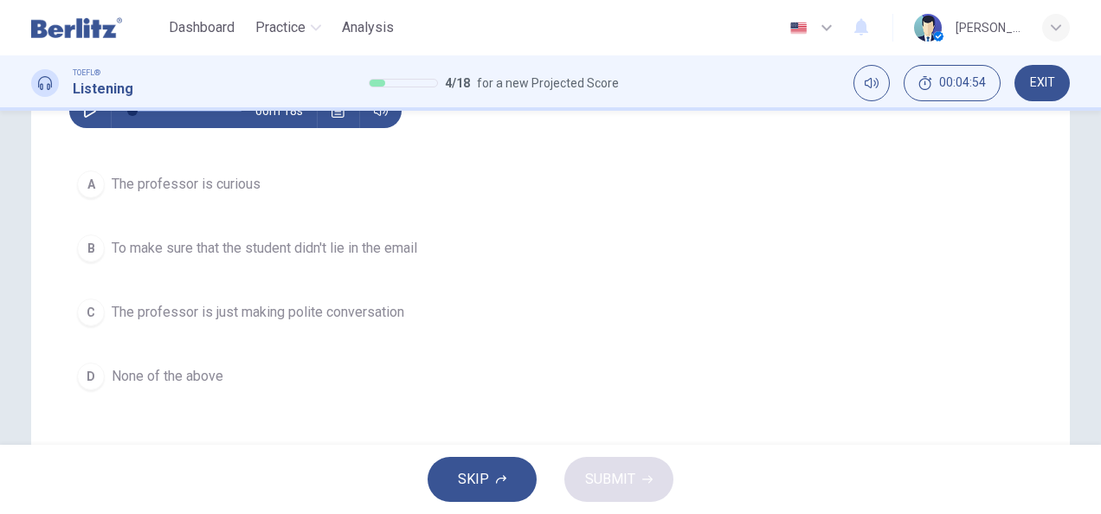
click at [92, 371] on div "D" at bounding box center [91, 377] width 28 height 28
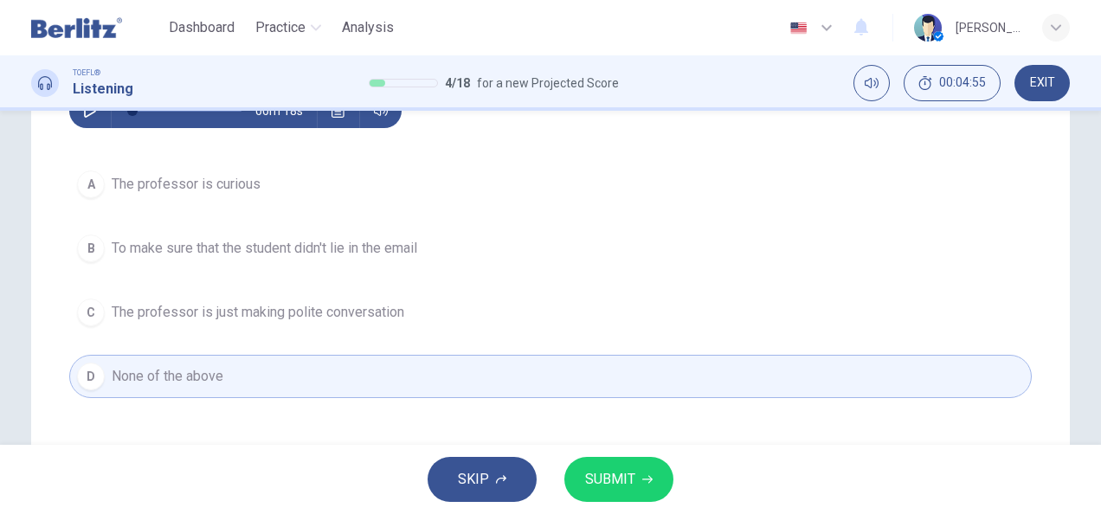
click at [607, 497] on button "SUBMIT" at bounding box center [619, 479] width 109 height 45
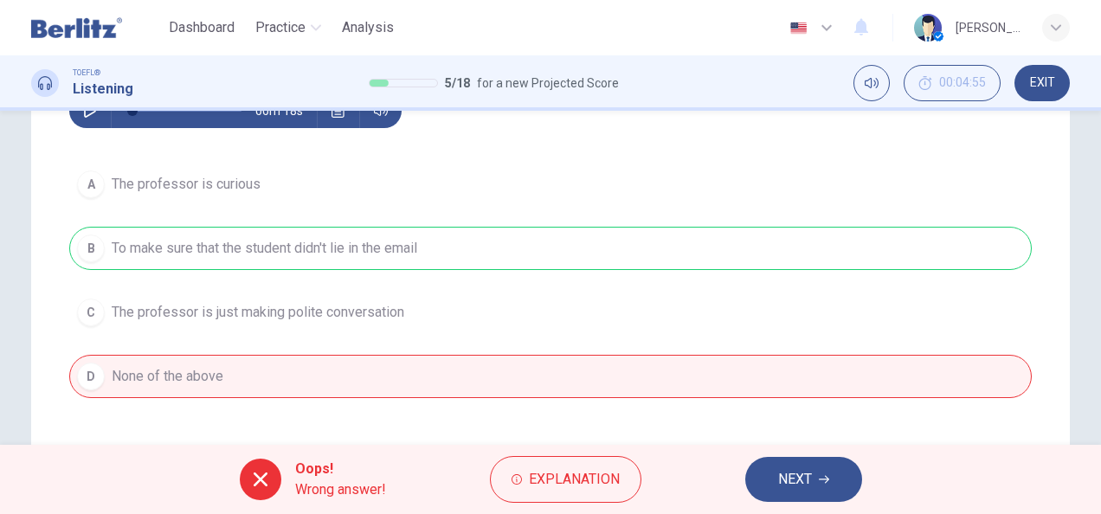
click at [805, 483] on span "NEXT" at bounding box center [795, 480] width 34 height 24
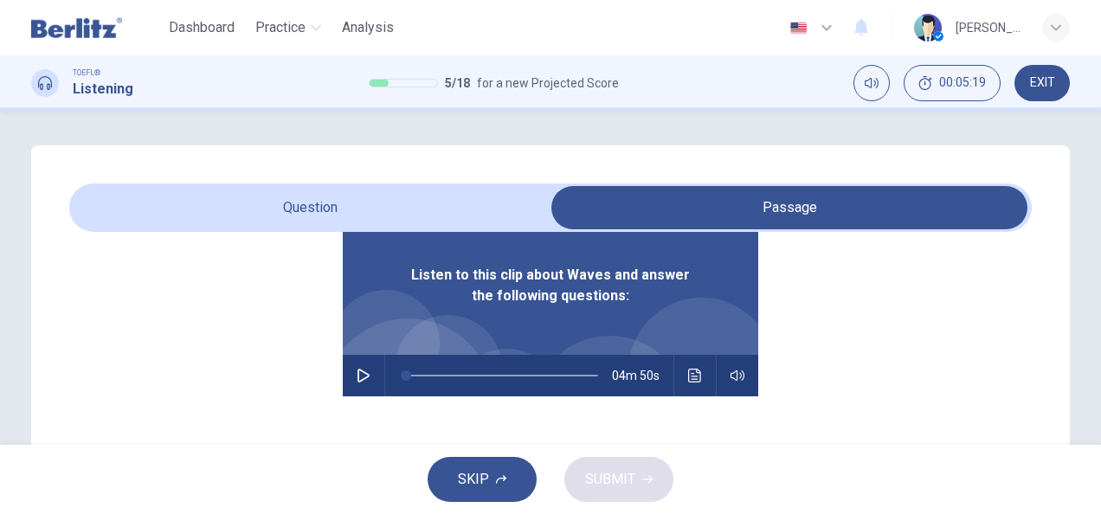
scroll to position [96, 0]
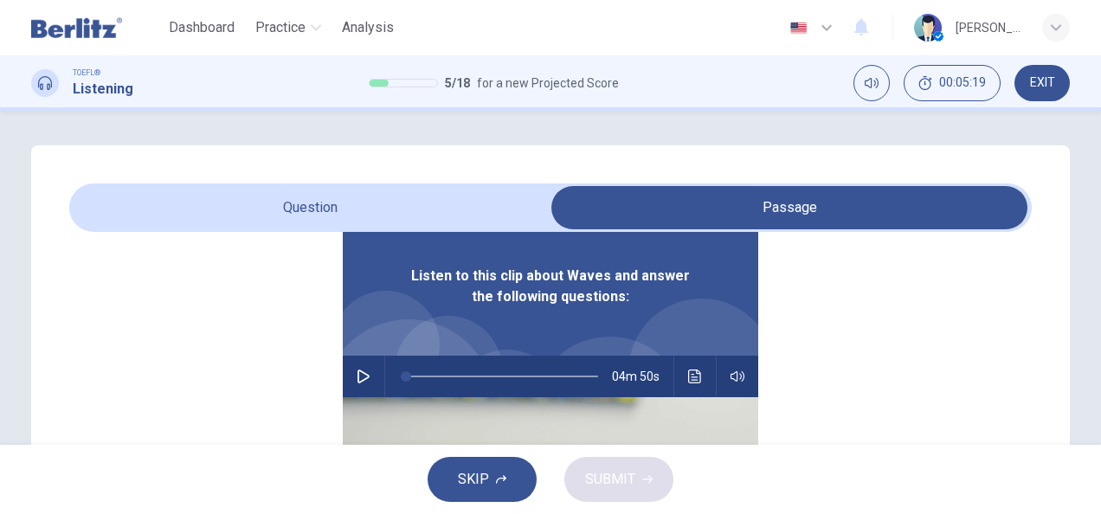
click at [350, 389] on button "button" at bounding box center [364, 377] width 28 height 42
click at [449, 373] on span at bounding box center [454, 376] width 10 height 10
type input "*"
click at [681, 386] on button "Click to see the audio transcription" at bounding box center [695, 377] width 28 height 42
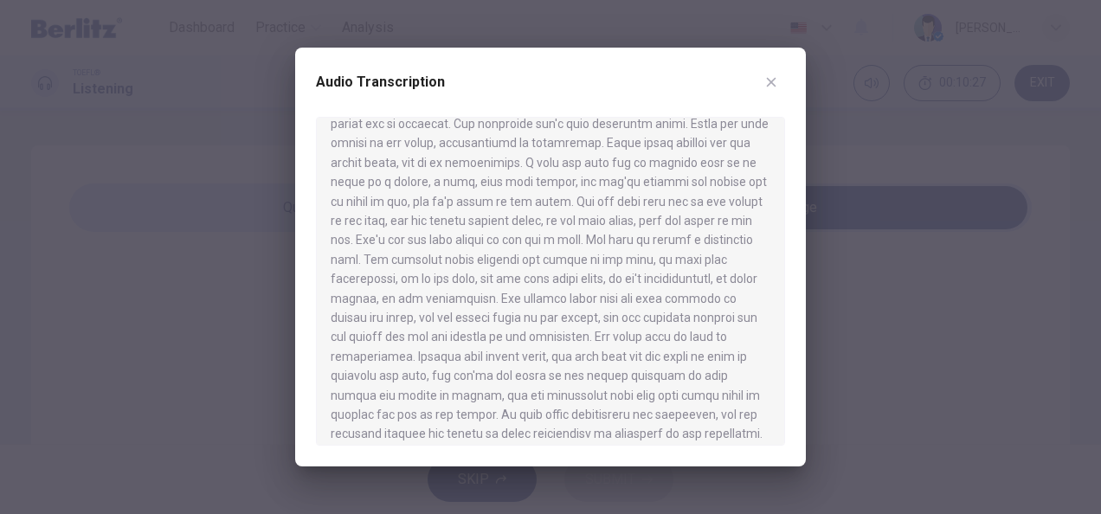
scroll to position [824, 0]
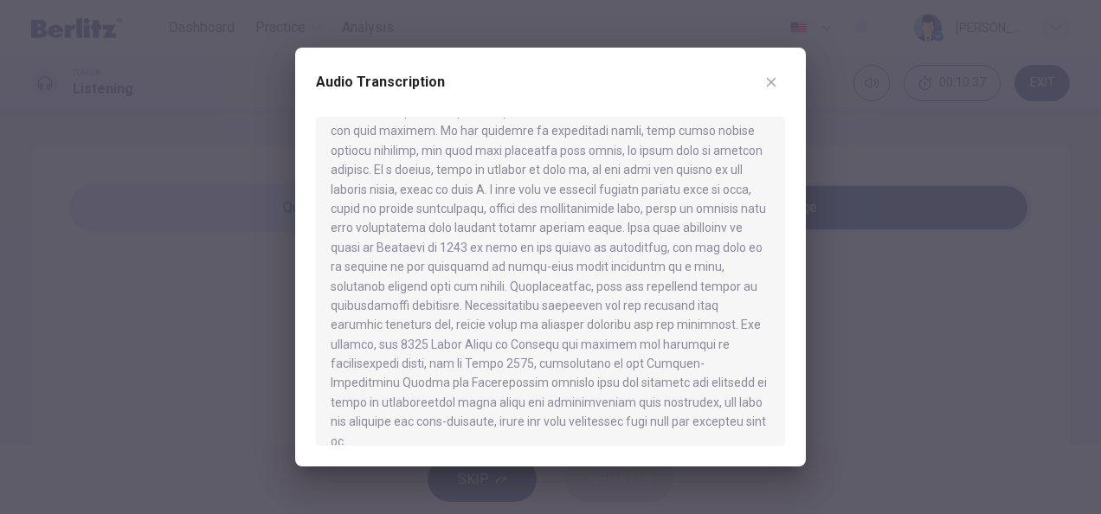
click at [778, 81] on icon "button" at bounding box center [772, 82] width 14 height 14
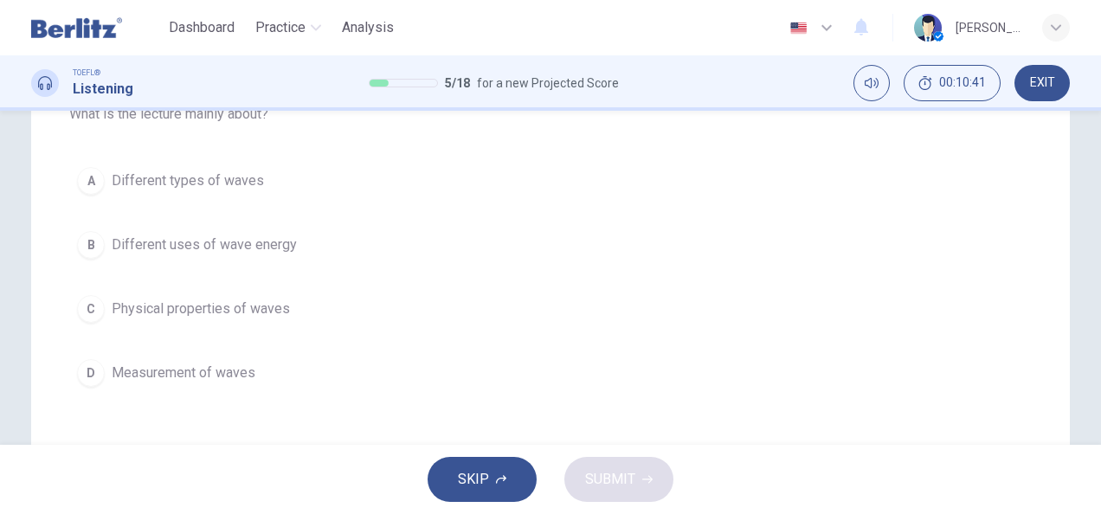
scroll to position [200, 0]
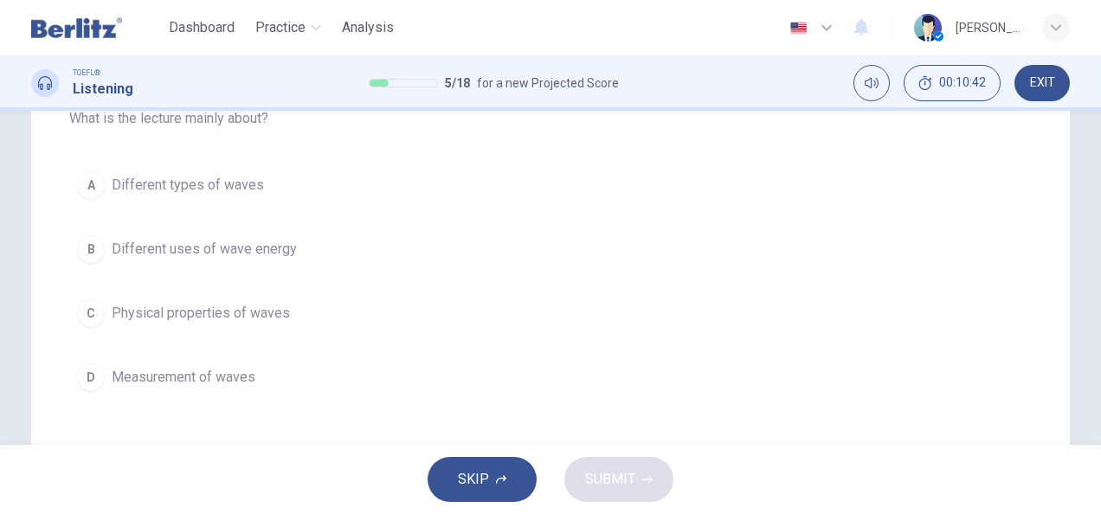
click at [100, 201] on button "A Different types of waves" at bounding box center [550, 185] width 963 height 43
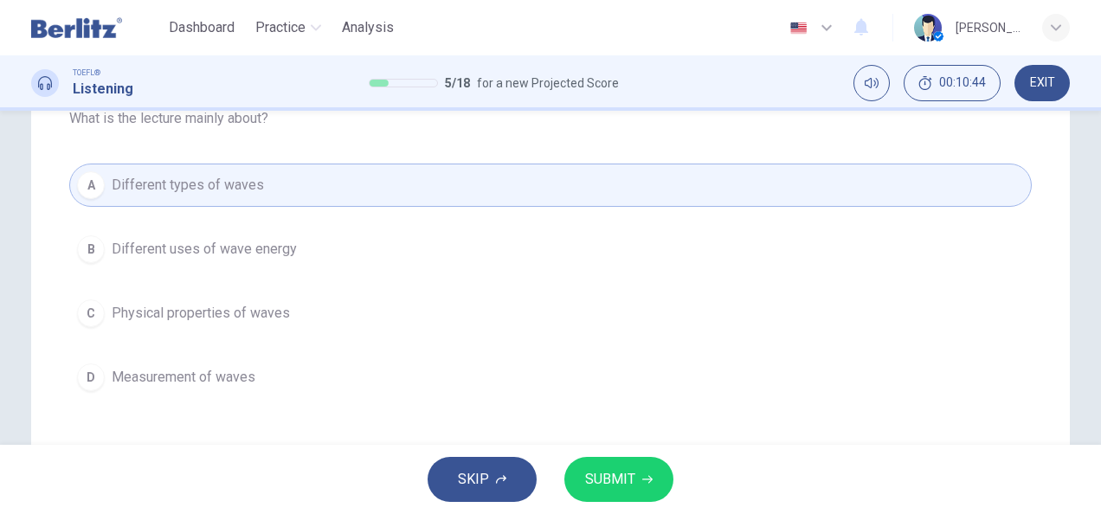
click at [633, 495] on button "SUBMIT" at bounding box center [619, 479] width 109 height 45
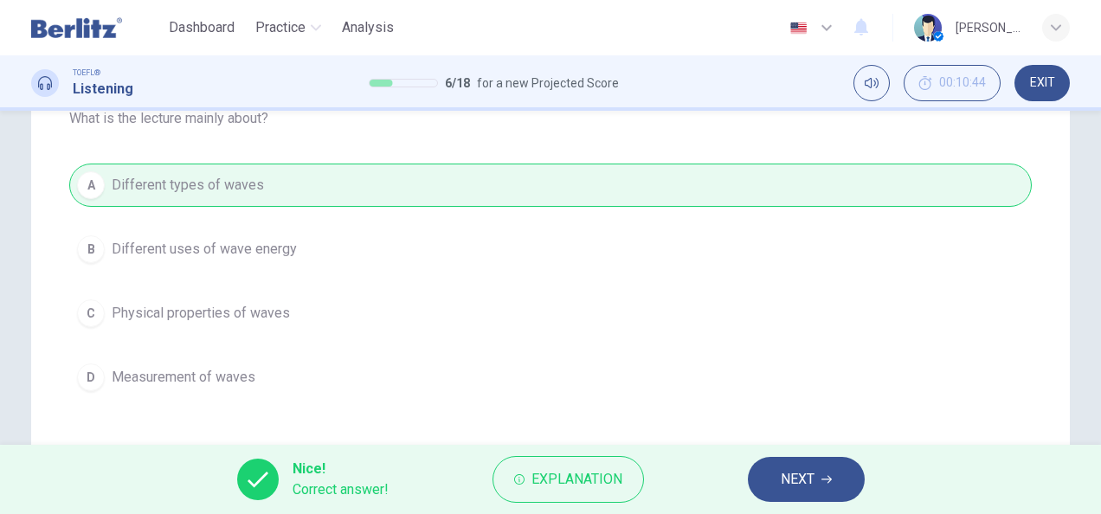
click at [805, 469] on span "NEXT" at bounding box center [798, 480] width 34 height 24
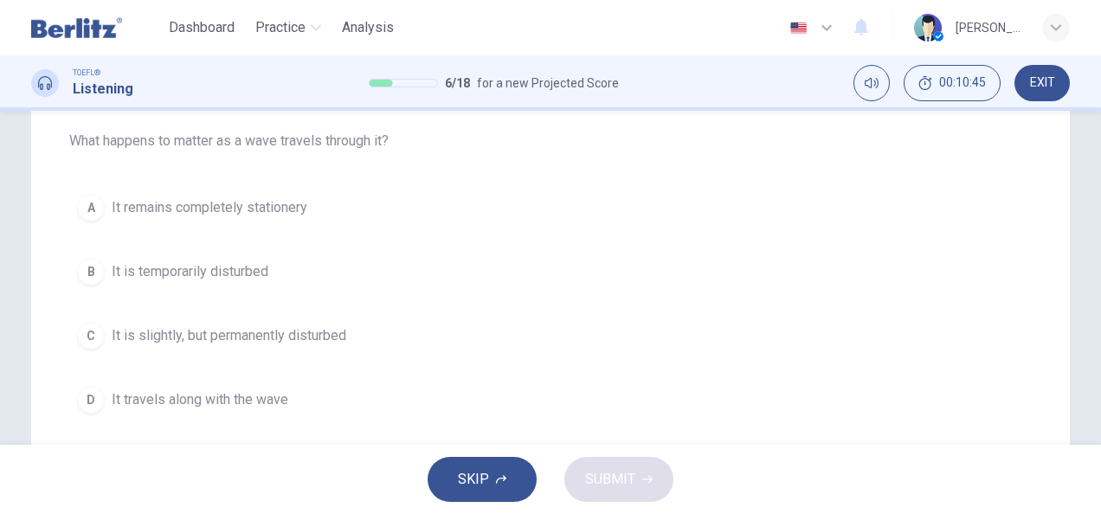
scroll to position [178, 0]
click at [112, 261] on span "It is temporarily disturbed" at bounding box center [190, 271] width 157 height 21
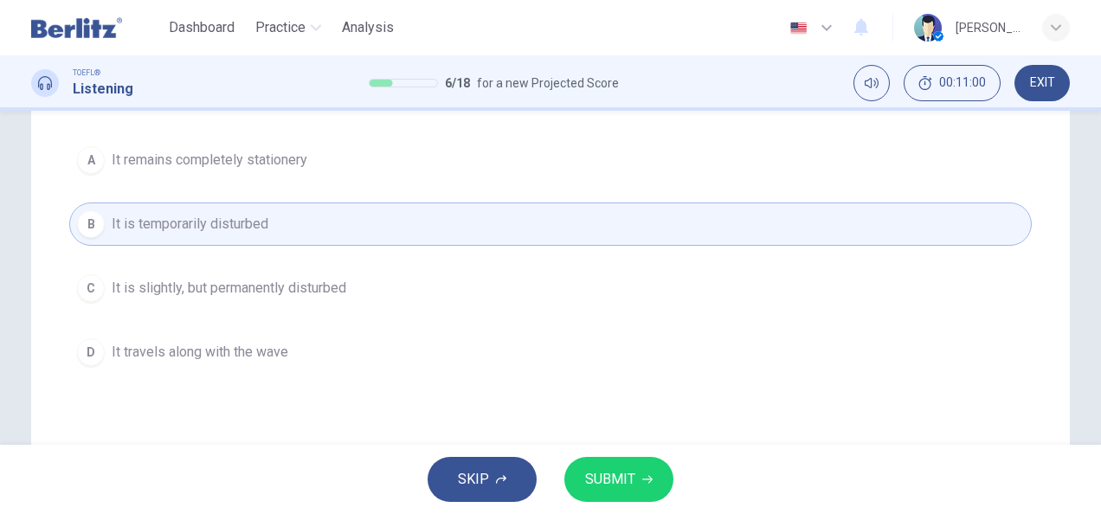
scroll to position [234, 0]
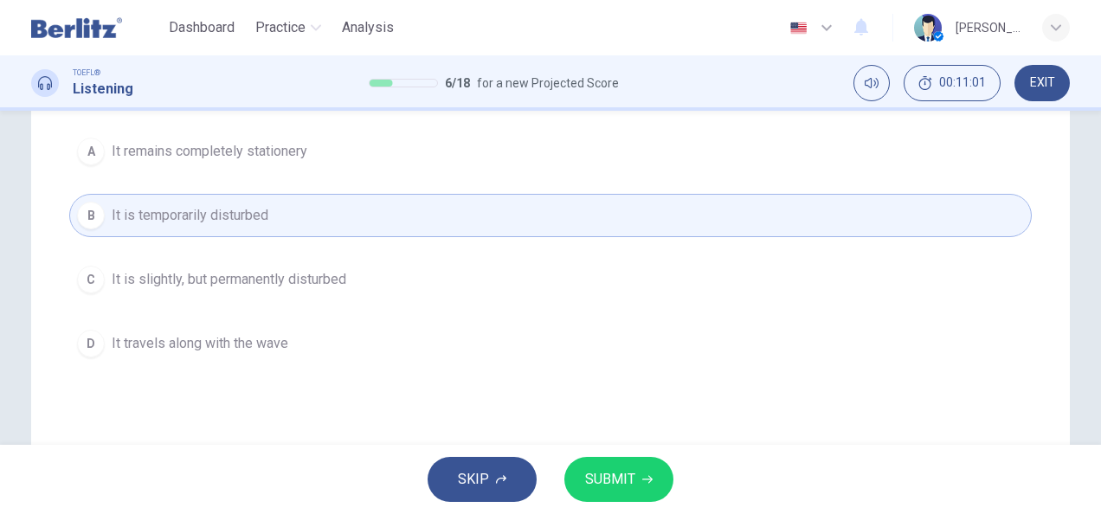
click at [627, 480] on span "SUBMIT" at bounding box center [610, 480] width 50 height 24
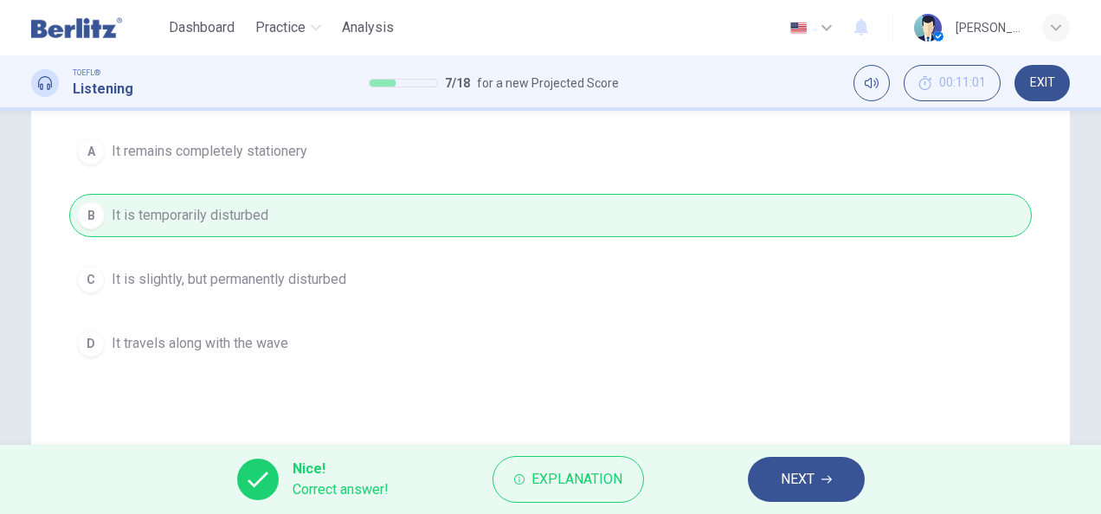
click at [800, 469] on span "NEXT" at bounding box center [798, 480] width 34 height 24
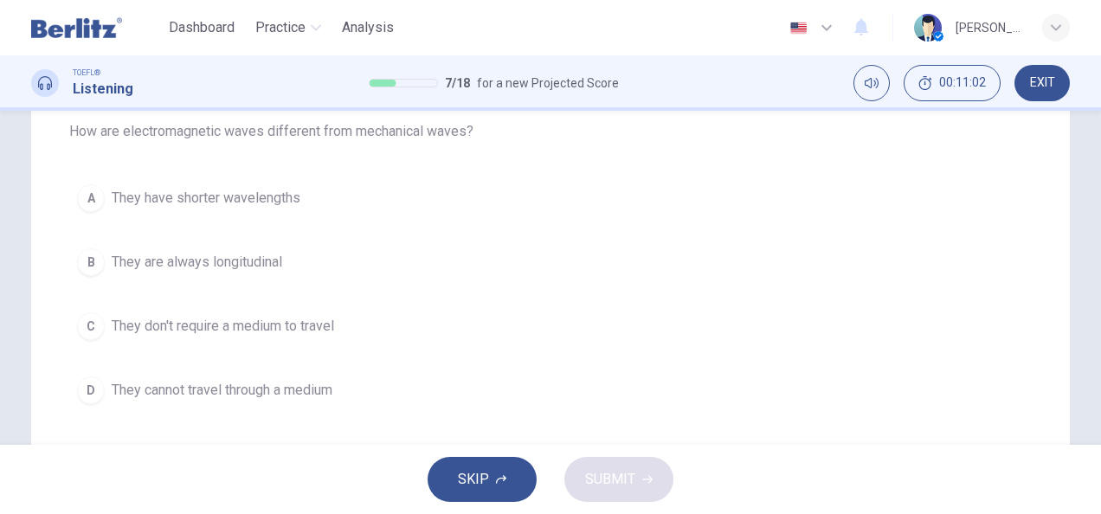
scroll to position [185, 0]
click at [92, 320] on div "C" at bounding box center [91, 328] width 28 height 28
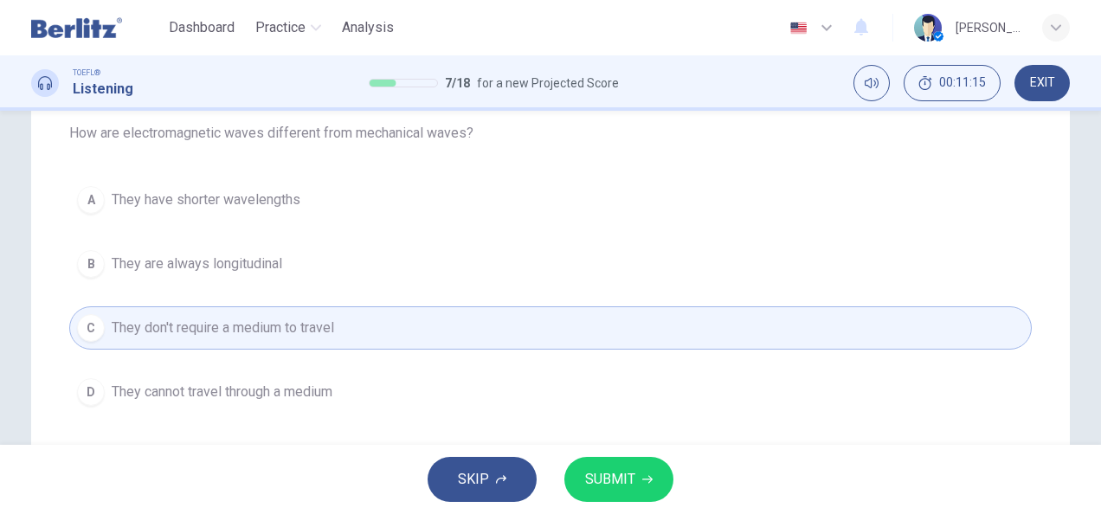
click at [638, 469] on button "SUBMIT" at bounding box center [619, 479] width 109 height 45
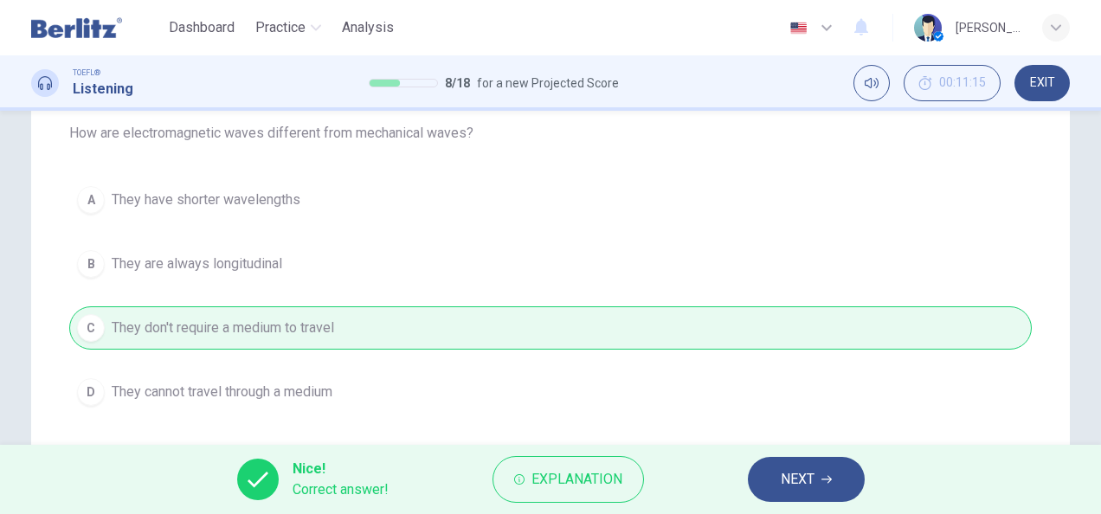
click at [802, 471] on span "NEXT" at bounding box center [798, 480] width 34 height 24
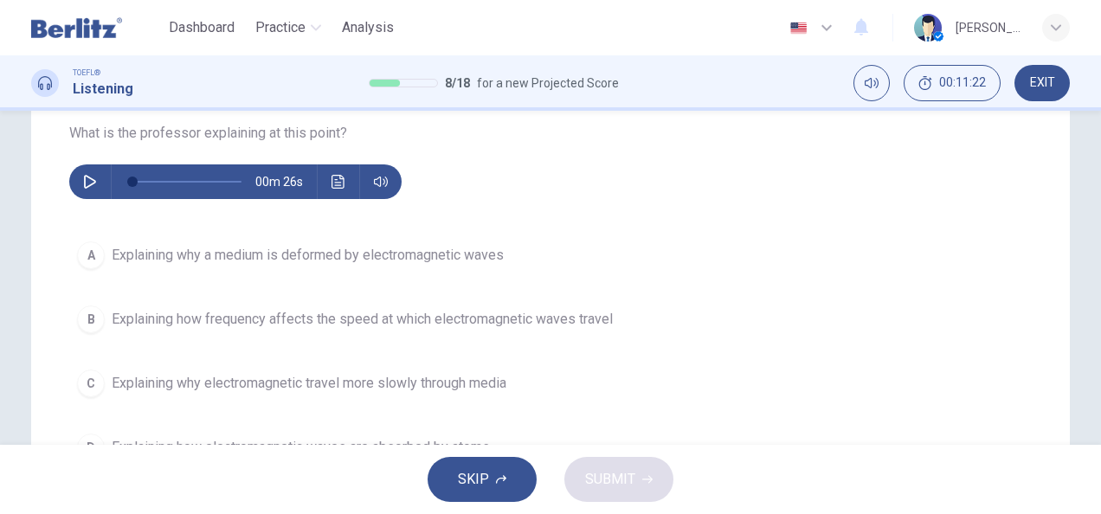
click at [93, 180] on icon "button" at bounding box center [90, 182] width 14 height 14
type input "*"
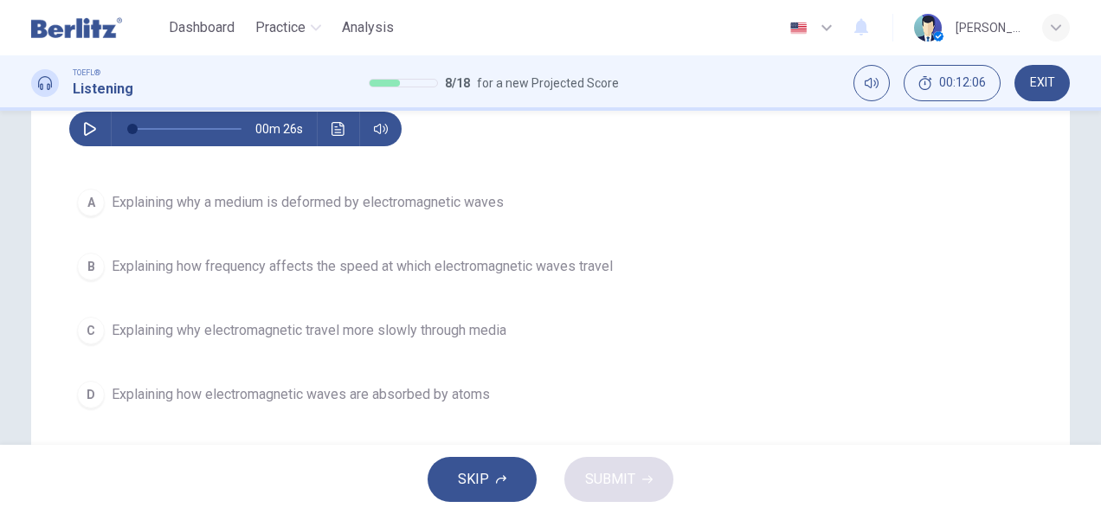
scroll to position [237, 0]
click at [73, 333] on button "C Explaining why electromagnetic travel more slowly through media" at bounding box center [550, 331] width 963 height 43
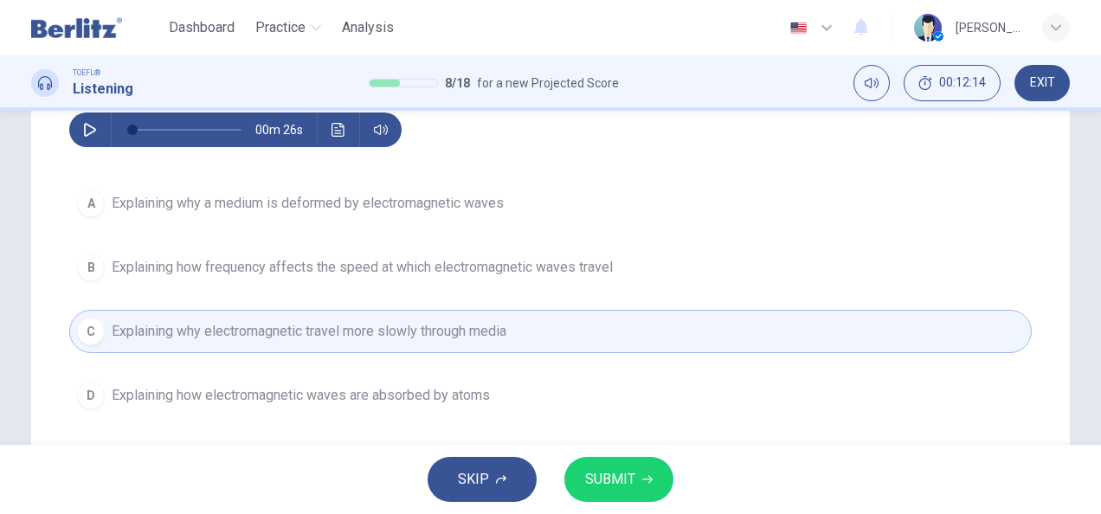
click at [604, 472] on span "SUBMIT" at bounding box center [610, 480] width 50 height 24
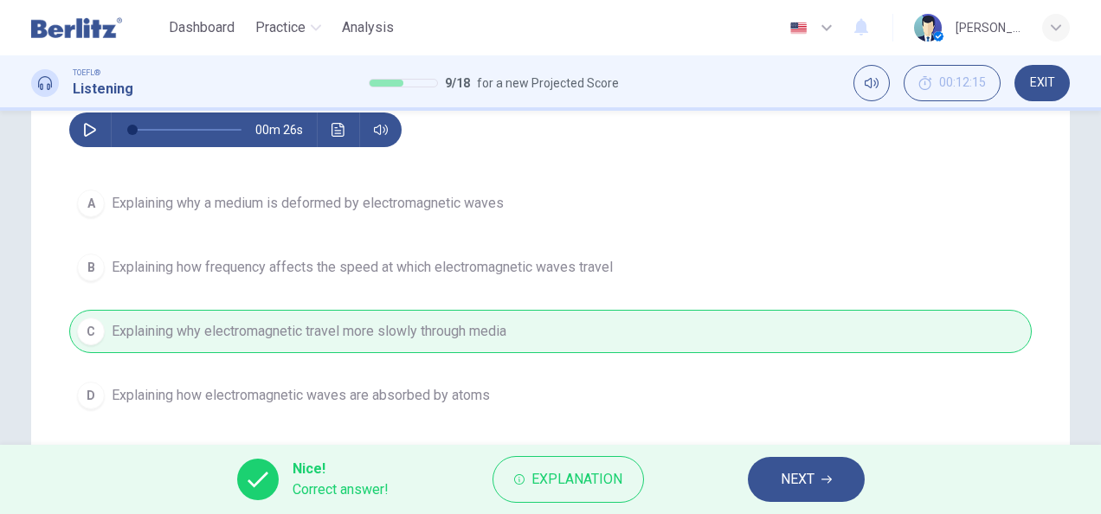
click at [796, 496] on button "NEXT" at bounding box center [806, 479] width 117 height 45
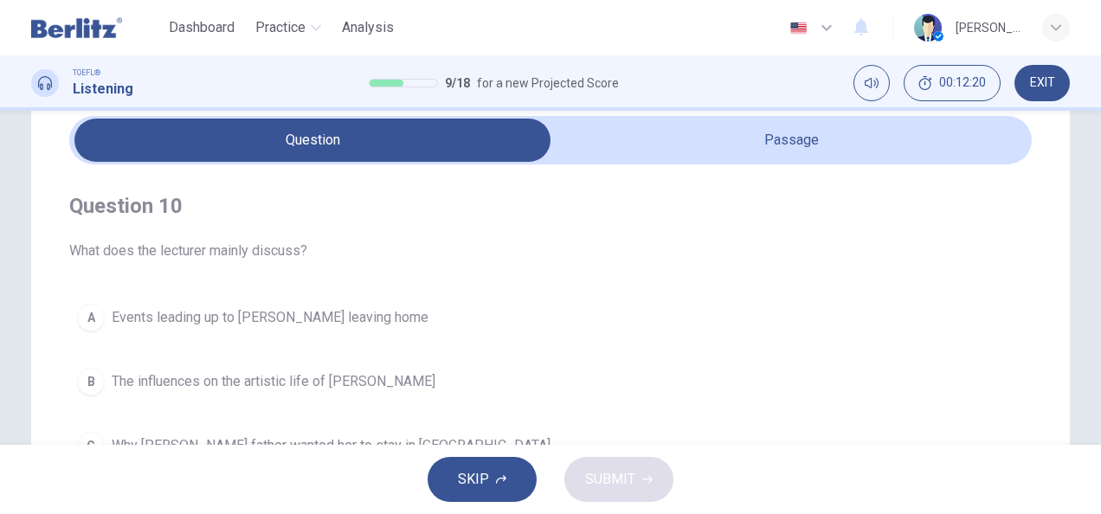
scroll to position [53, 0]
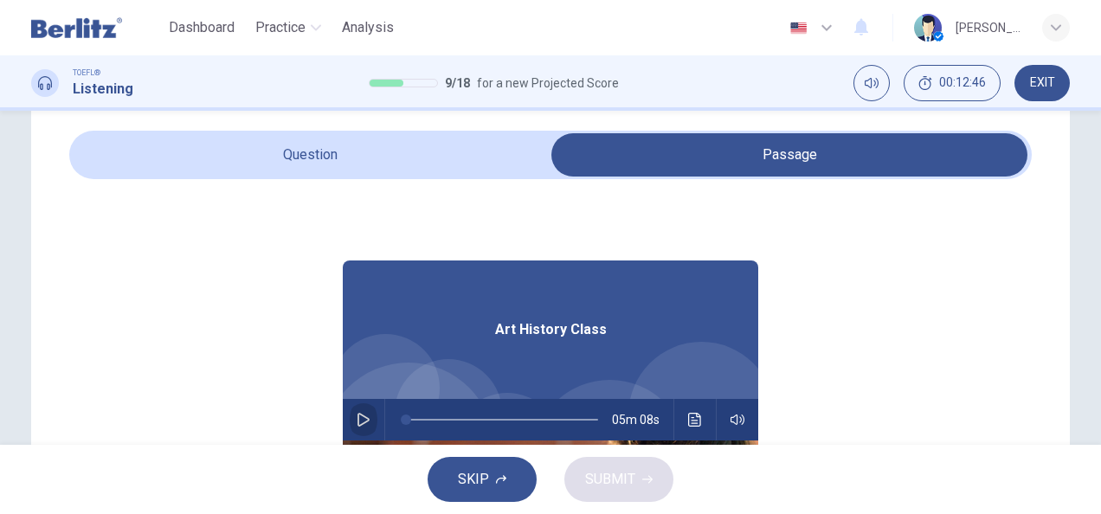
click at [358, 422] on icon "button" at bounding box center [364, 420] width 12 height 14
click at [358, 422] on icon "button" at bounding box center [364, 420] width 14 height 14
click at [358, 422] on icon "button" at bounding box center [364, 420] width 12 height 14
type input "*"
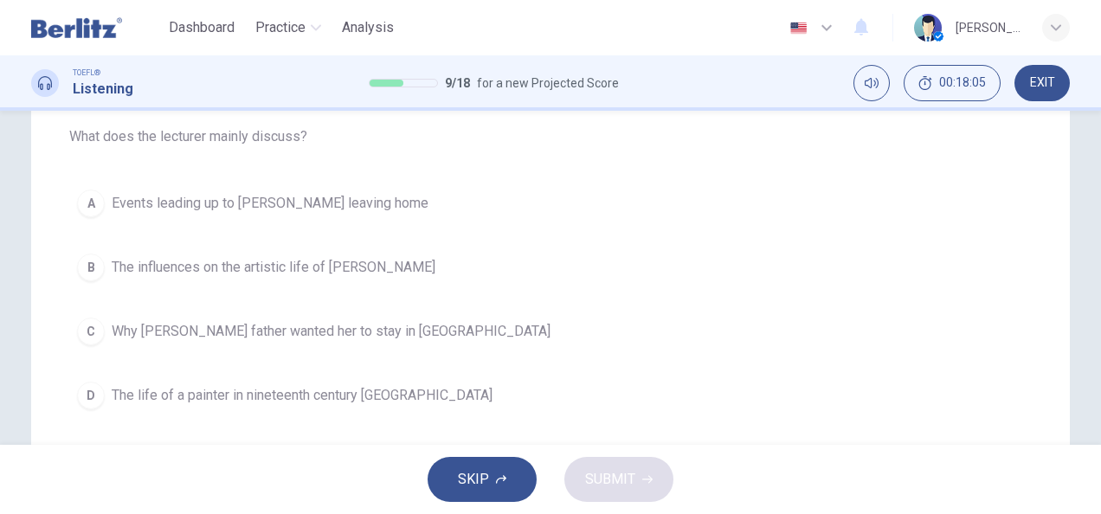
scroll to position [183, 0]
click at [89, 265] on div "B" at bounding box center [91, 267] width 28 height 28
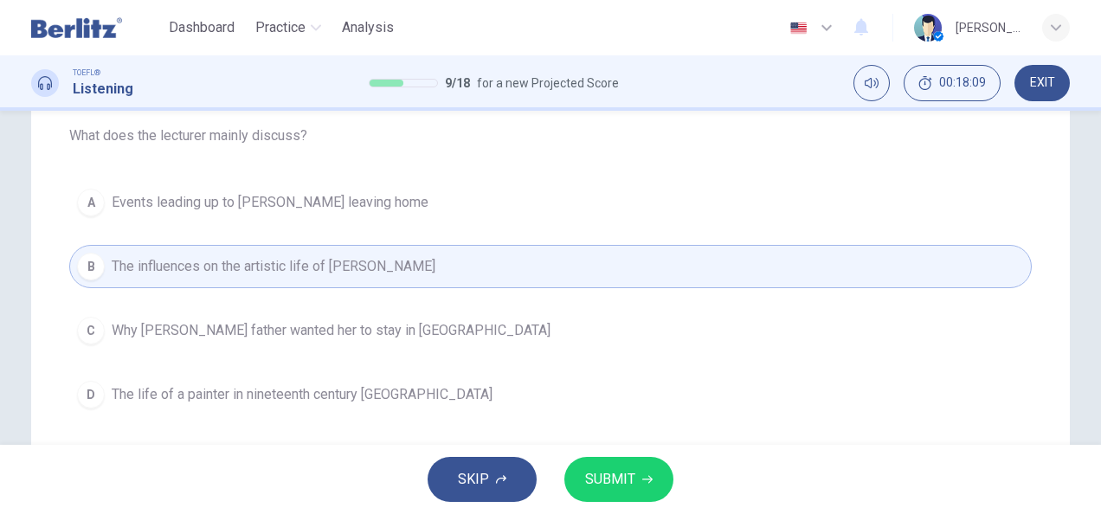
click at [625, 467] on button "SUBMIT" at bounding box center [619, 479] width 109 height 45
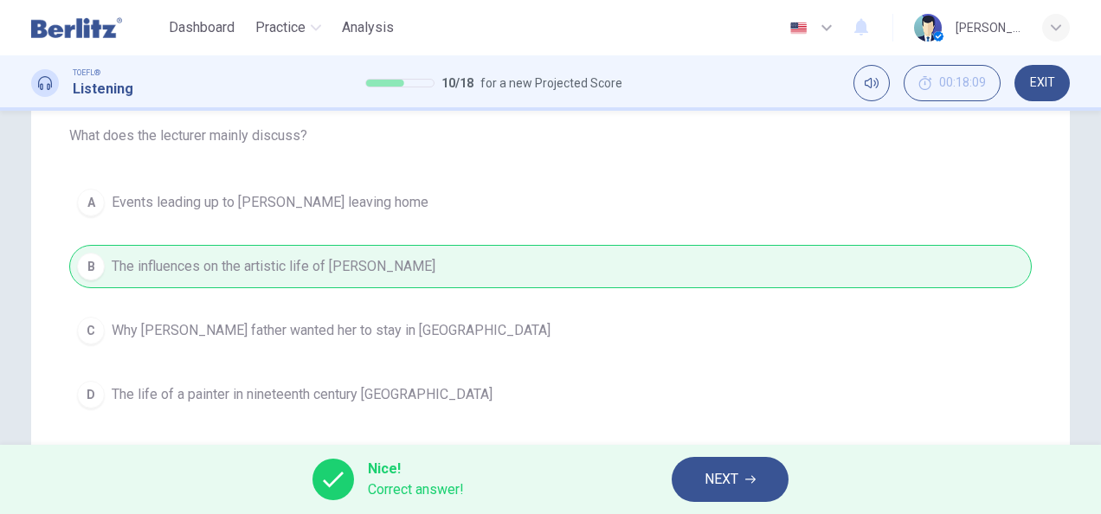
click at [720, 475] on span "NEXT" at bounding box center [722, 480] width 34 height 24
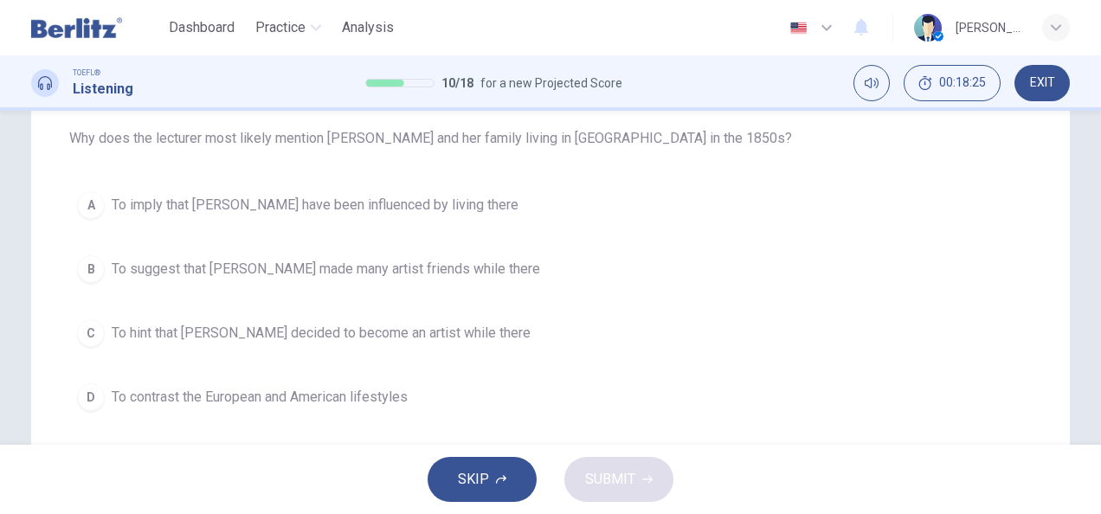
scroll to position [184, 0]
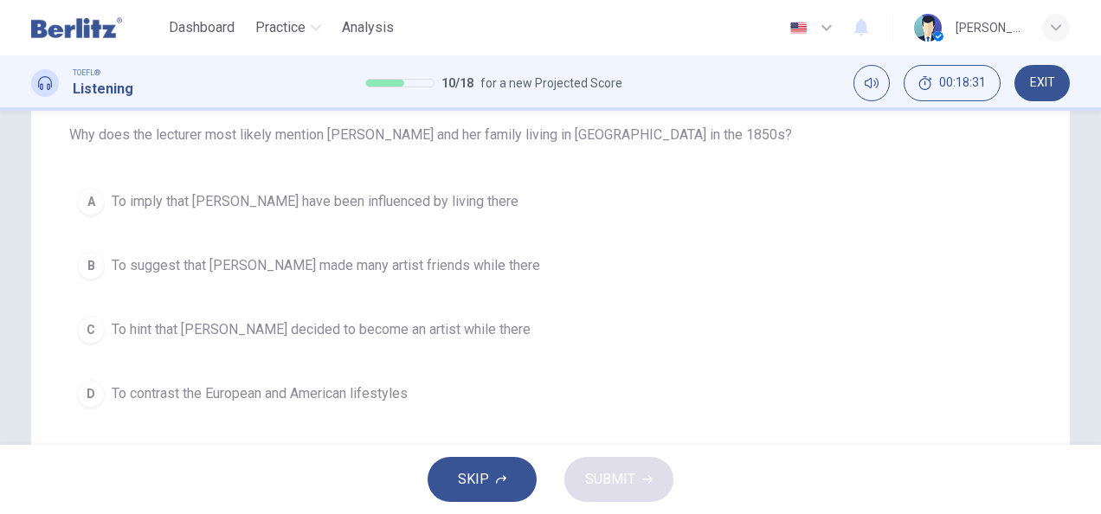
click at [207, 187] on button "A To imply that [PERSON_NAME] have been influenced by living there" at bounding box center [550, 201] width 963 height 43
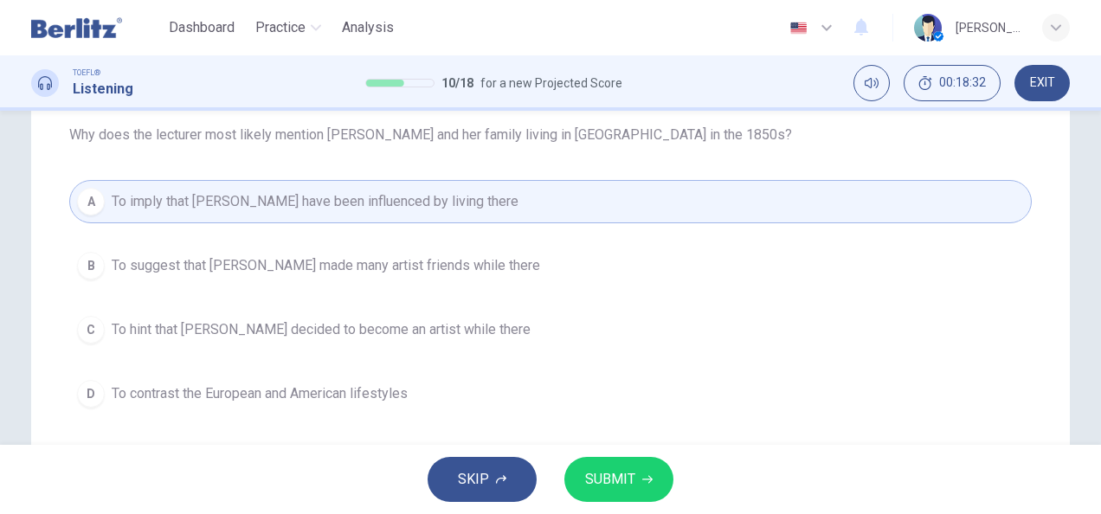
click at [612, 492] on button "SUBMIT" at bounding box center [619, 479] width 109 height 45
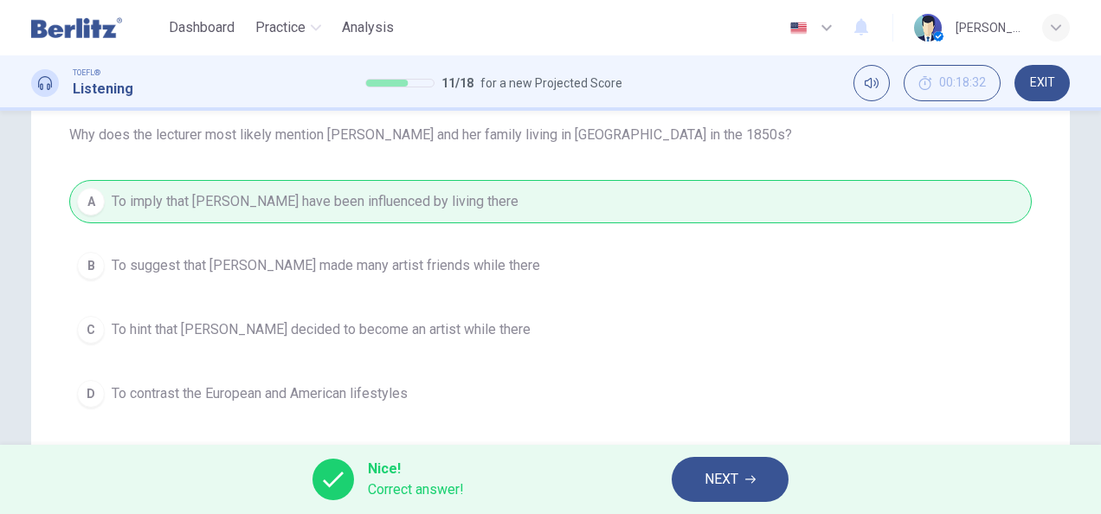
click at [746, 485] on button "NEXT" at bounding box center [730, 479] width 117 height 45
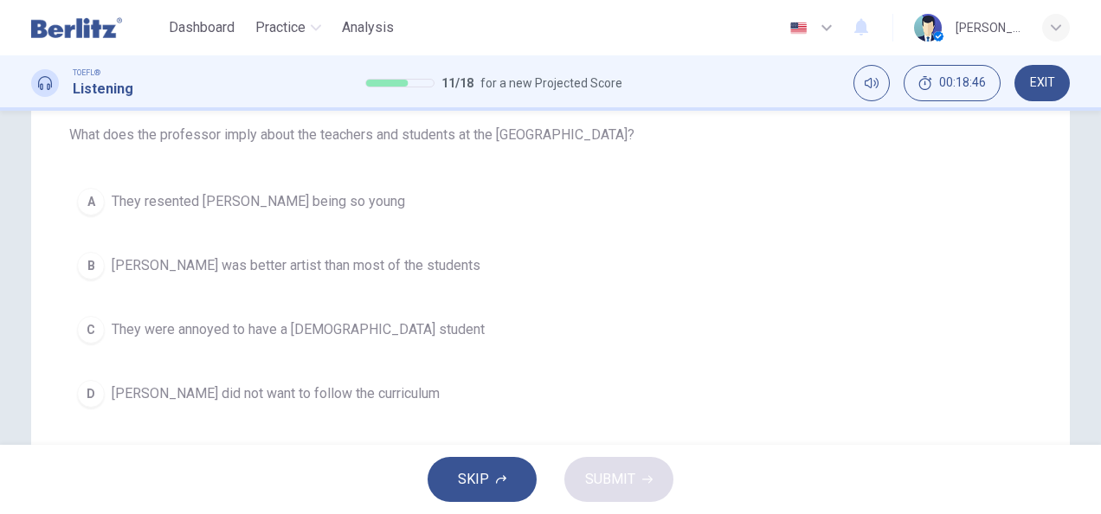
click at [113, 395] on span "[PERSON_NAME] did not want to follow the curriculum" at bounding box center [276, 394] width 328 height 21
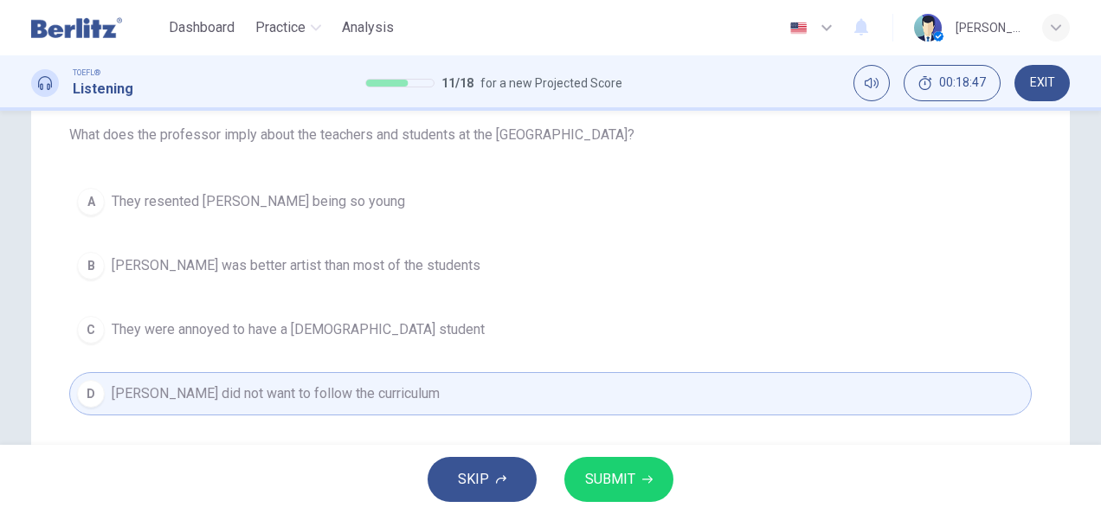
click at [627, 494] on button "SUBMIT" at bounding box center [619, 479] width 109 height 45
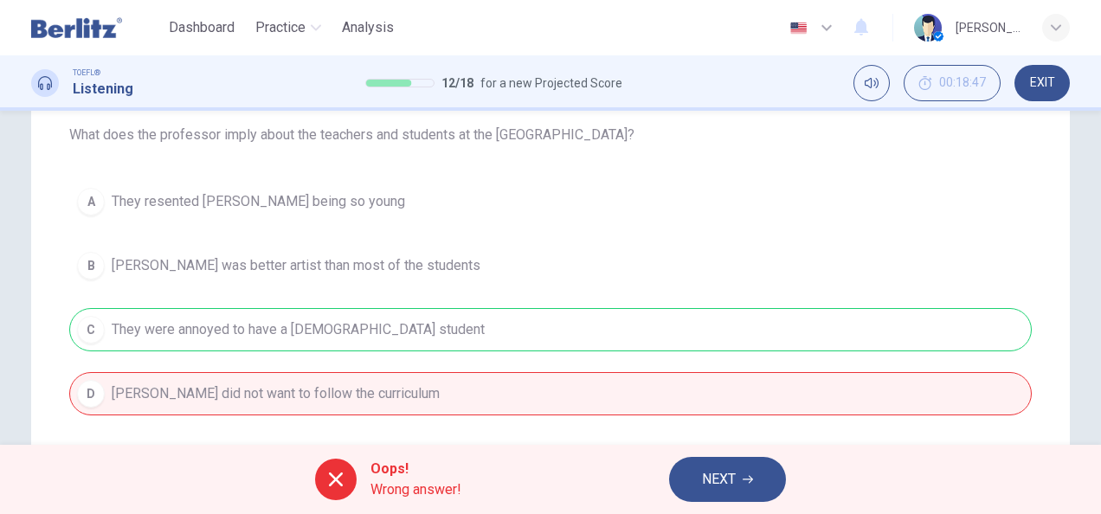
click at [755, 483] on button "NEXT" at bounding box center [727, 479] width 117 height 45
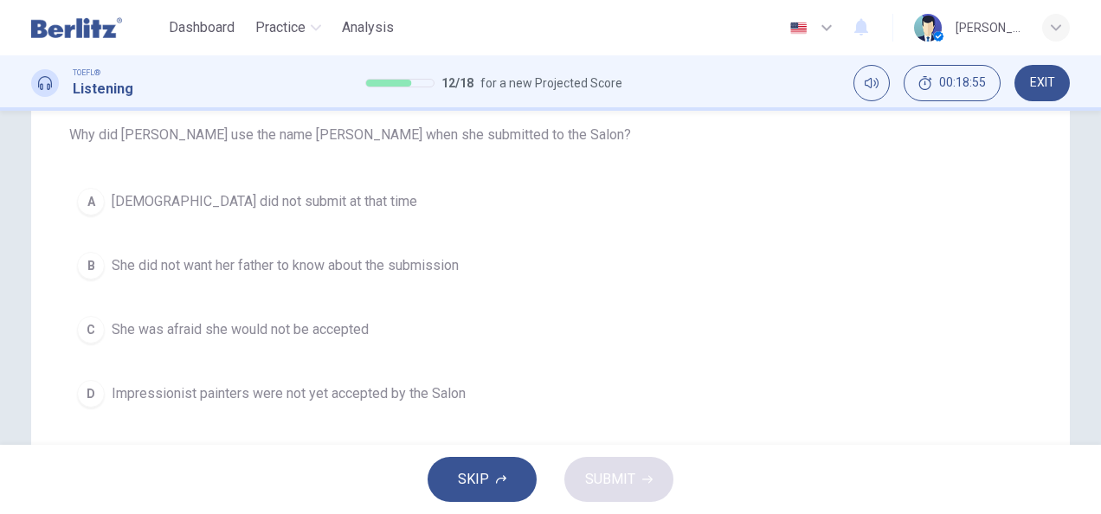
click at [94, 274] on div "B" at bounding box center [91, 266] width 28 height 28
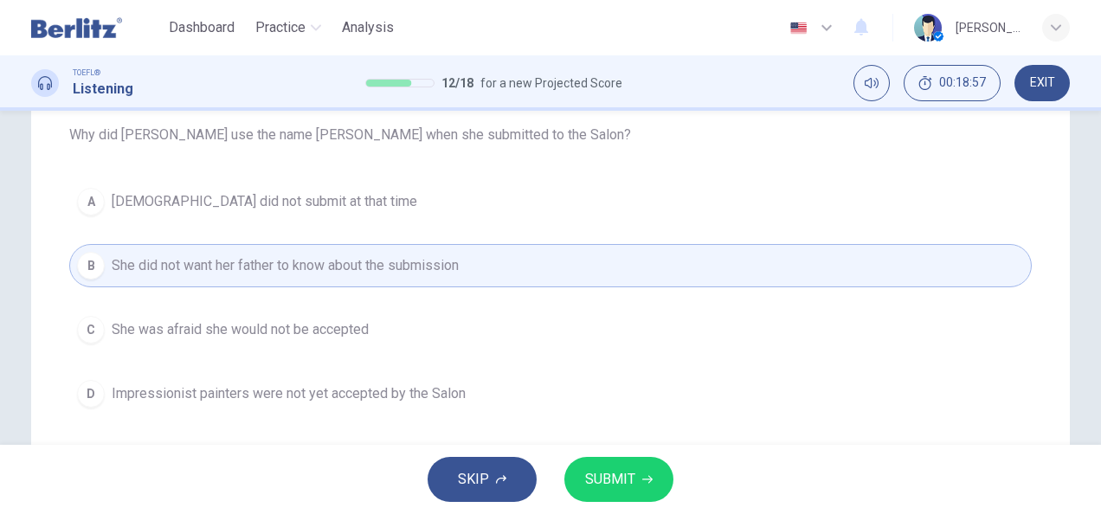
click at [616, 480] on span "SUBMIT" at bounding box center [610, 480] width 50 height 24
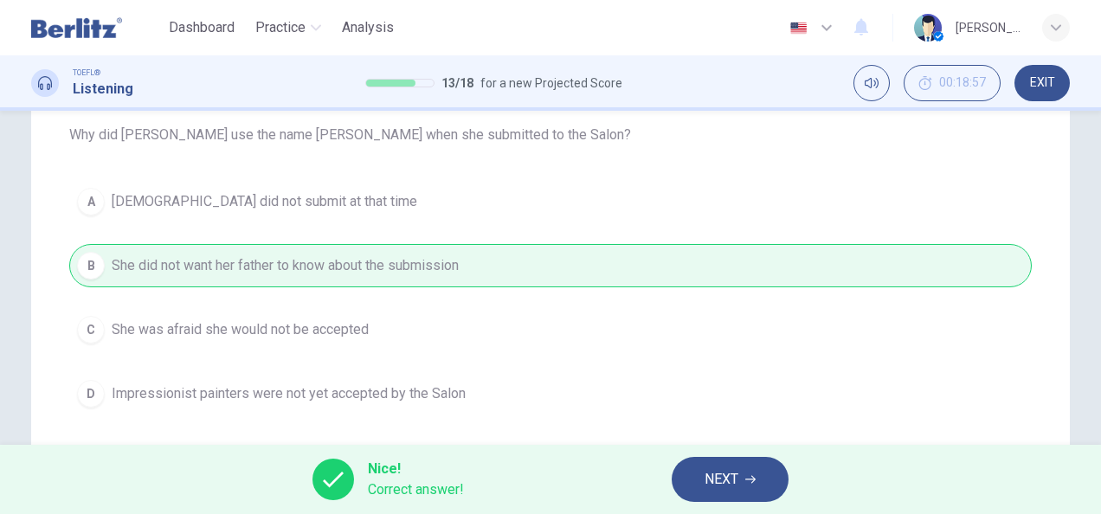
click at [733, 475] on span "NEXT" at bounding box center [722, 480] width 34 height 24
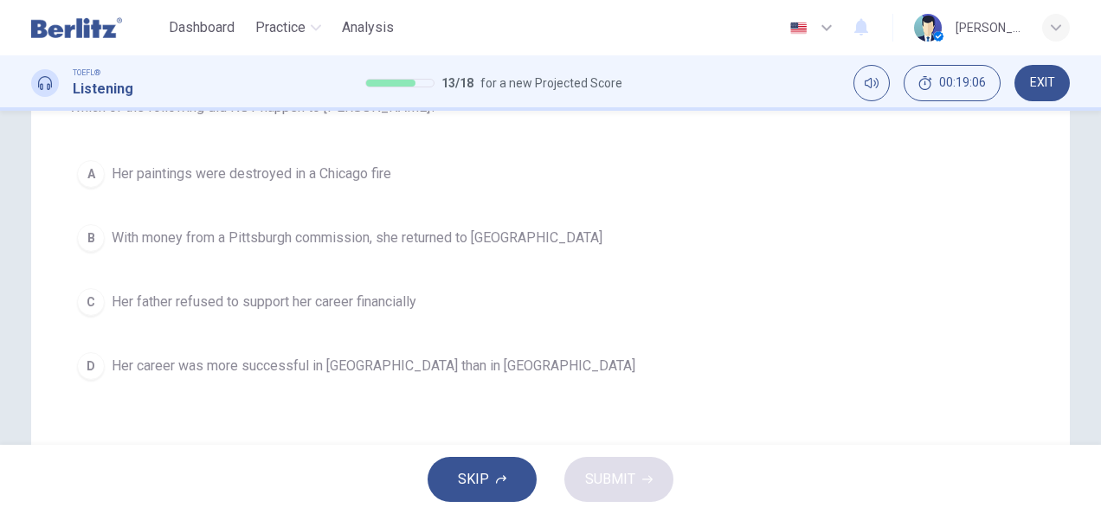
scroll to position [212, 0]
click at [194, 363] on span "Her career was more successful in [GEOGRAPHIC_DATA] than in [GEOGRAPHIC_DATA]" at bounding box center [374, 365] width 524 height 21
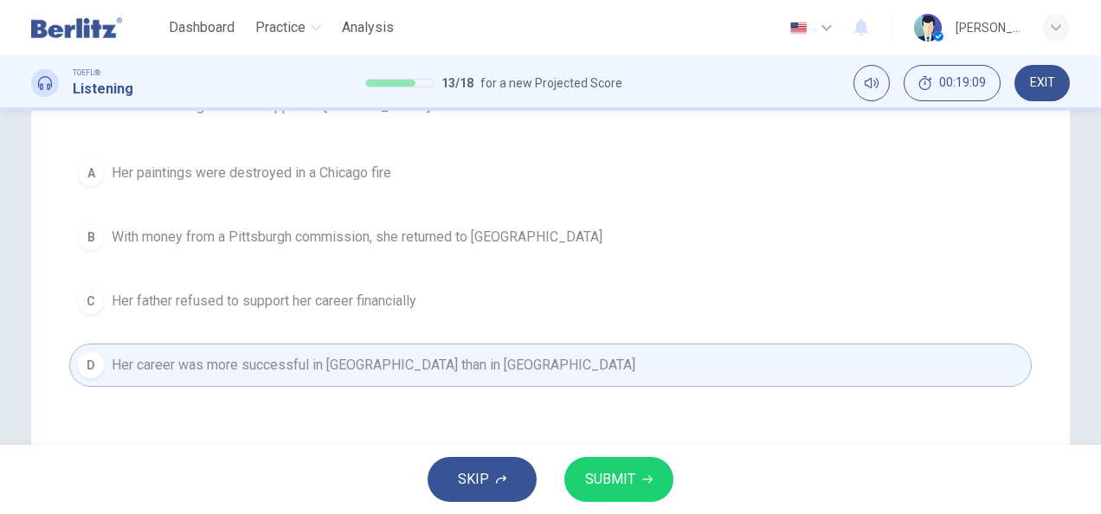
click at [631, 485] on span "SUBMIT" at bounding box center [610, 480] width 50 height 24
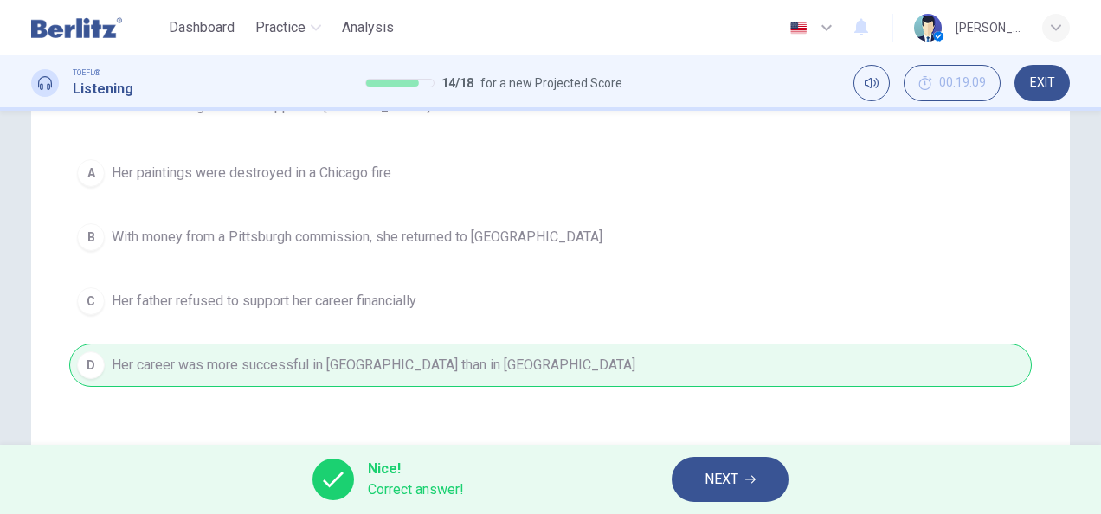
click at [724, 492] on button "NEXT" at bounding box center [730, 479] width 117 height 45
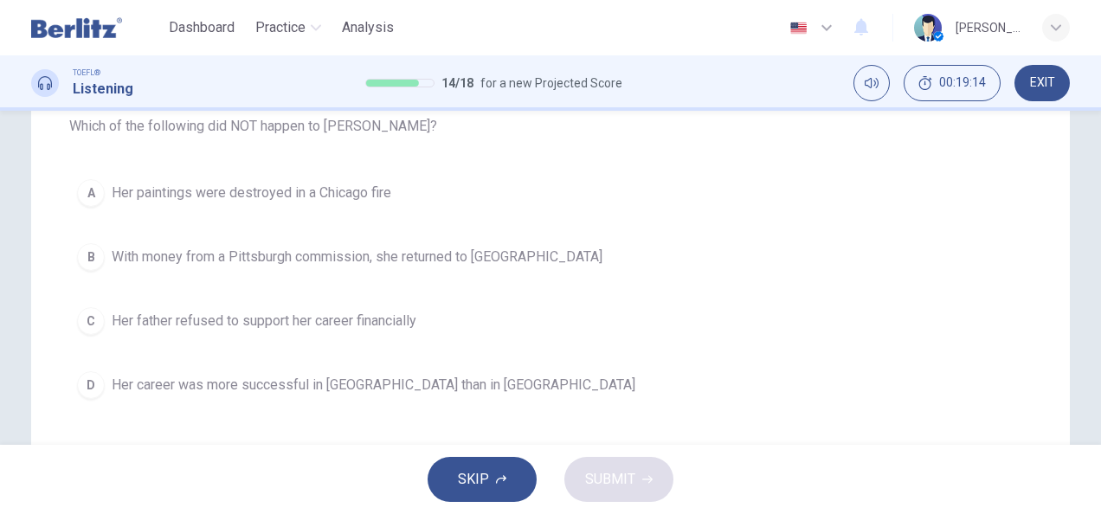
scroll to position [195, 0]
click at [113, 388] on span "Her career was more successful in [GEOGRAPHIC_DATA] than in [GEOGRAPHIC_DATA]" at bounding box center [374, 382] width 524 height 21
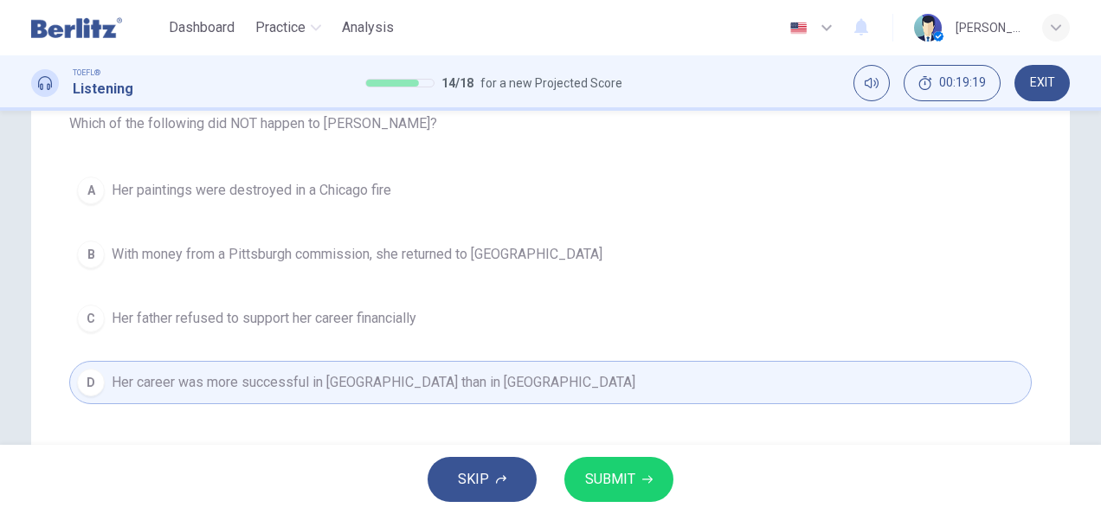
click at [615, 482] on span "SUBMIT" at bounding box center [610, 480] width 50 height 24
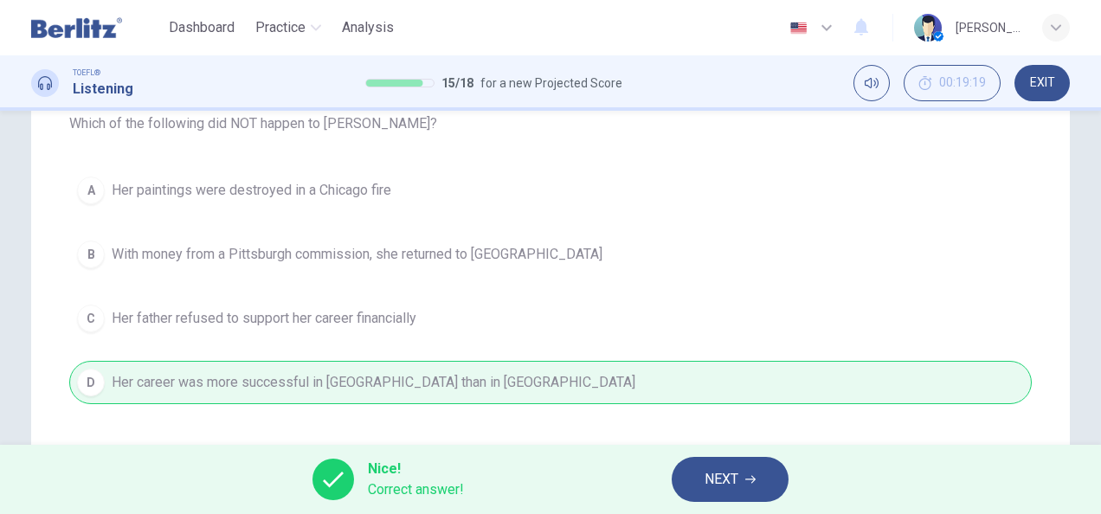
click at [746, 477] on icon "button" at bounding box center [751, 480] width 10 height 10
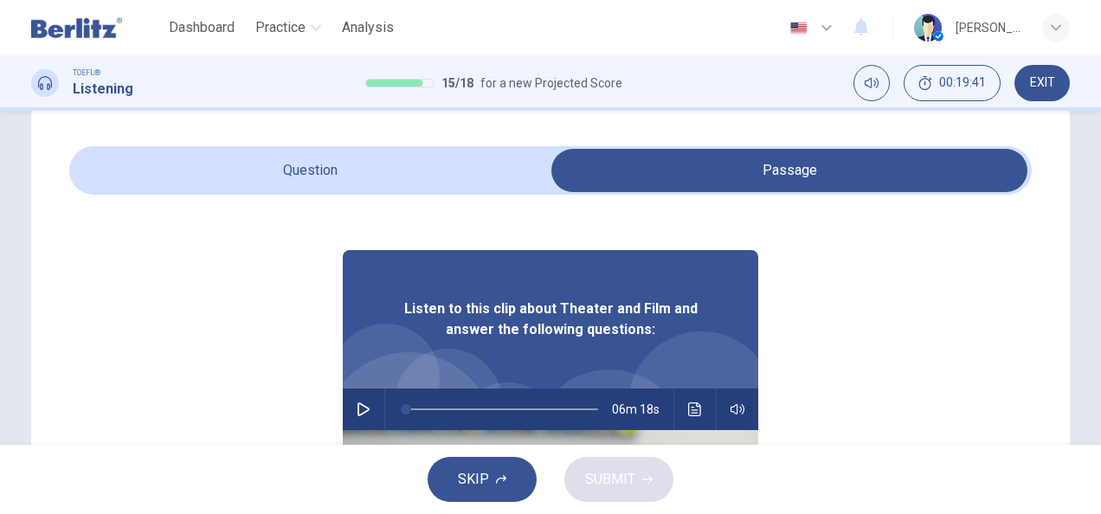
scroll to position [52, 0]
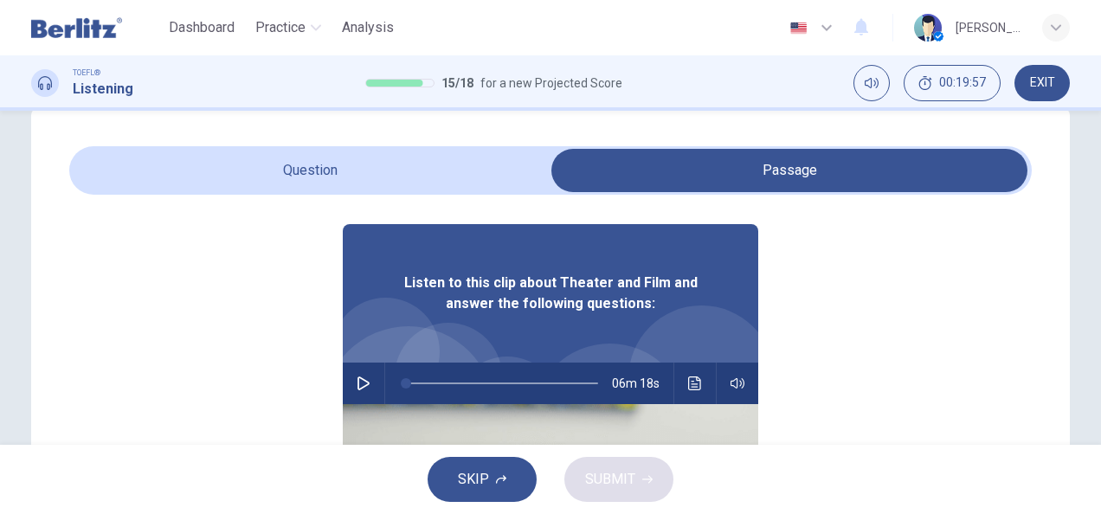
click at [332, 403] on div "Listen to this clip about Theater and Film and answer the following questions: …" at bounding box center [550, 477] width 963 height 668
click at [329, 391] on div "Listen to this clip about Theater and Film and answer the following questions: …" at bounding box center [550, 477] width 963 height 668
click at [350, 400] on button "button" at bounding box center [364, 384] width 28 height 42
type input "***"
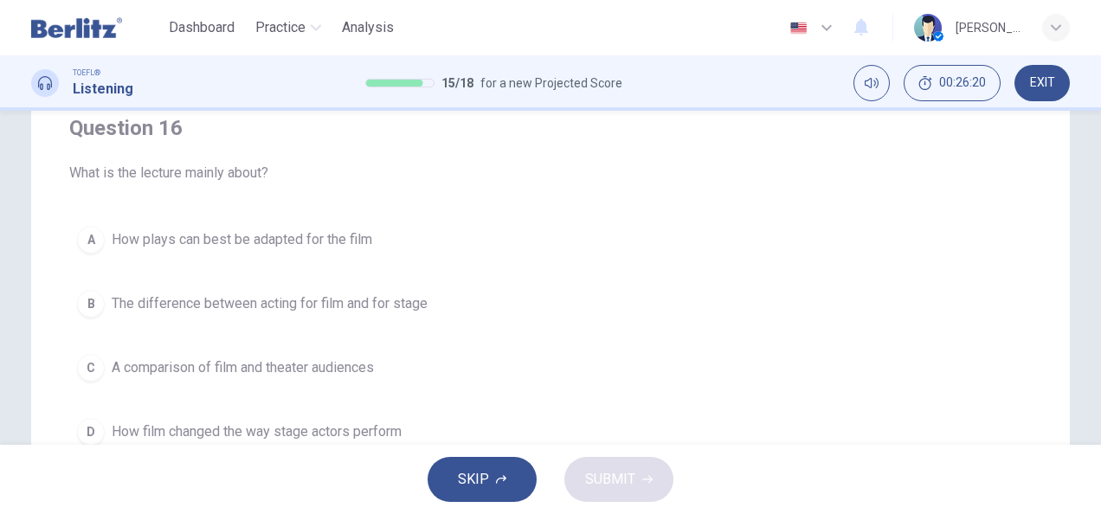
scroll to position [152, 0]
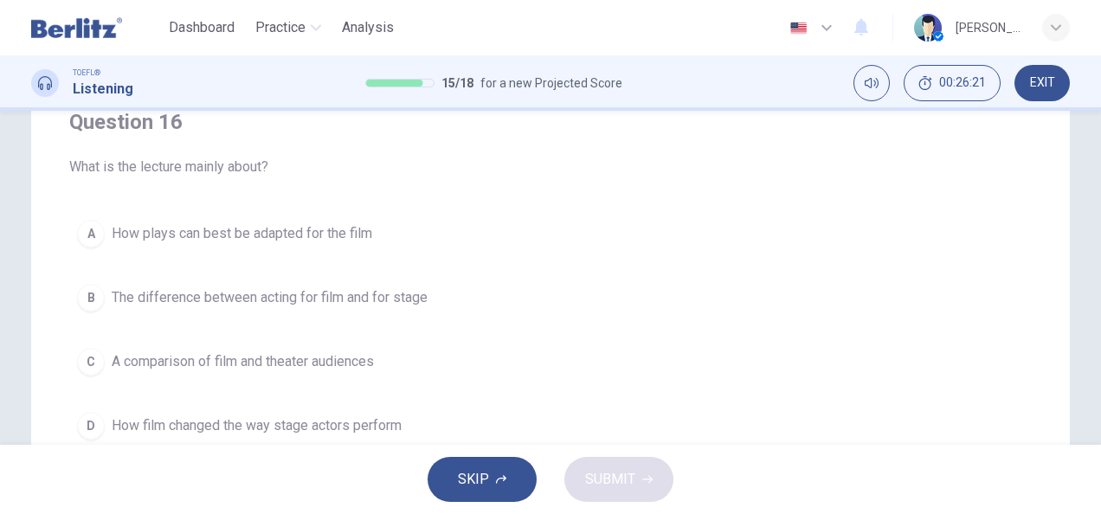
click at [104, 294] on button "B The difference between acting for film and for stage" at bounding box center [550, 297] width 963 height 43
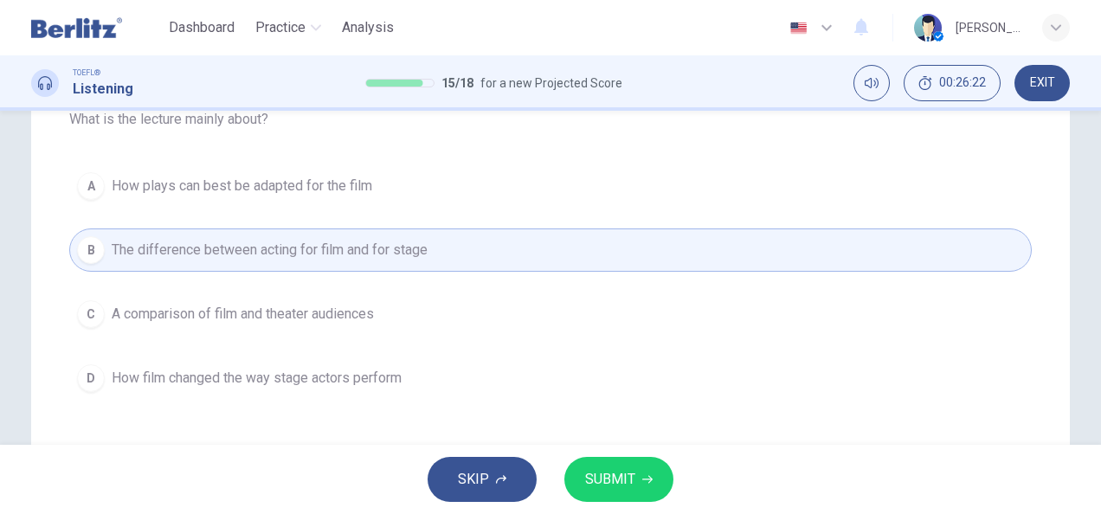
scroll to position [201, 0]
click at [600, 480] on span "SUBMIT" at bounding box center [610, 480] width 50 height 24
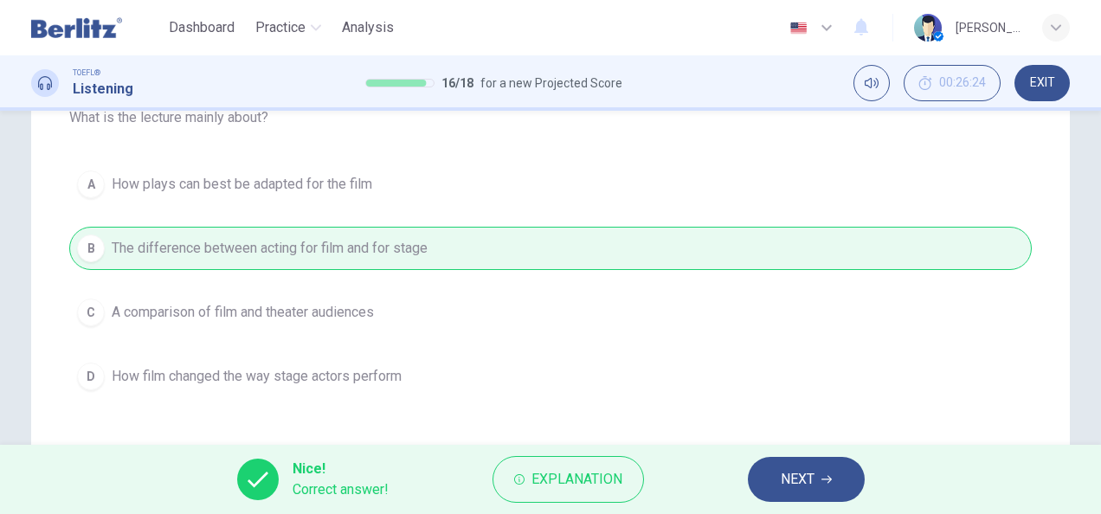
click at [816, 481] on button "NEXT" at bounding box center [806, 479] width 117 height 45
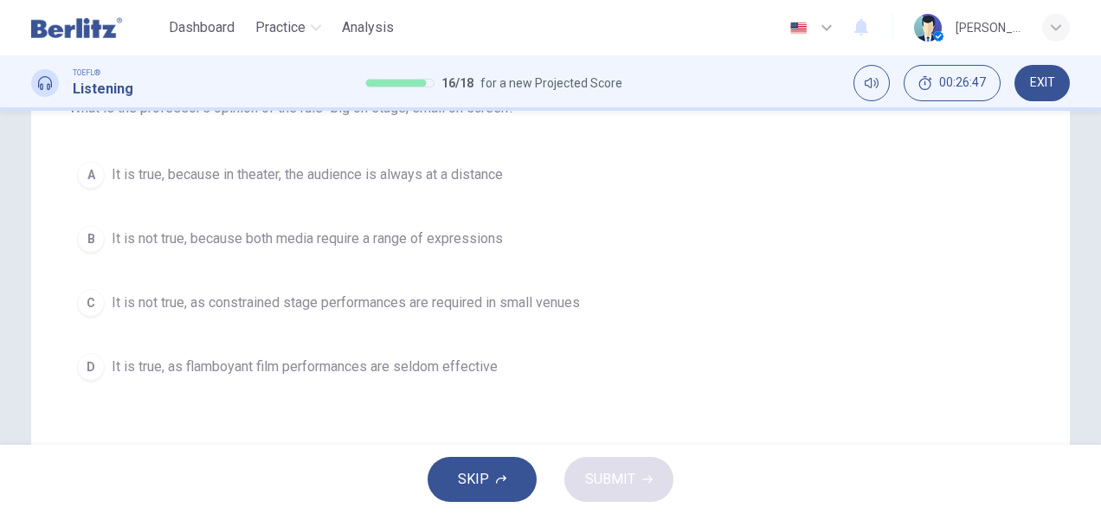
scroll to position [210, 0]
click at [175, 245] on span "It is not true, because both media require a range of expressions" at bounding box center [307, 239] width 391 height 21
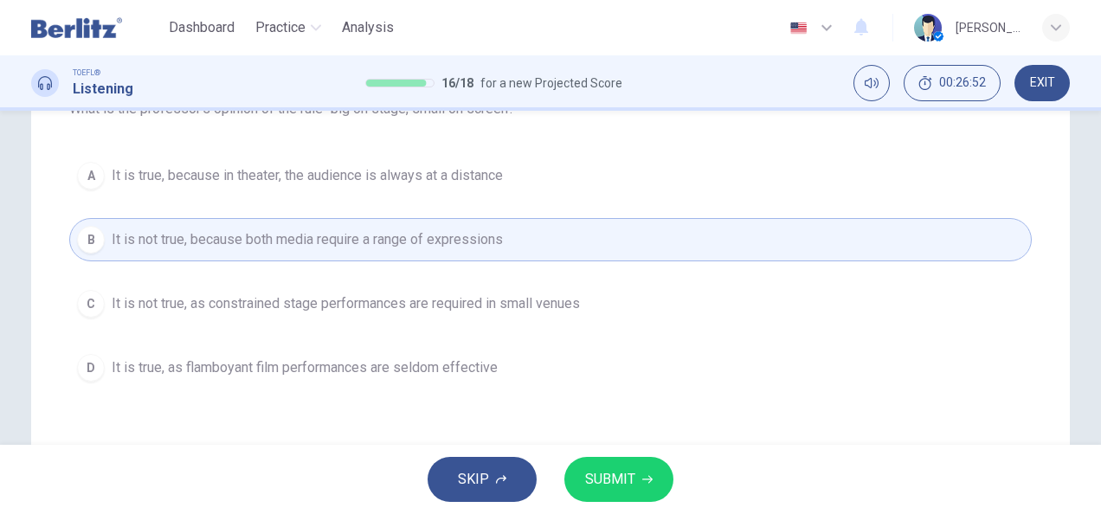
click at [613, 501] on button "SUBMIT" at bounding box center [619, 479] width 109 height 45
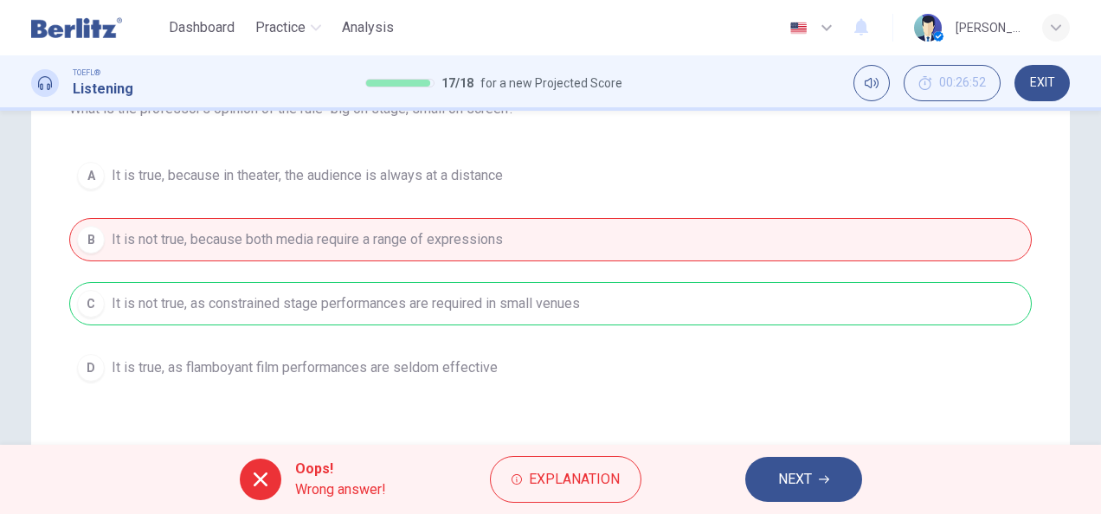
click at [800, 481] on span "NEXT" at bounding box center [795, 480] width 34 height 24
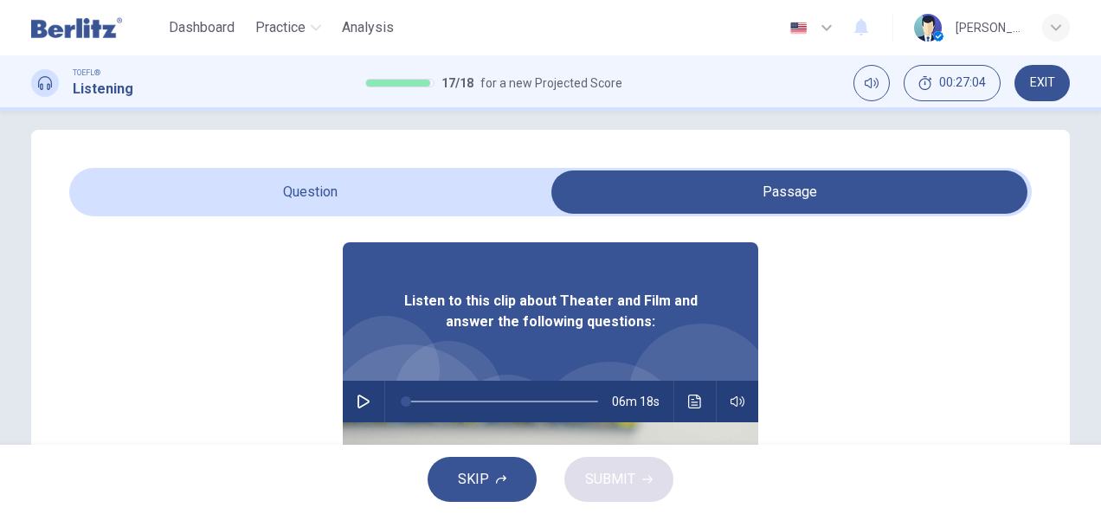
scroll to position [97, 0]
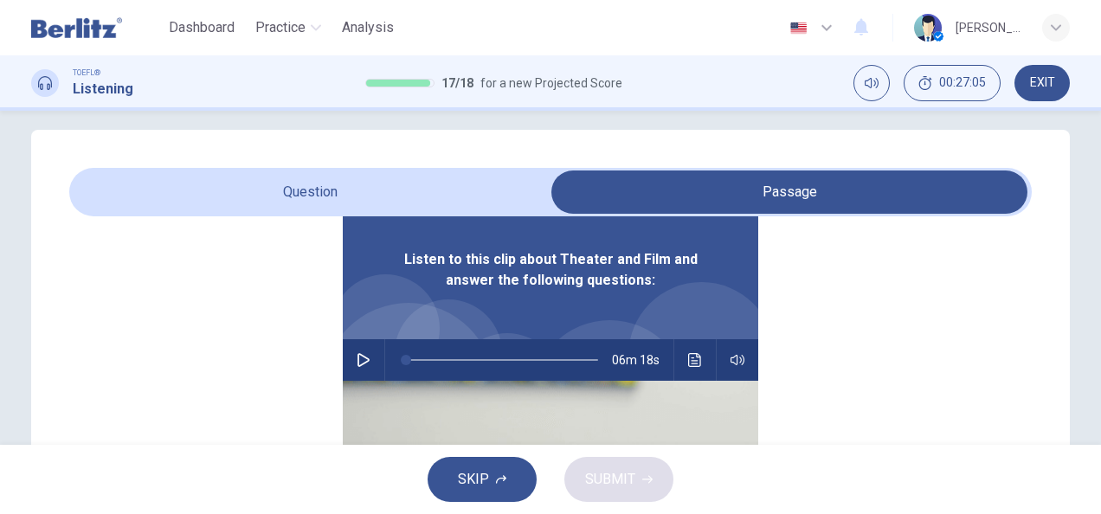
click at [693, 354] on icon "Click to see the audio transcription" at bounding box center [695, 360] width 14 height 14
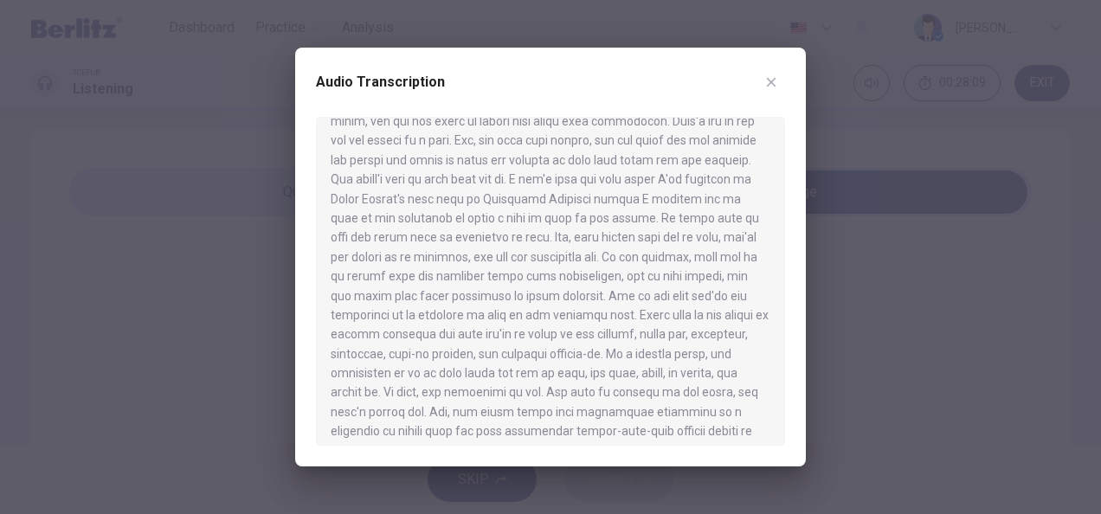
scroll to position [469, 0]
click at [772, 80] on icon "button" at bounding box center [772, 83] width 10 height 10
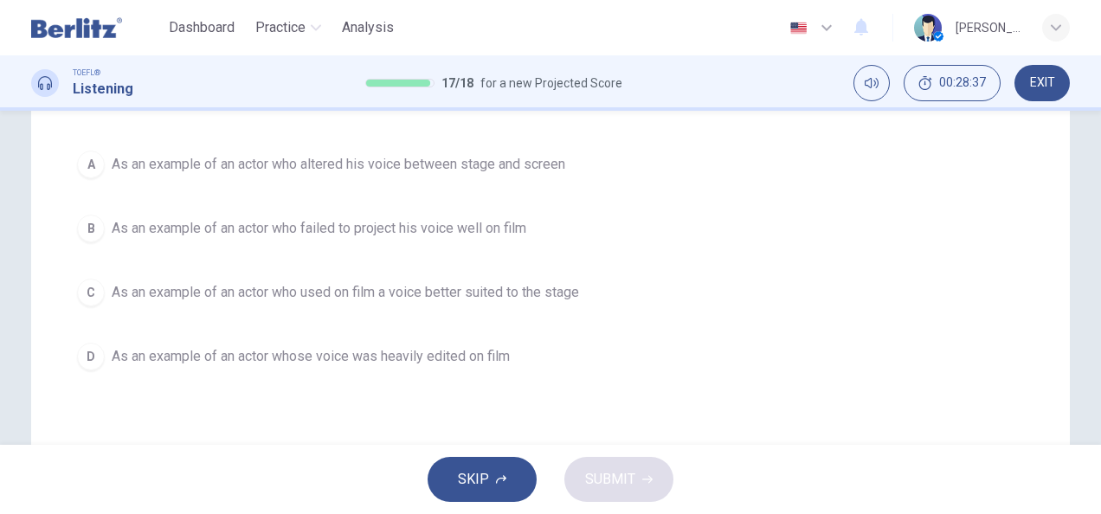
scroll to position [215, 0]
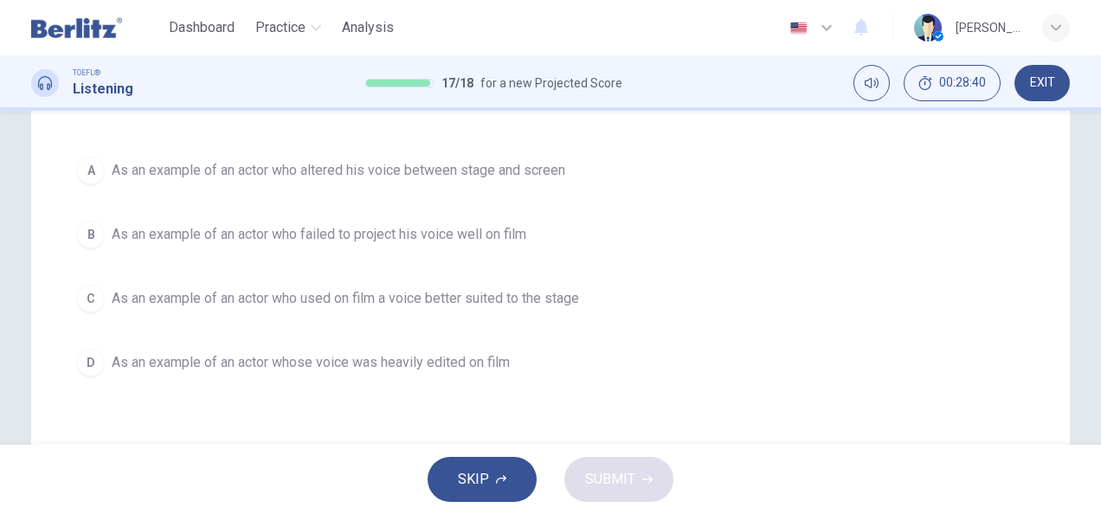
click at [104, 229] on button "B As an example of an actor who failed to project his voice well on film" at bounding box center [550, 234] width 963 height 43
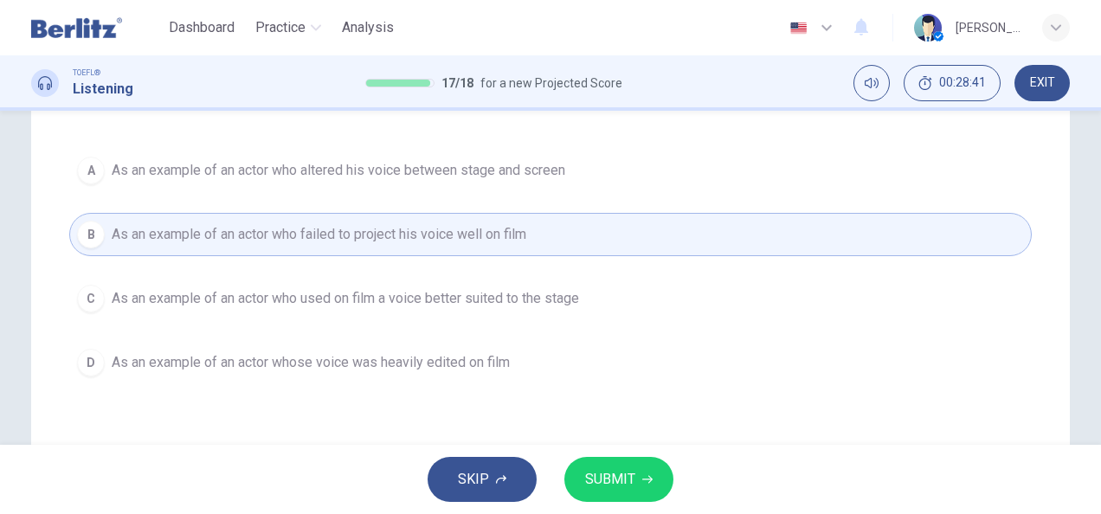
click at [646, 479] on icon "button" at bounding box center [648, 480] width 10 height 10
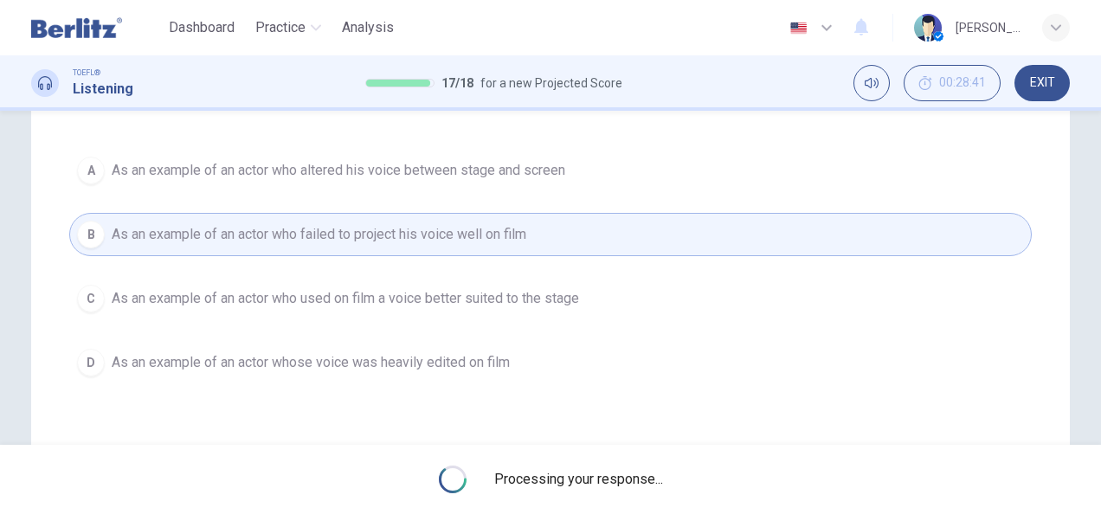
scroll to position [0, 0]
